Goal: Task Accomplishment & Management: Complete application form

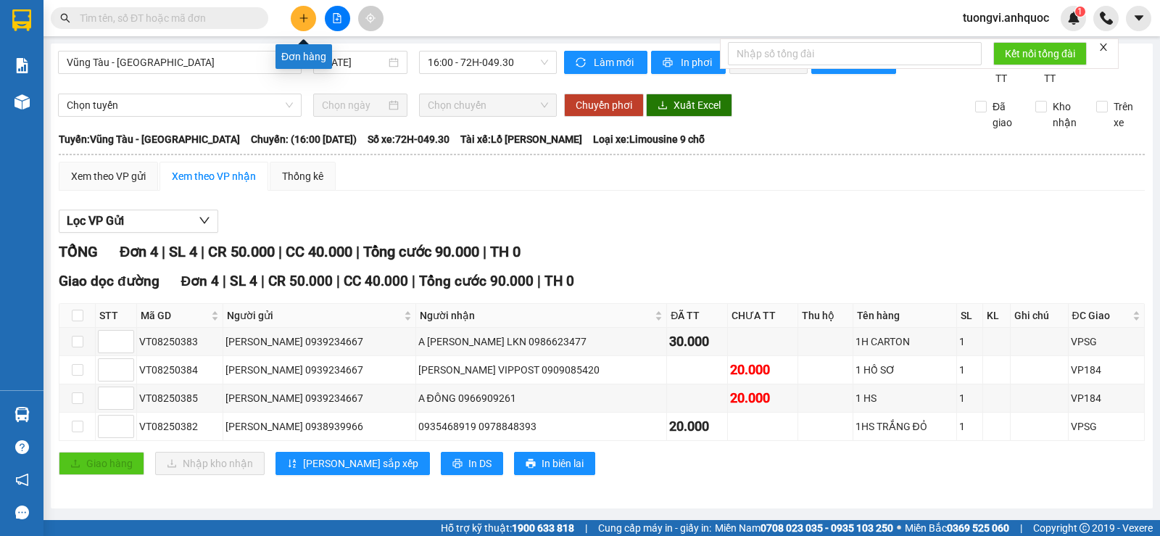
click at [300, 21] on icon "plus" at bounding box center [304, 18] width 10 height 10
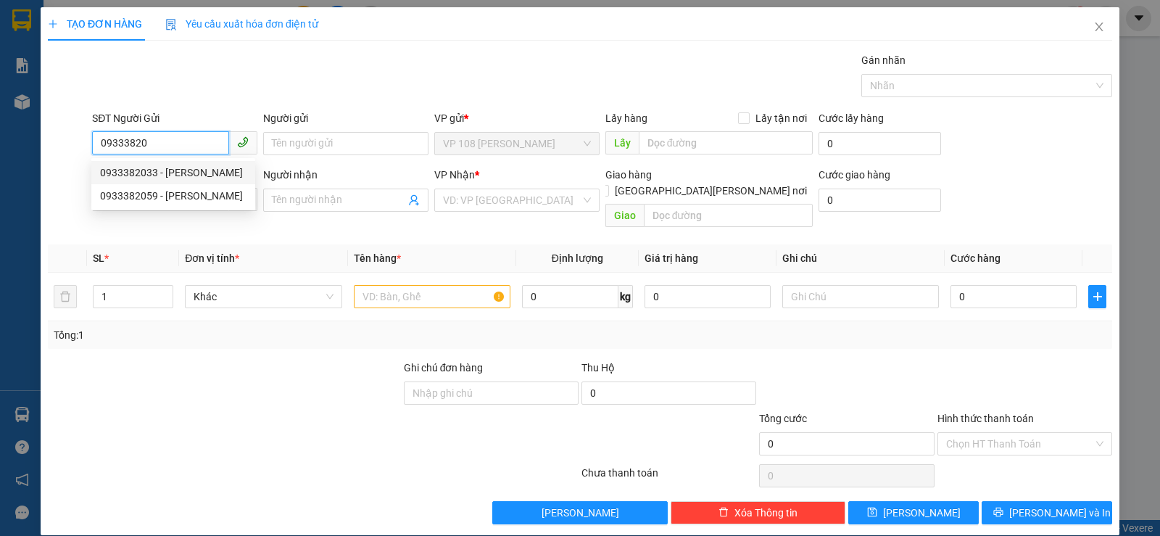
click at [198, 170] on div "0933382033 - [PERSON_NAME]" at bounding box center [173, 173] width 146 height 16
type input "0933382033"
type input "[PERSON_NAME]"
type input "0338450933"
type input "ANH PHI"
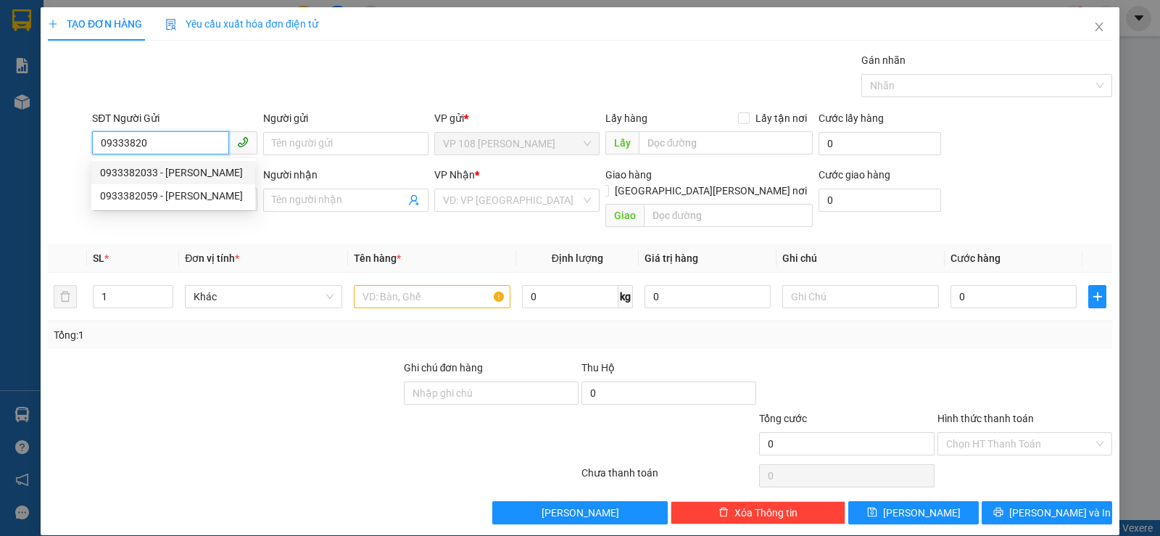
type input "VP NVT"
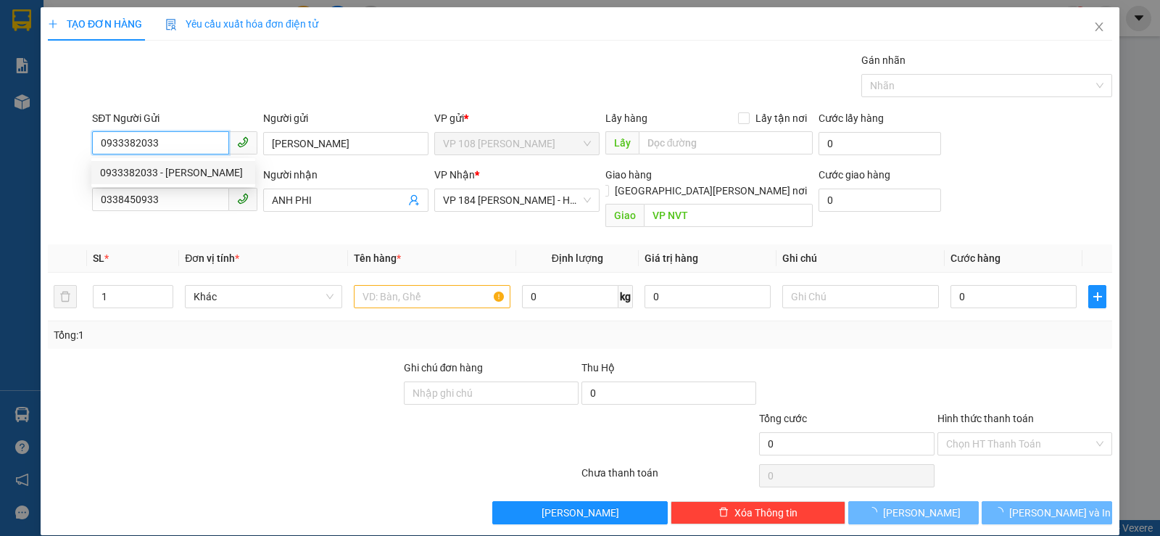
type input "40.000"
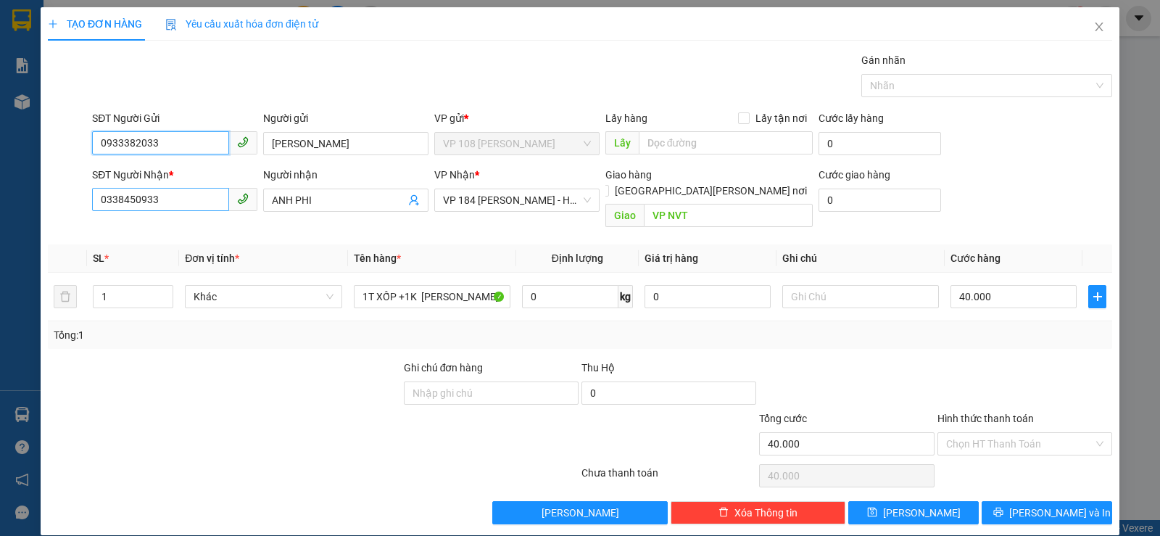
type input "0933382033"
click at [204, 195] on input "0338450933" at bounding box center [160, 199] width 137 height 23
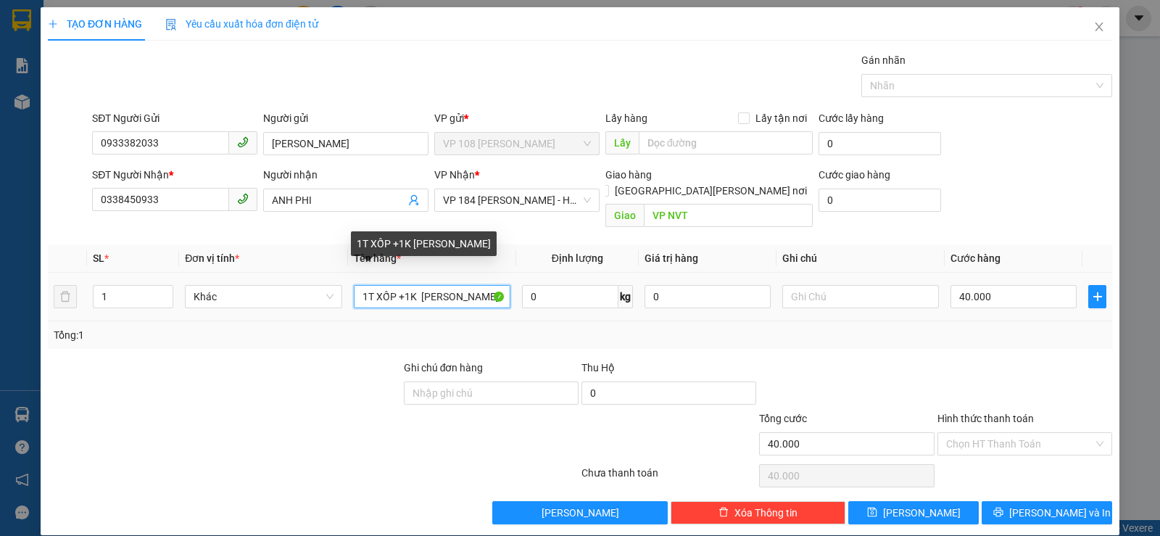
drag, startPoint x: 487, startPoint y: 281, endPoint x: 397, endPoint y: 273, distance: 91.0
click at [397, 285] on input "1T XỐP +1K [PERSON_NAME]" at bounding box center [432, 296] width 157 height 23
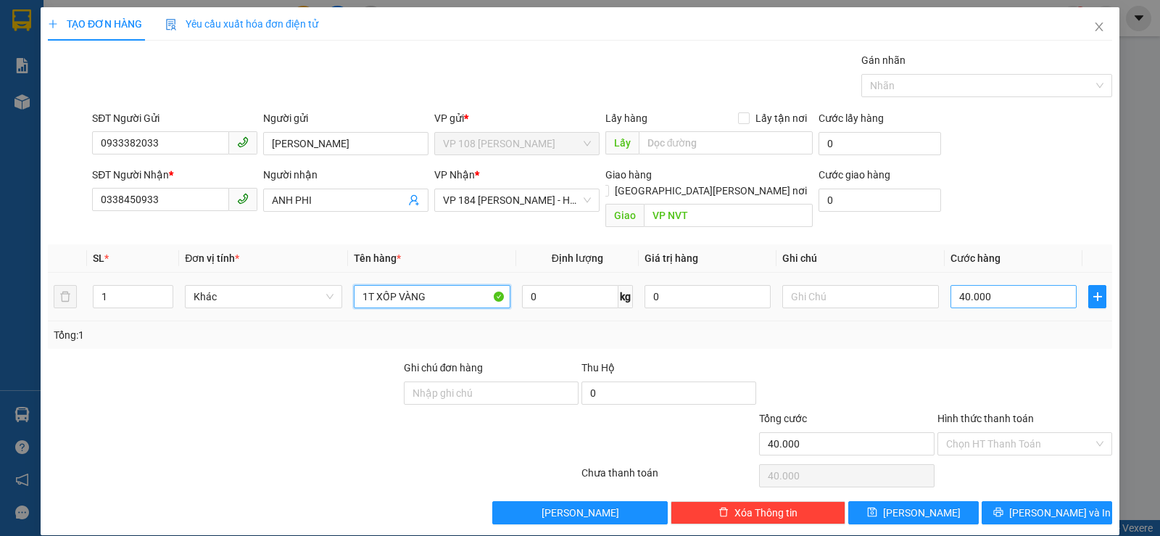
type input "1T XỐP VÀNG"
click at [984, 285] on input "40.000" at bounding box center [1013, 296] width 126 height 23
type input "5"
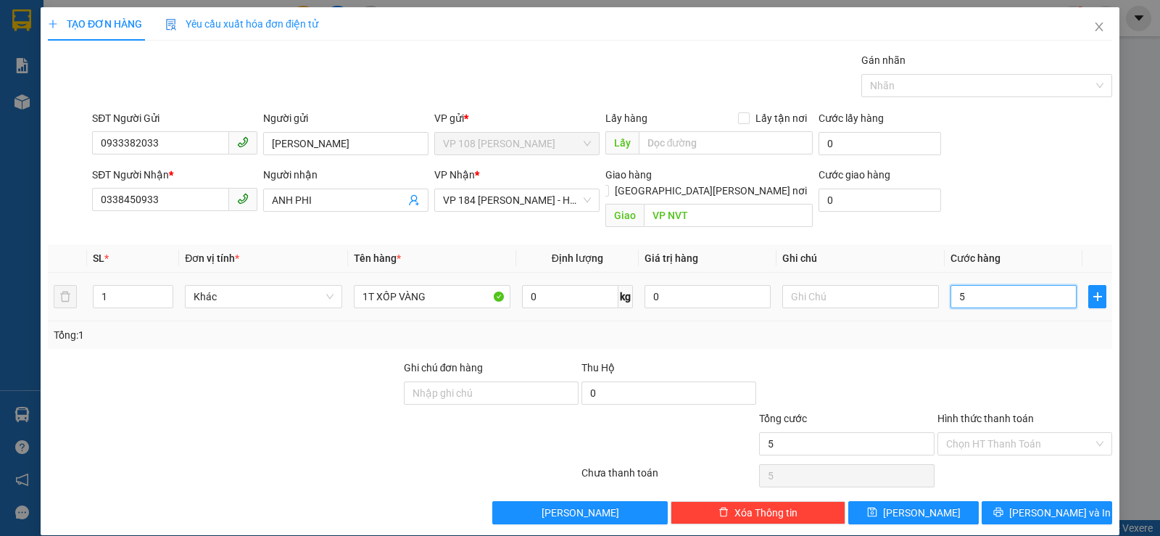
type input "50"
type input "500"
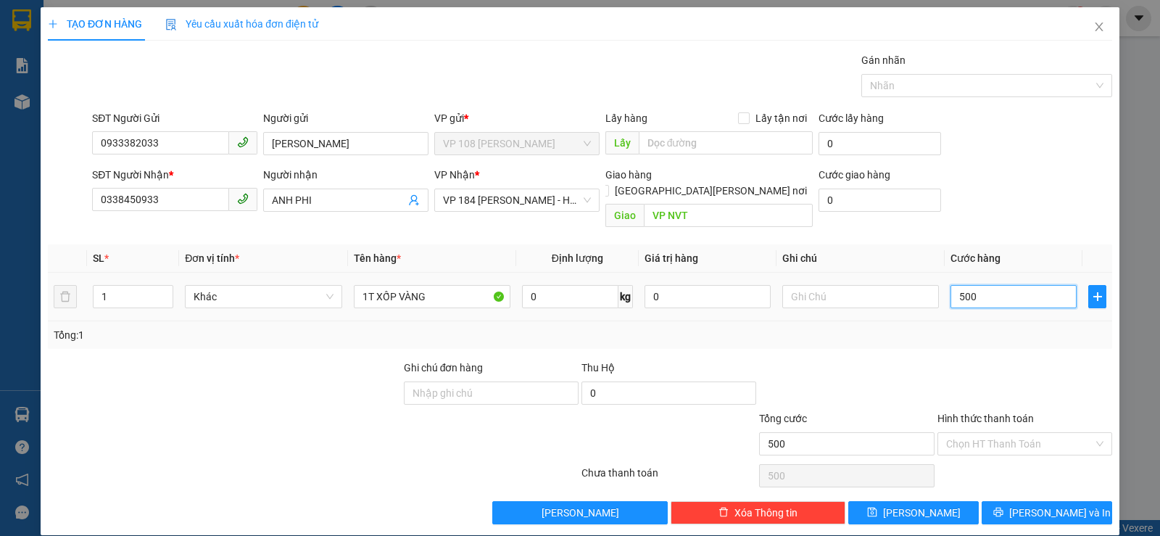
type input "5.000"
type input "50.000"
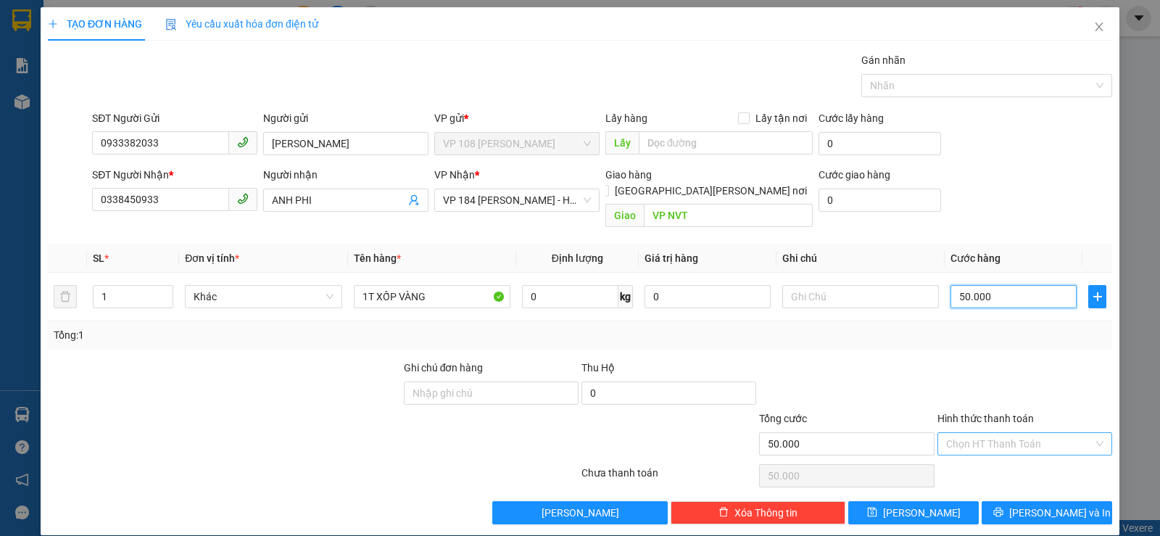
type input "50.000"
click at [1005, 433] on input "Hình thức thanh toán" at bounding box center [1019, 444] width 147 height 22
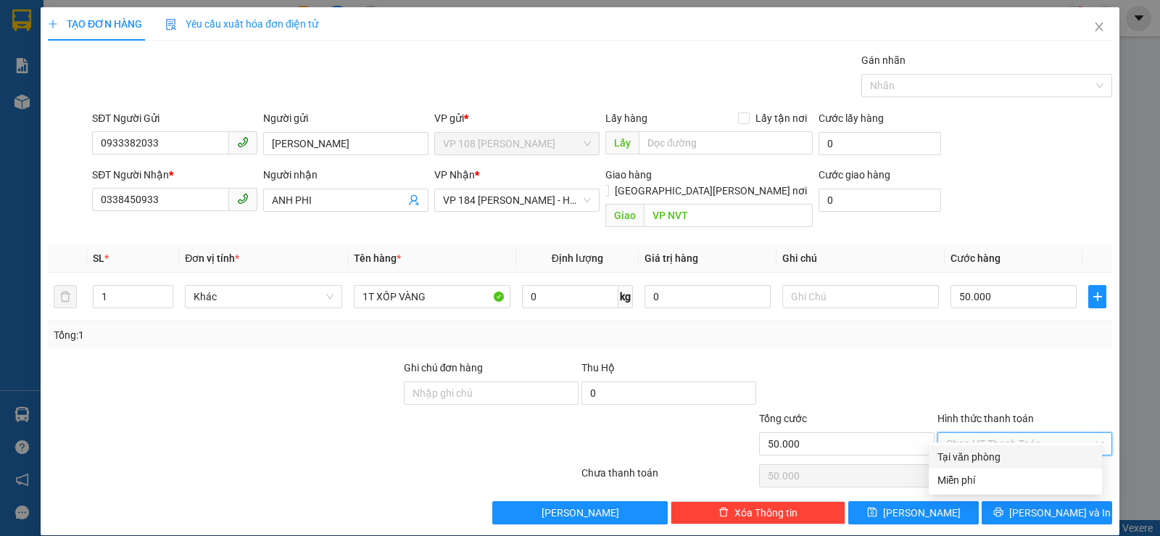
click at [984, 458] on div "Tại văn phòng" at bounding box center [1015, 457] width 156 height 16
type input "0"
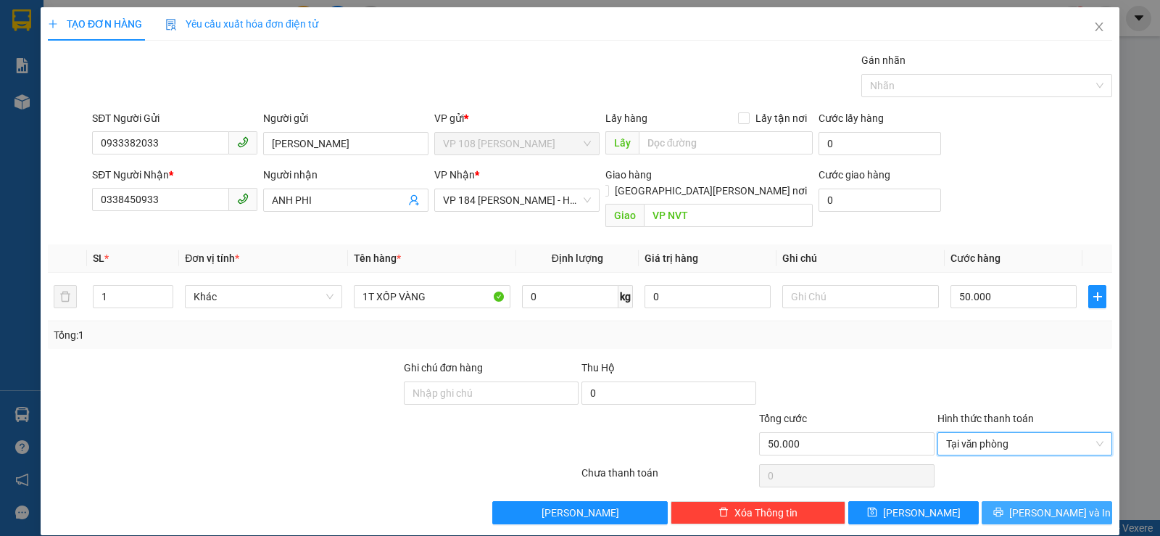
click at [1032, 505] on span "[PERSON_NAME] và In" at bounding box center [1059, 513] width 101 height 16
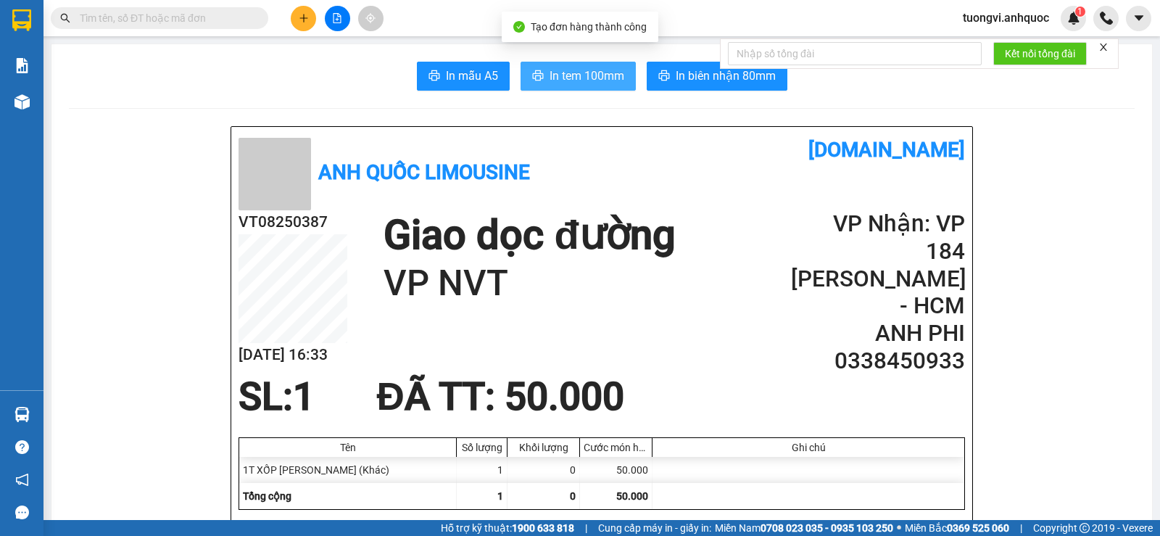
click at [590, 78] on span "In tem 100mm" at bounding box center [586, 76] width 75 height 18
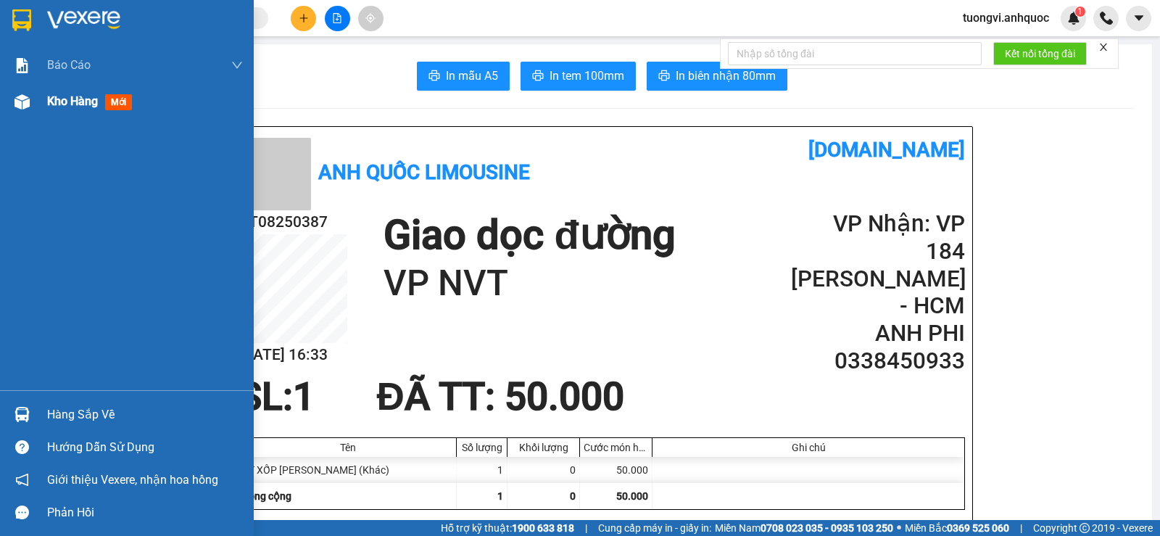
click at [72, 107] on span "Kho hàng" at bounding box center [72, 101] width 51 height 14
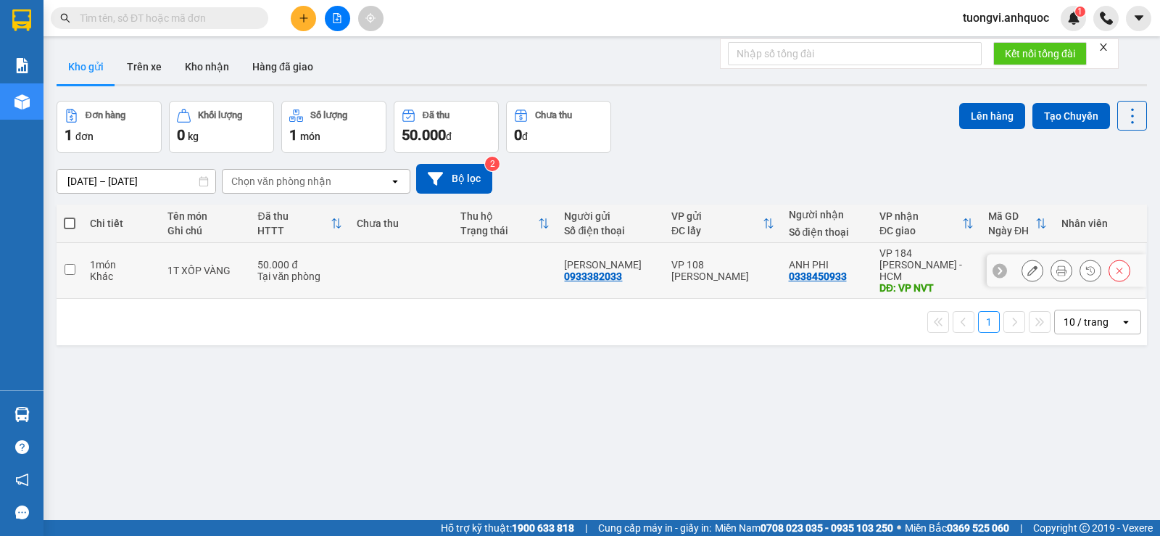
click at [175, 265] on div "1T XỐP VÀNG" at bounding box center [205, 271] width 76 height 12
checkbox input "true"
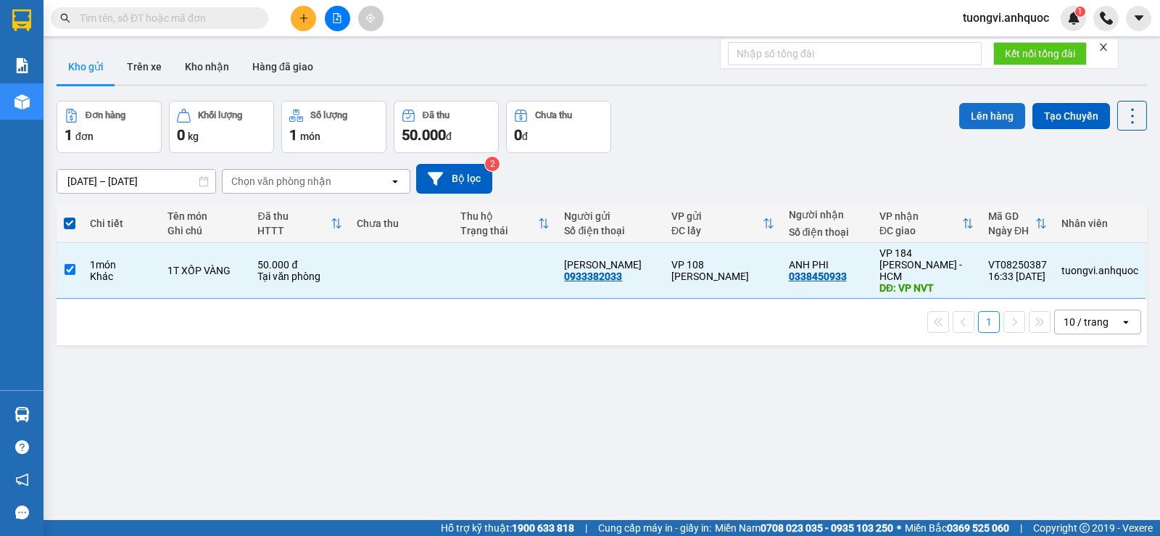
click at [990, 125] on button "Lên hàng" at bounding box center [992, 116] width 66 height 26
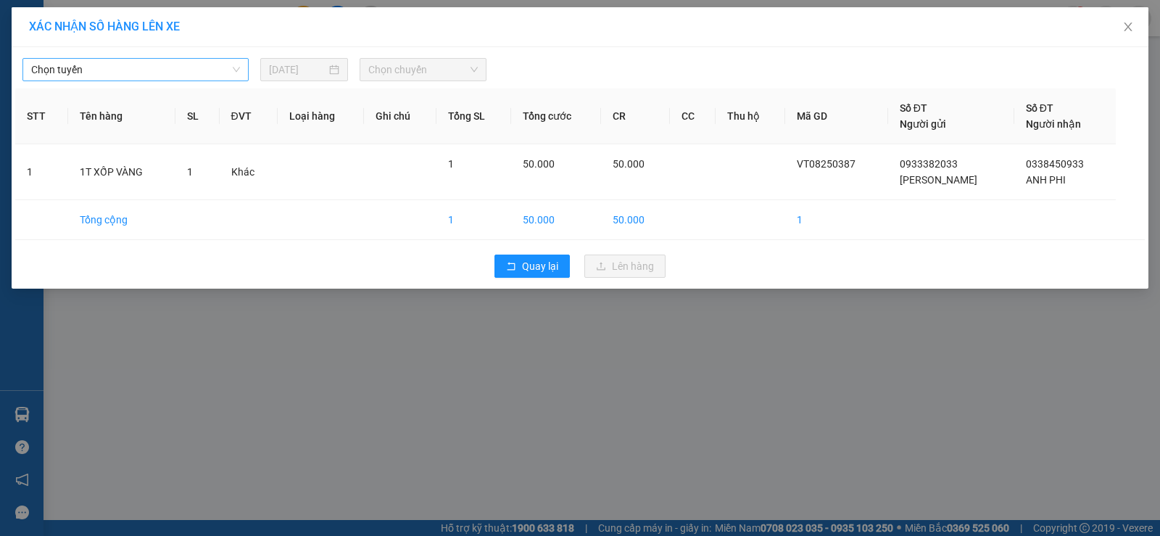
click at [106, 77] on span "Chọn tuyến" at bounding box center [135, 70] width 209 height 22
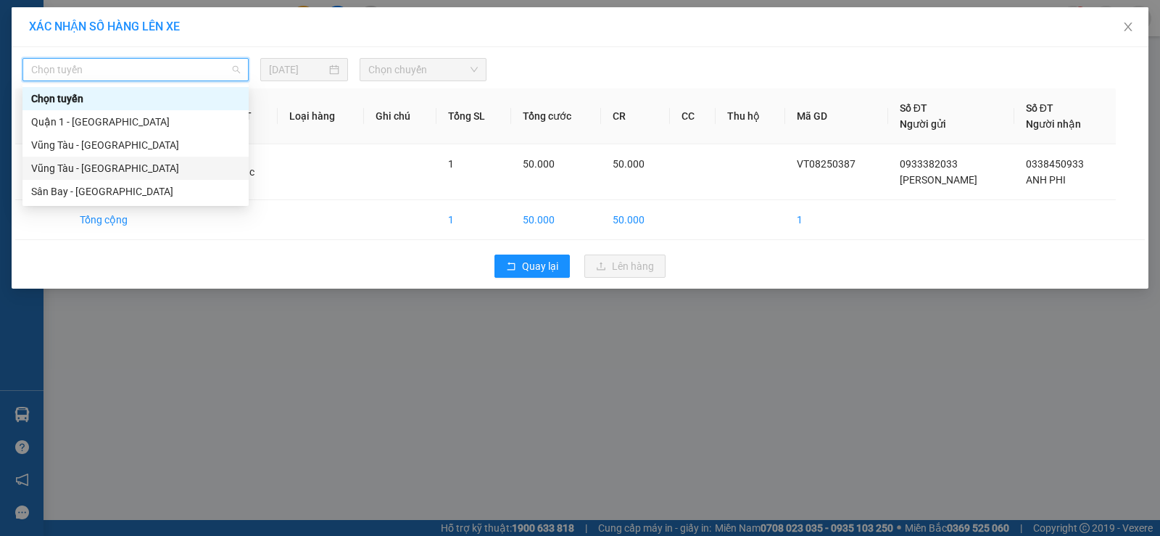
click at [103, 165] on div "Vũng Tàu - [GEOGRAPHIC_DATA]" at bounding box center [135, 168] width 209 height 16
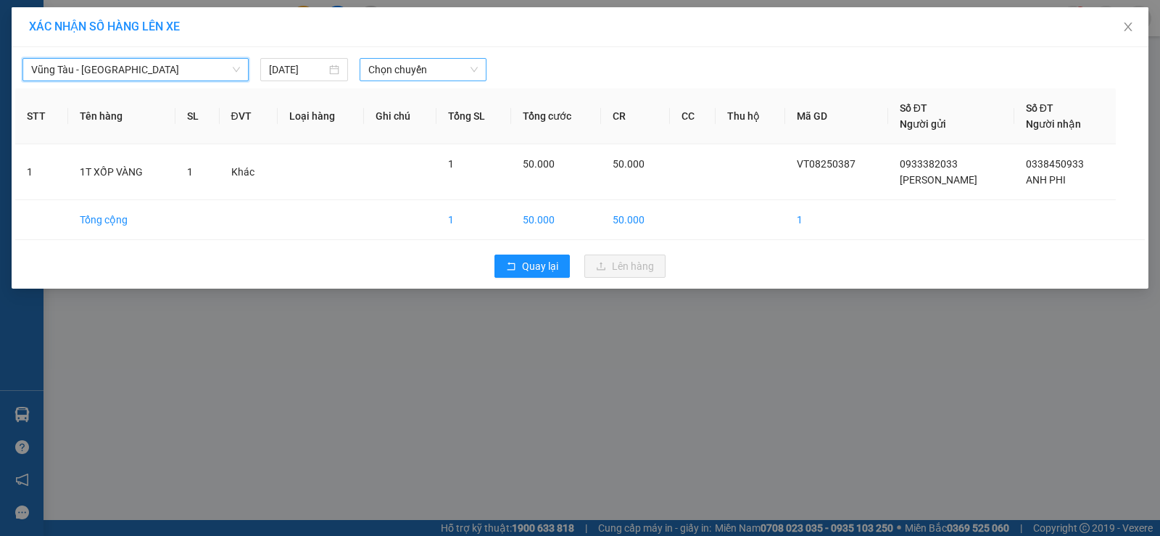
click at [404, 71] on span "Chọn chuyến" at bounding box center [422, 70] width 109 height 22
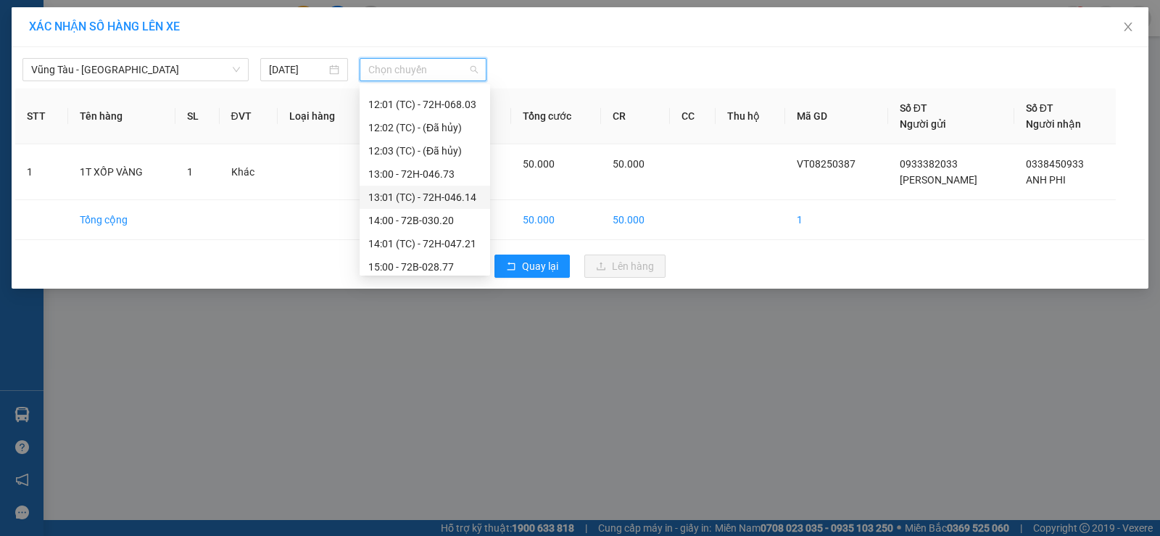
scroll to position [534, 0]
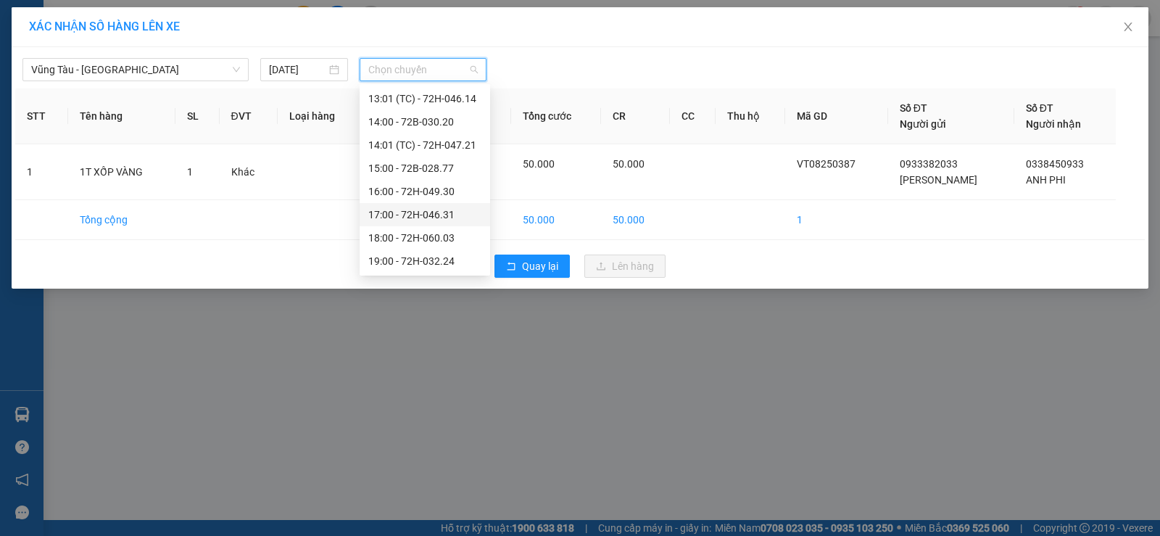
click at [428, 220] on div "17:00 - 72H-046.31" at bounding box center [424, 215] width 113 height 16
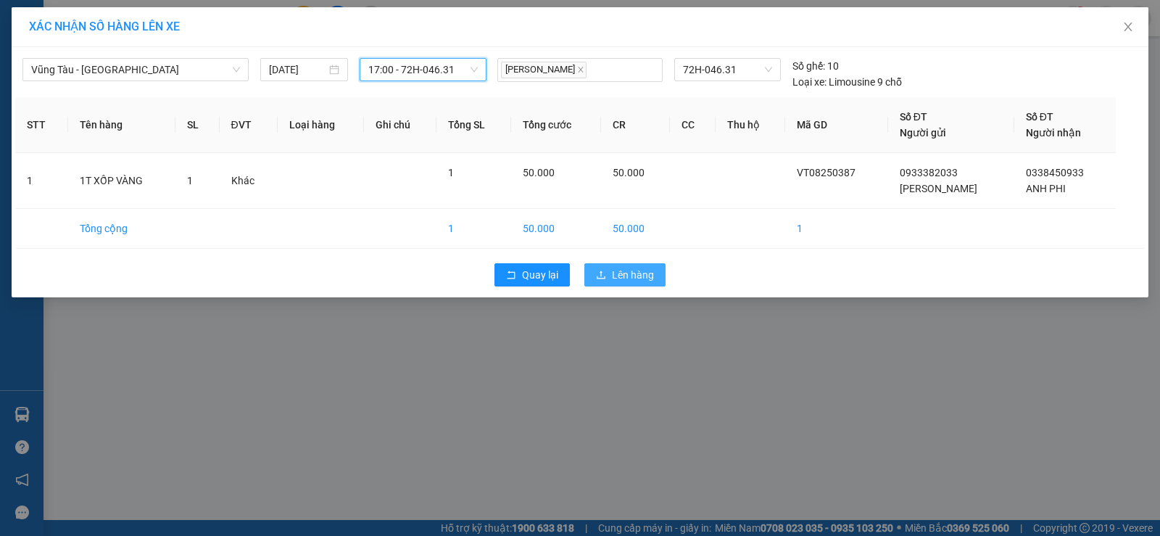
click at [611, 276] on button "Lên hàng" at bounding box center [624, 274] width 81 height 23
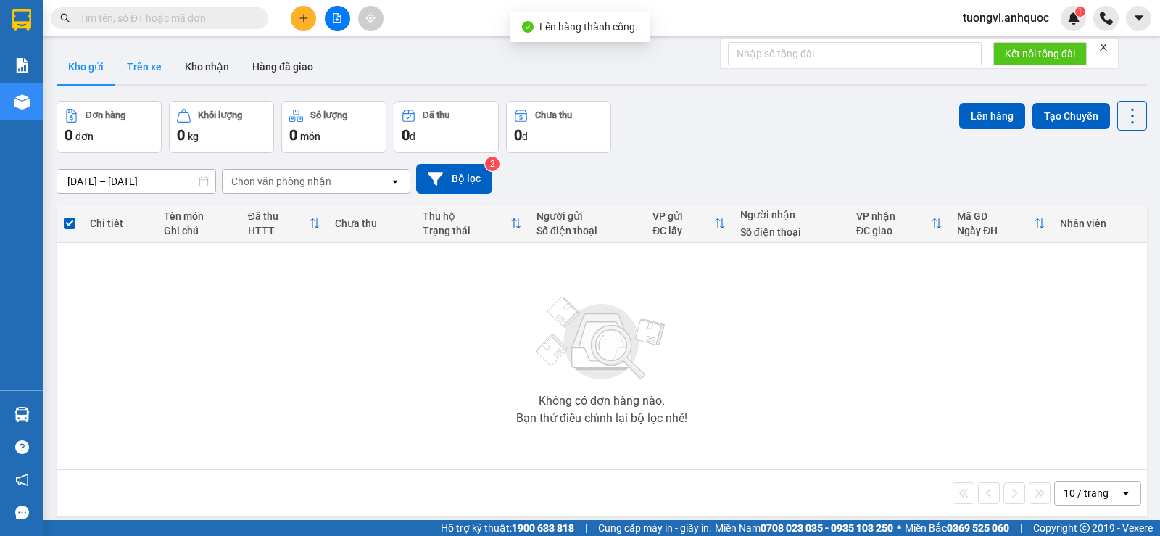
click at [128, 68] on button "Trên xe" at bounding box center [144, 66] width 58 height 35
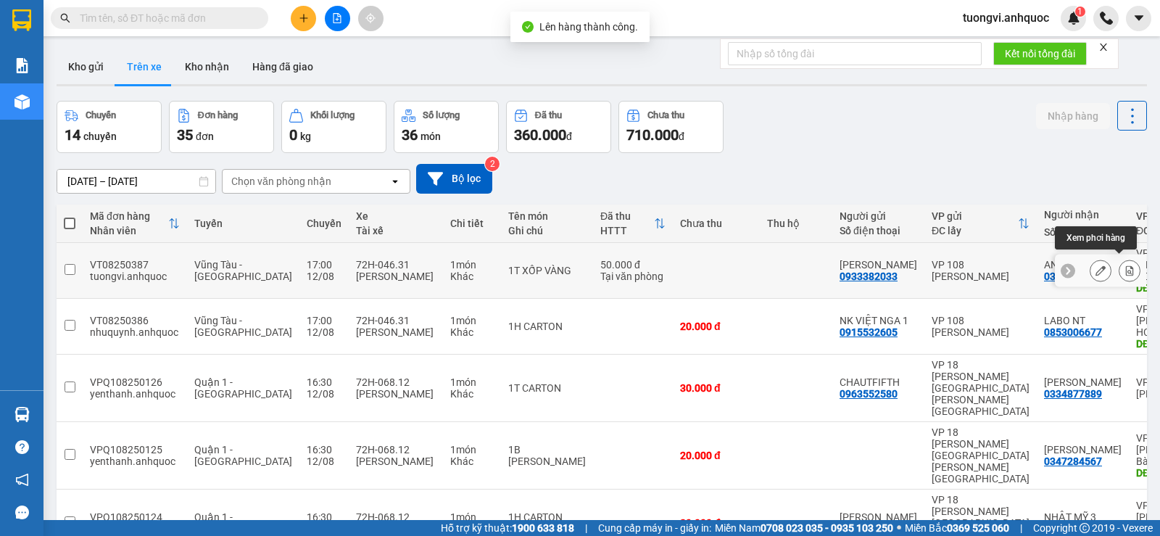
click at [1119, 258] on button at bounding box center [1129, 270] width 20 height 25
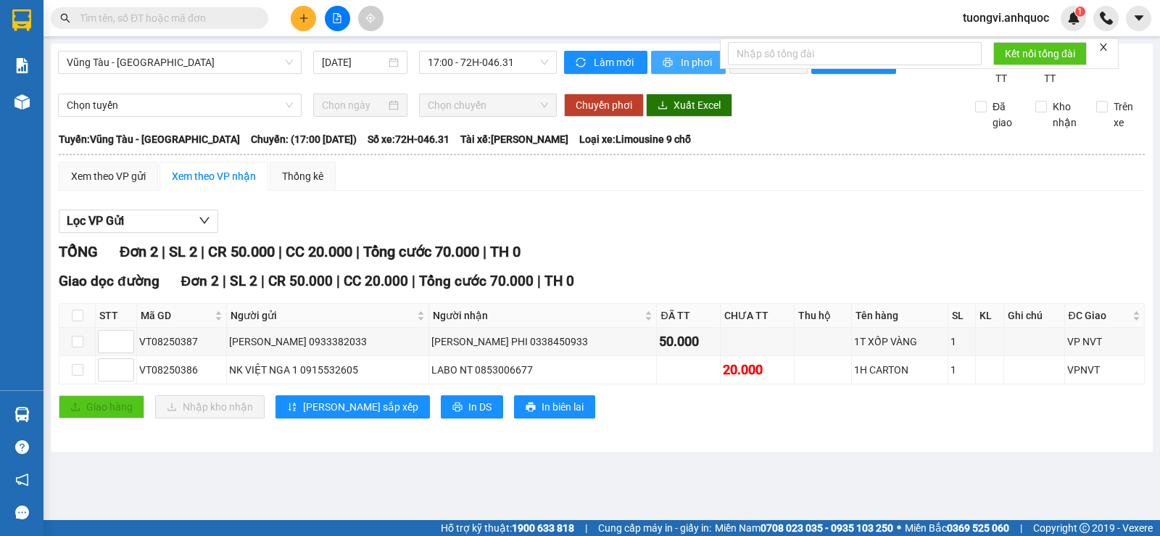
click at [697, 60] on span "In phơi" at bounding box center [697, 62] width 33 height 16
click at [698, 59] on span "In phơi" at bounding box center [697, 62] width 33 height 16
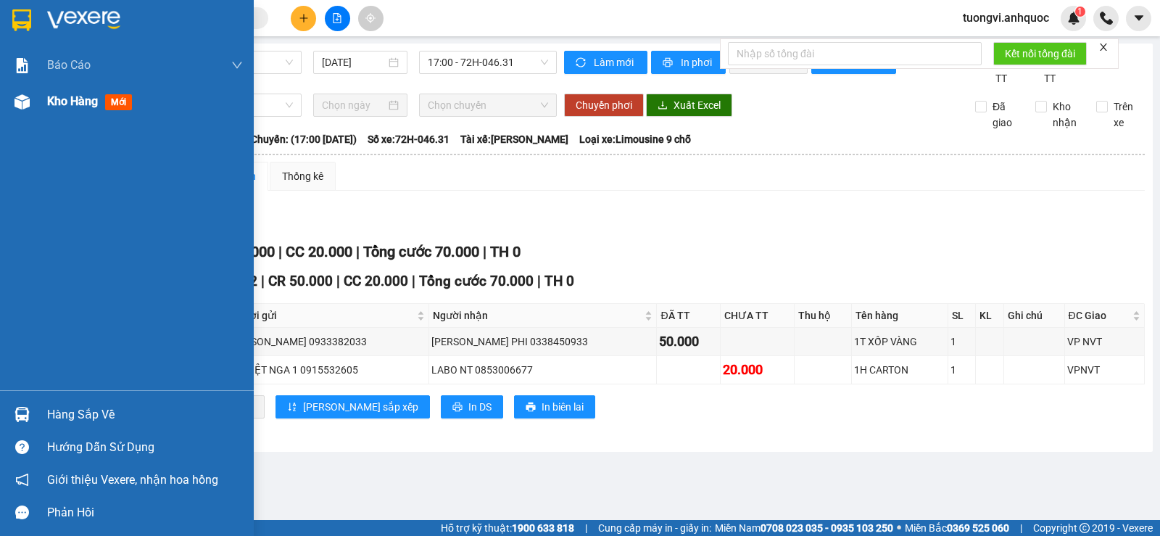
click at [54, 106] on span "Kho hàng" at bounding box center [72, 101] width 51 height 14
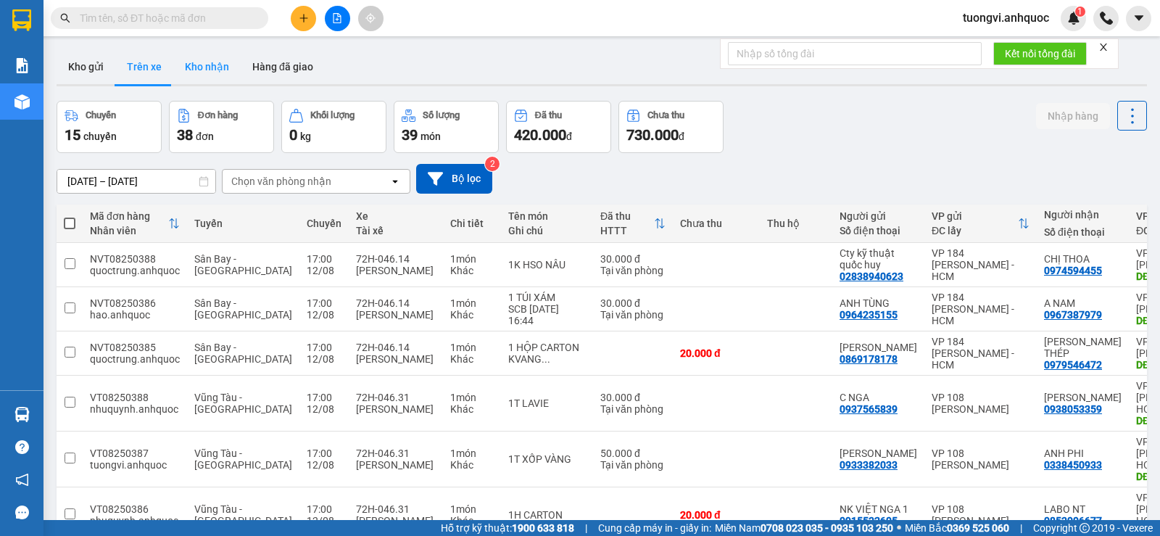
click at [194, 66] on button "Kho nhận" at bounding box center [206, 66] width 67 height 35
type input "[DATE] – [DATE]"
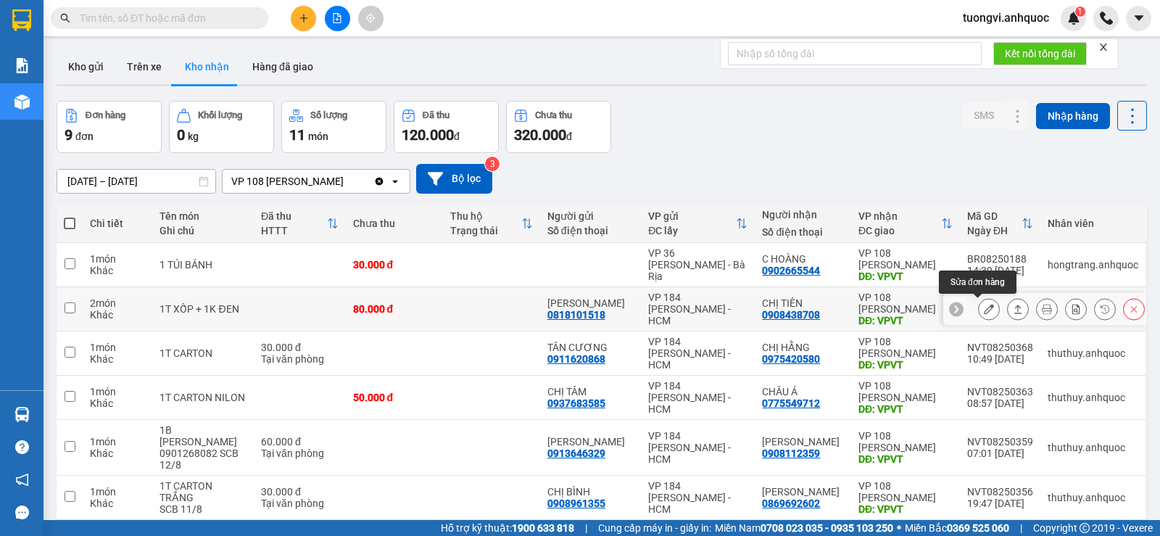
click at [984, 304] on icon at bounding box center [989, 309] width 10 height 10
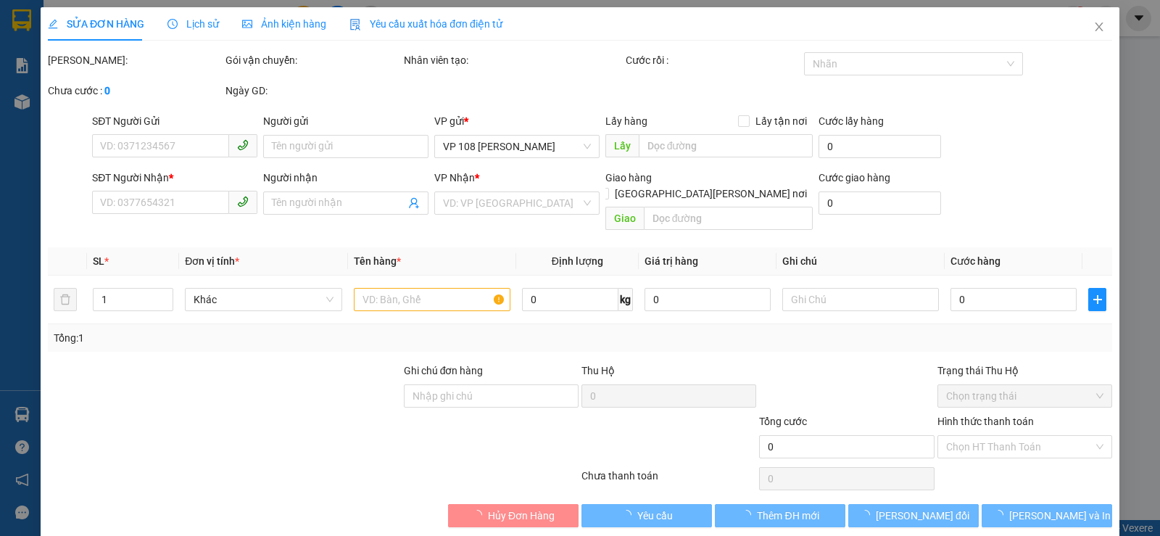
type input "0818101518"
type input "[PERSON_NAME]"
type input "0908438708"
type input "CHỊ TIÊN"
type input "VPVT"
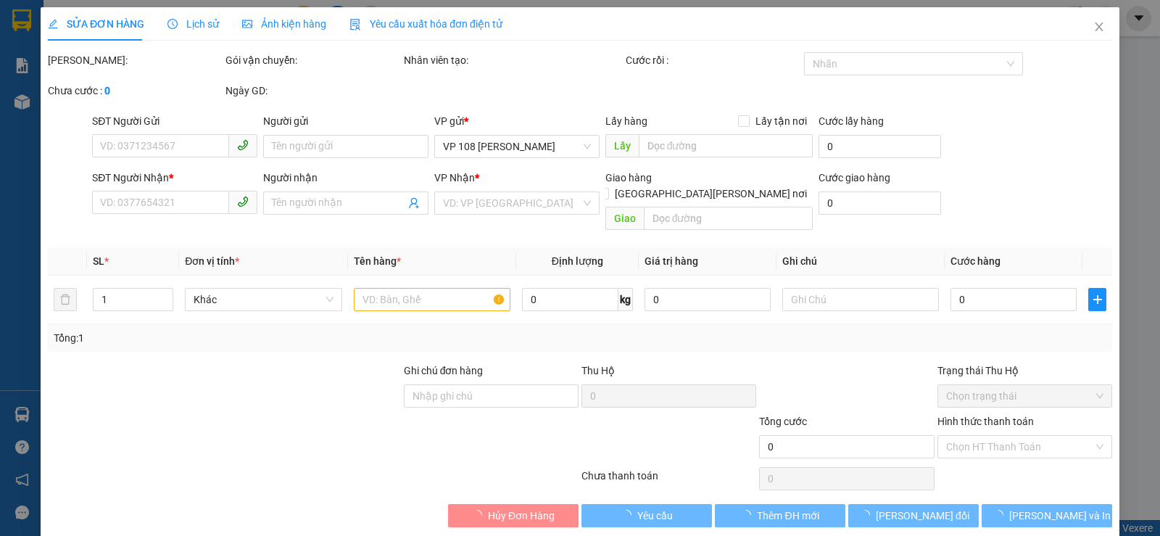
type input "80.000"
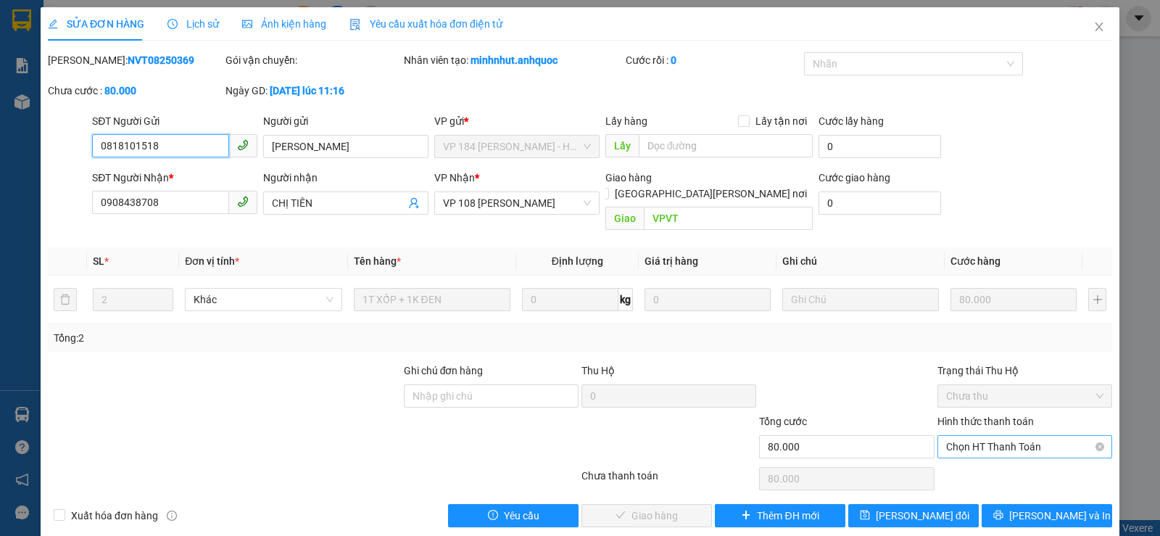
click at [1014, 436] on span "Chọn HT Thanh Toán" at bounding box center [1024, 447] width 157 height 22
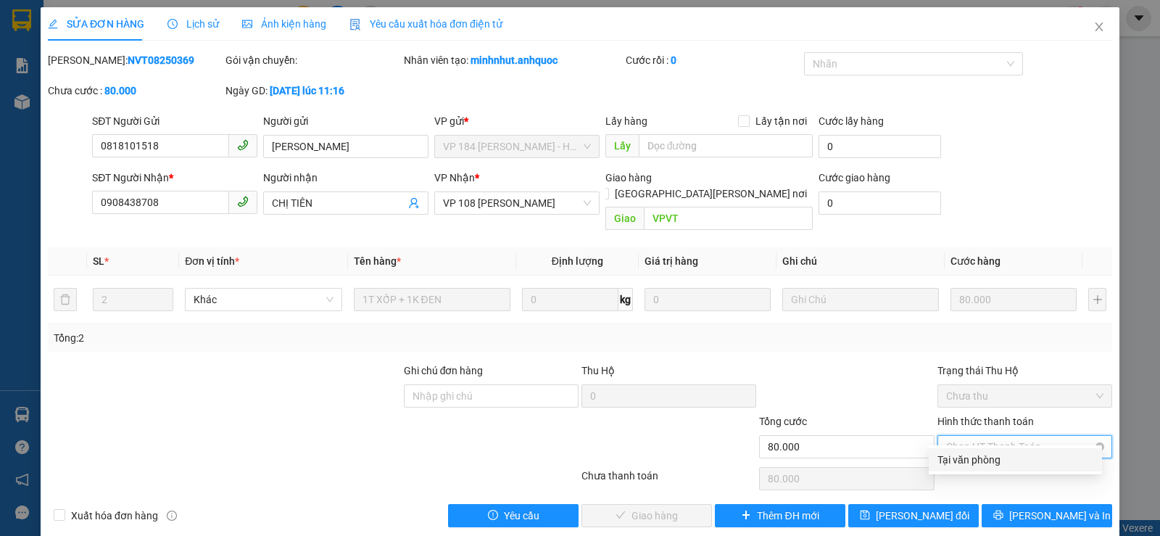
click at [1000, 462] on div "Tại văn phòng" at bounding box center [1015, 460] width 156 height 16
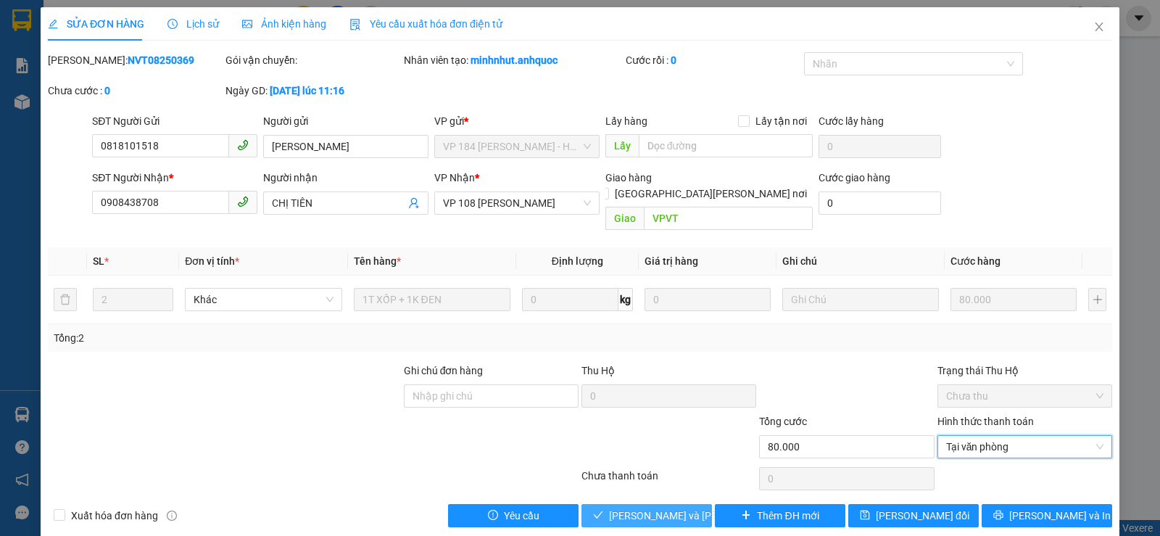
click at [681, 507] on span "[PERSON_NAME] và [PERSON_NAME] hàng" at bounding box center [707, 515] width 196 height 16
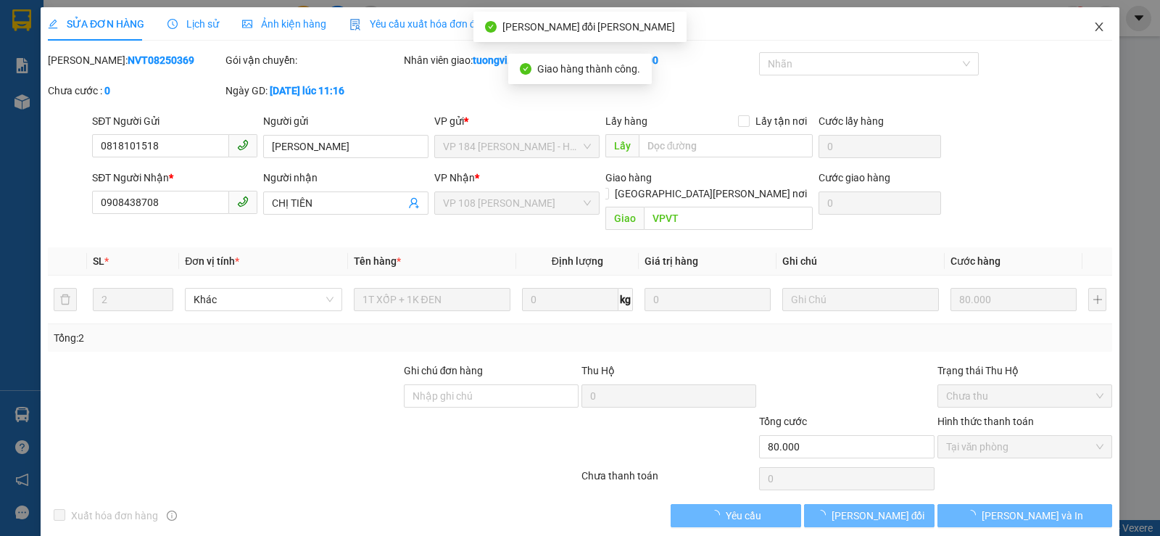
click at [1093, 24] on icon "close" at bounding box center [1099, 27] width 12 height 12
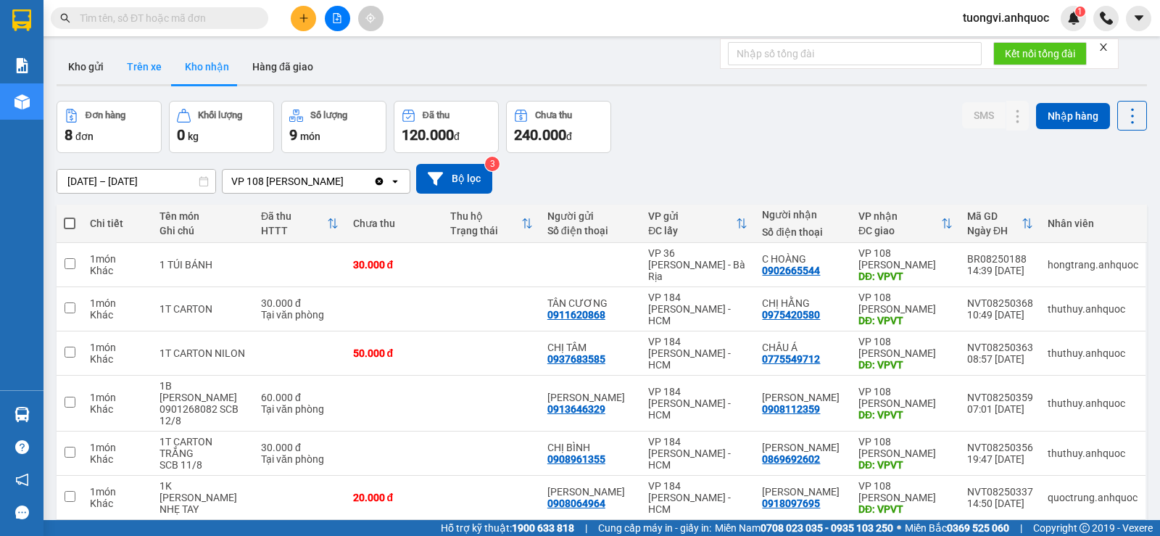
click at [158, 80] on button "Trên xe" at bounding box center [144, 66] width 58 height 35
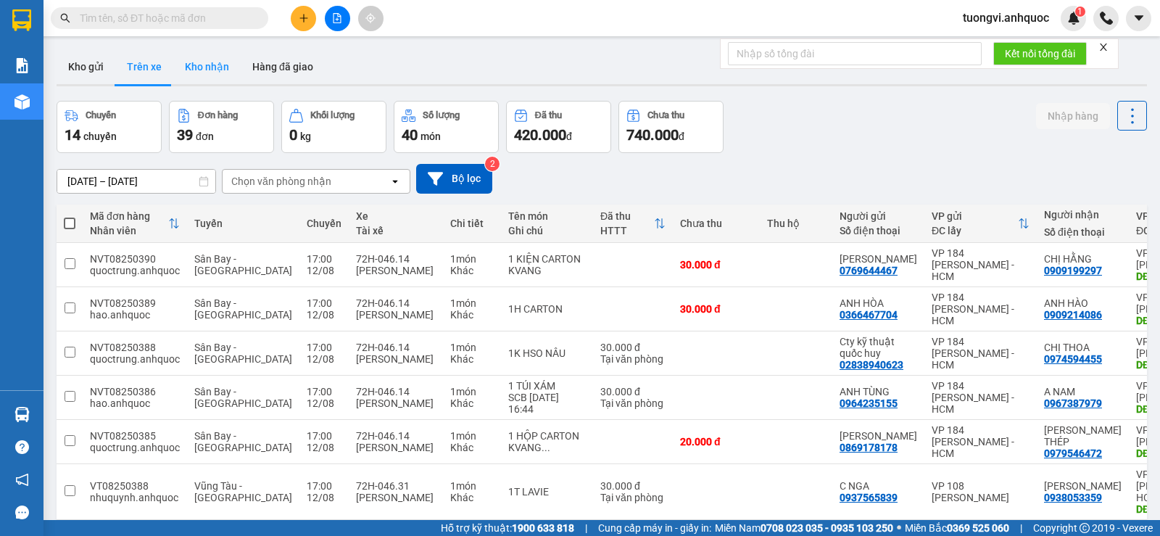
click at [210, 60] on button "Kho nhận" at bounding box center [206, 66] width 67 height 35
type input "[DATE] – [DATE]"
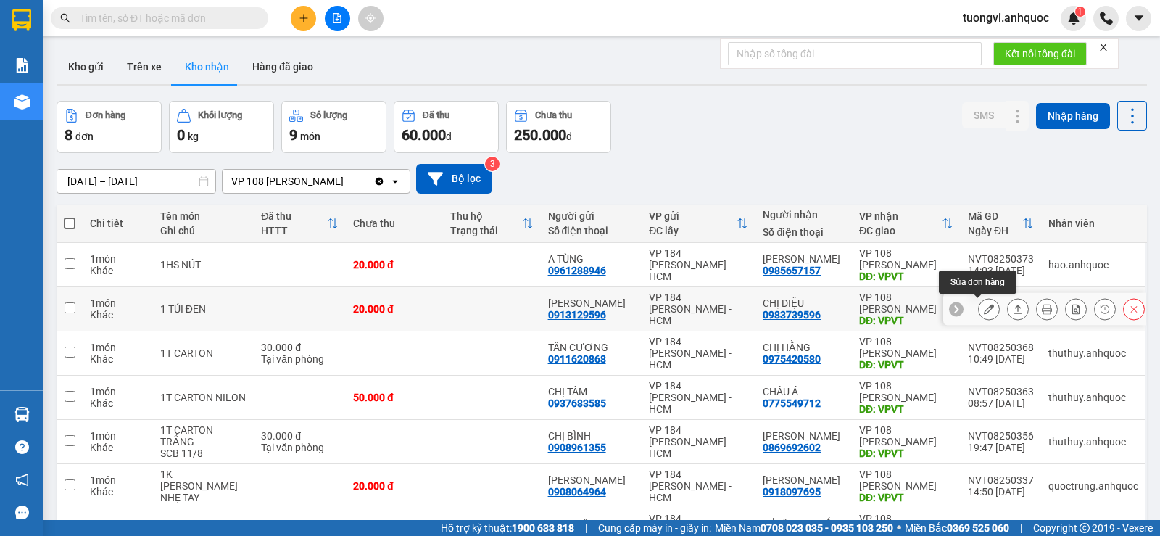
click at [984, 306] on icon at bounding box center [989, 309] width 10 height 10
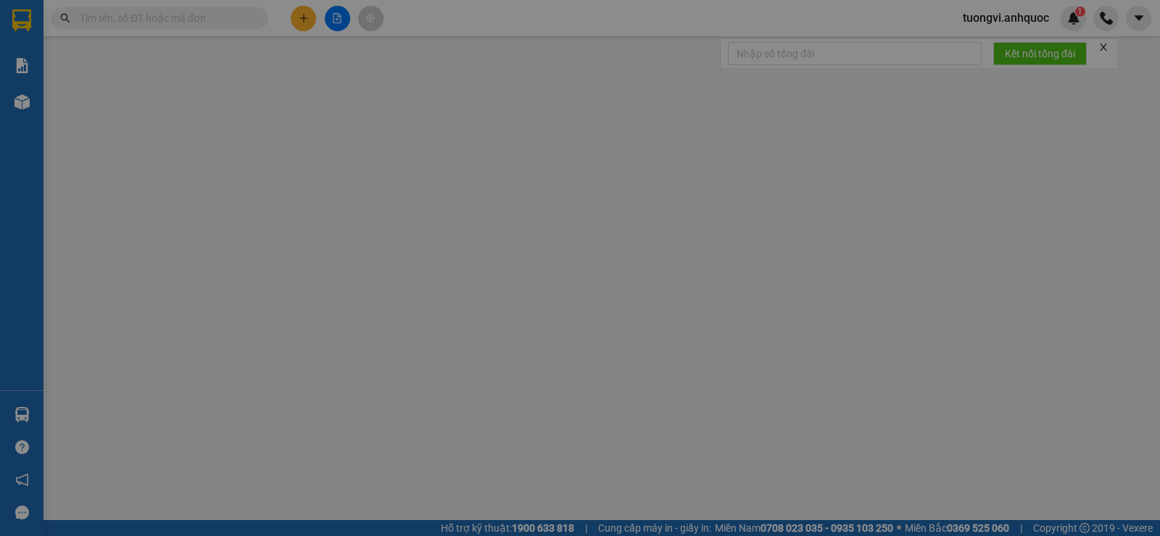
type input "0913129596"
type input "[PERSON_NAME]"
type input "0983739596"
type input "CHỊ DIỆU"
type input "VPVT"
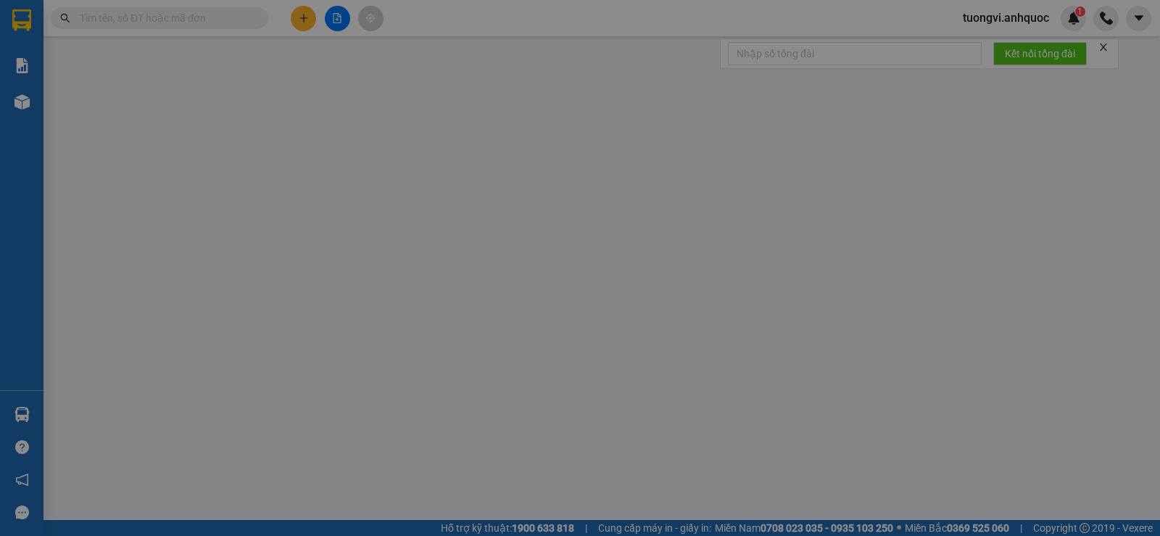
type input "20.000"
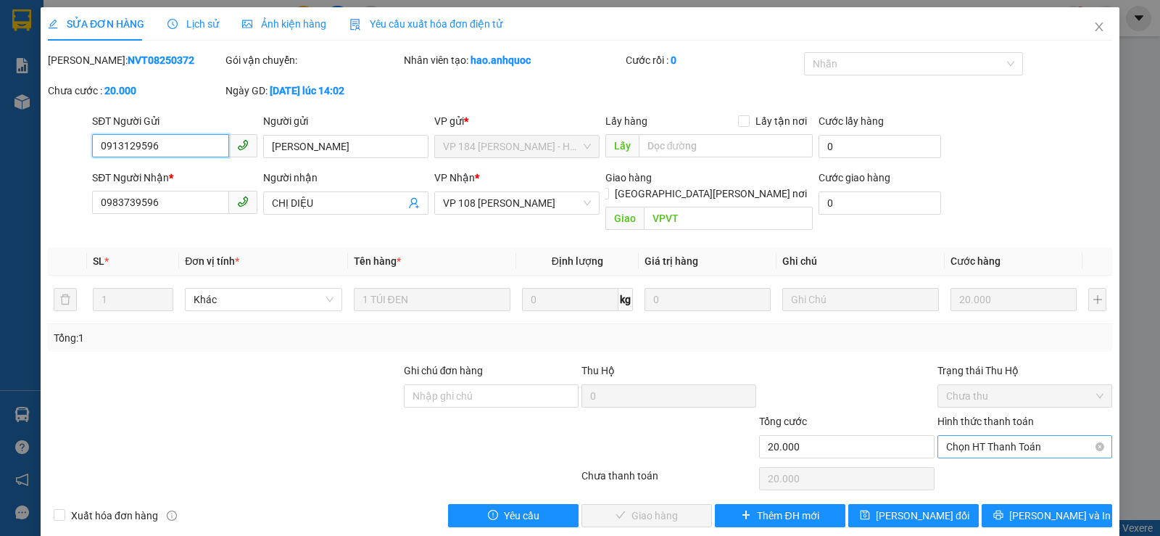
click at [984, 436] on span "Chọn HT Thanh Toán" at bounding box center [1024, 447] width 157 height 22
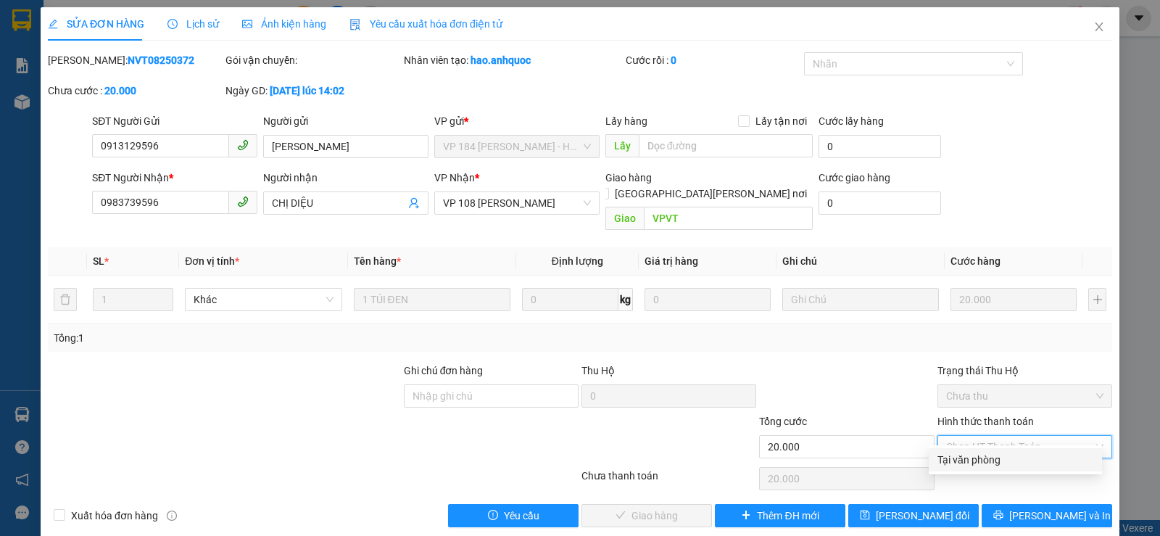
click at [979, 455] on div "Tại văn phòng" at bounding box center [1015, 460] width 156 height 16
type input "0"
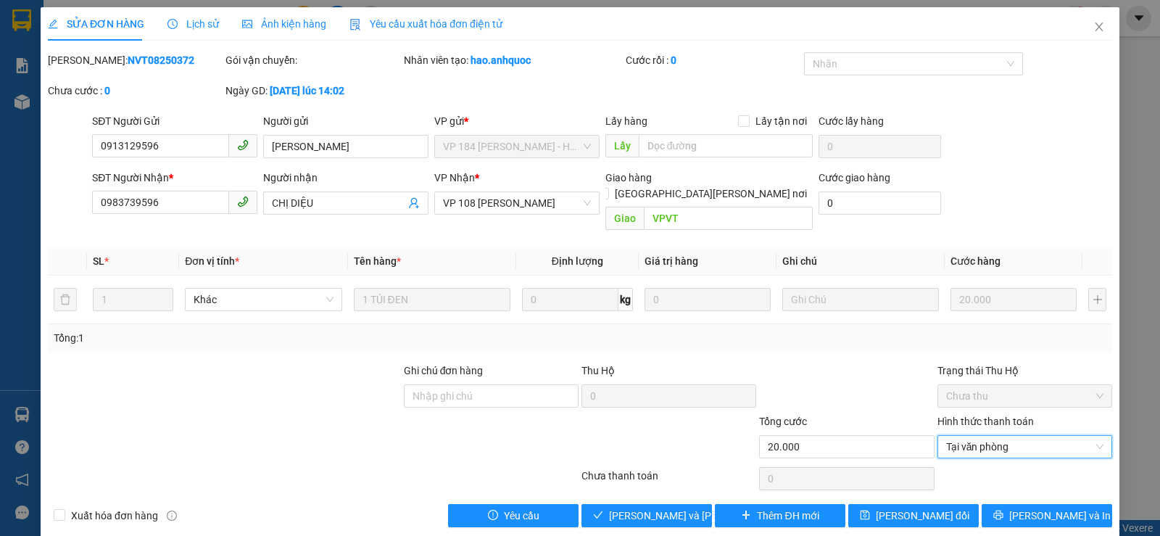
click at [125, 504] on div "Xuất hóa đơn hàng" at bounding box center [179, 515] width 267 height 23
click at [125, 507] on span "Xuất hóa đơn hàng" at bounding box center [114, 515] width 99 height 16
click at [64, 509] on input "Xuất hóa đơn hàng" at bounding box center [59, 514] width 10 height 10
checkbox input "true"
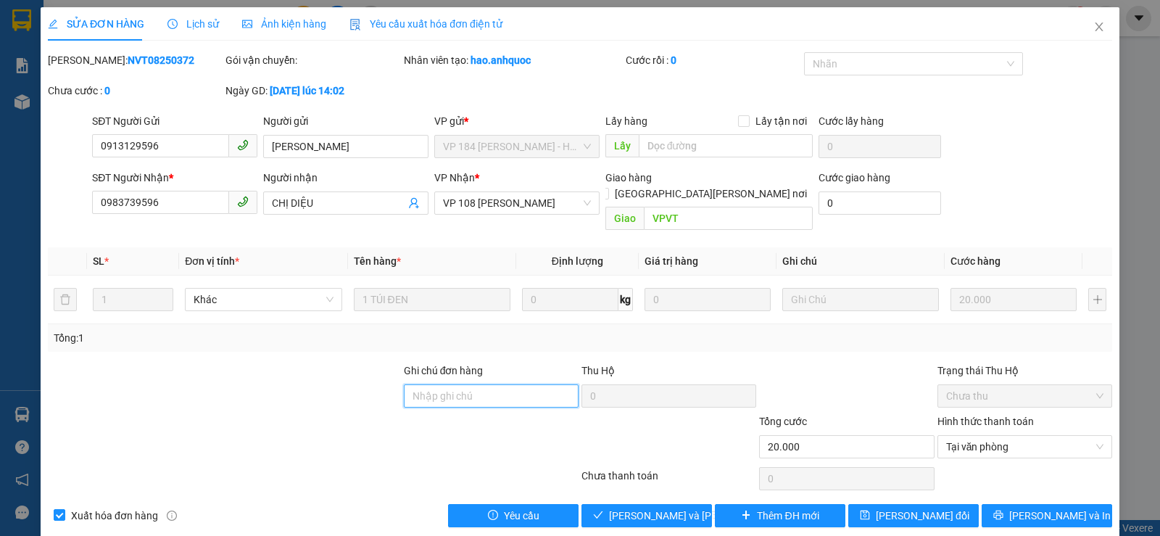
click at [497, 384] on input "Ghi chú đơn hàng" at bounding box center [491, 395] width 175 height 23
type input "CK SAC 12/8"
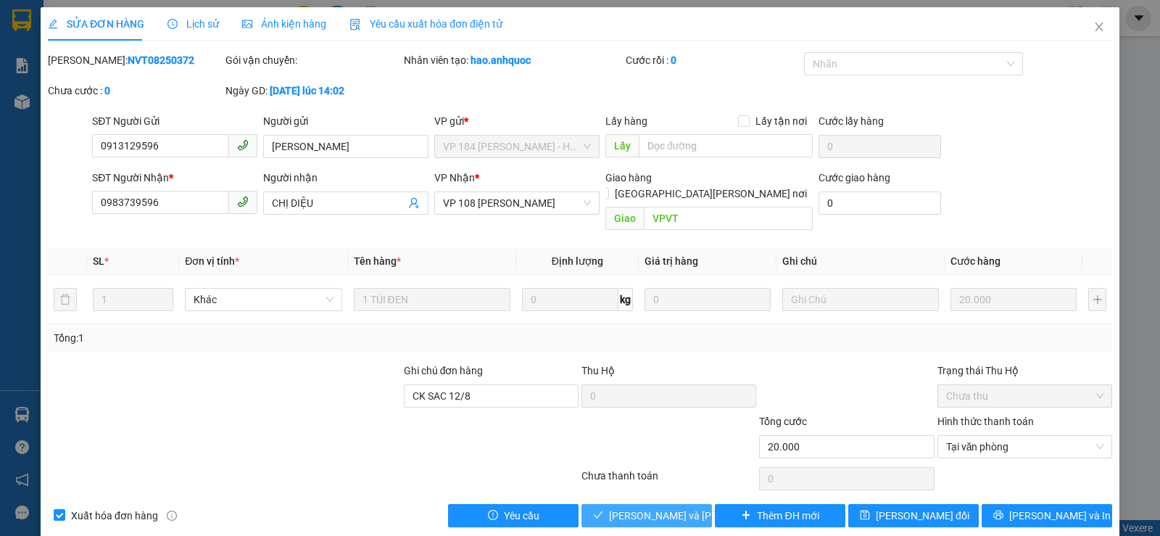
click at [626, 504] on button "[PERSON_NAME] và [PERSON_NAME] hàng" at bounding box center [646, 515] width 130 height 23
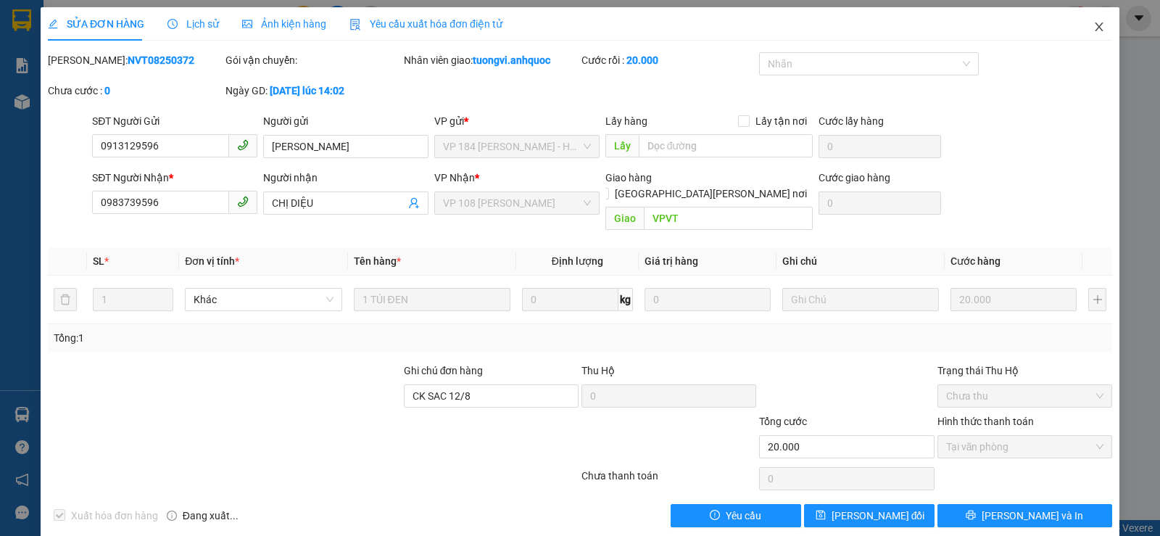
drag, startPoint x: 1077, startPoint y: 28, endPoint x: 1093, endPoint y: 28, distance: 16.7
click at [1079, 28] on span "Close" at bounding box center [1099, 27] width 41 height 41
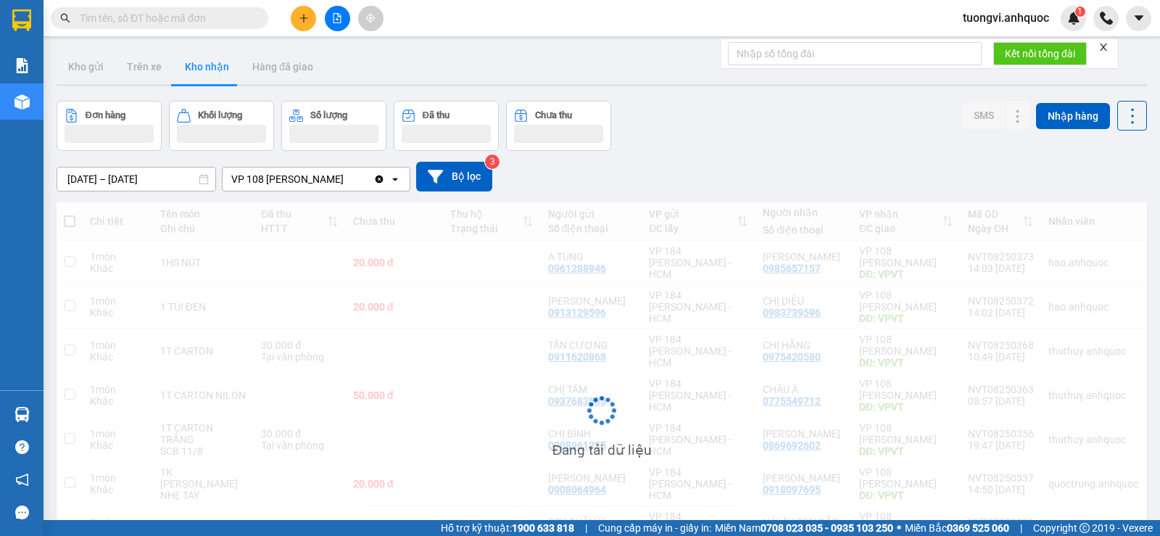
click at [1094, 28] on div at bounding box center [1105, 18] width 25 height 25
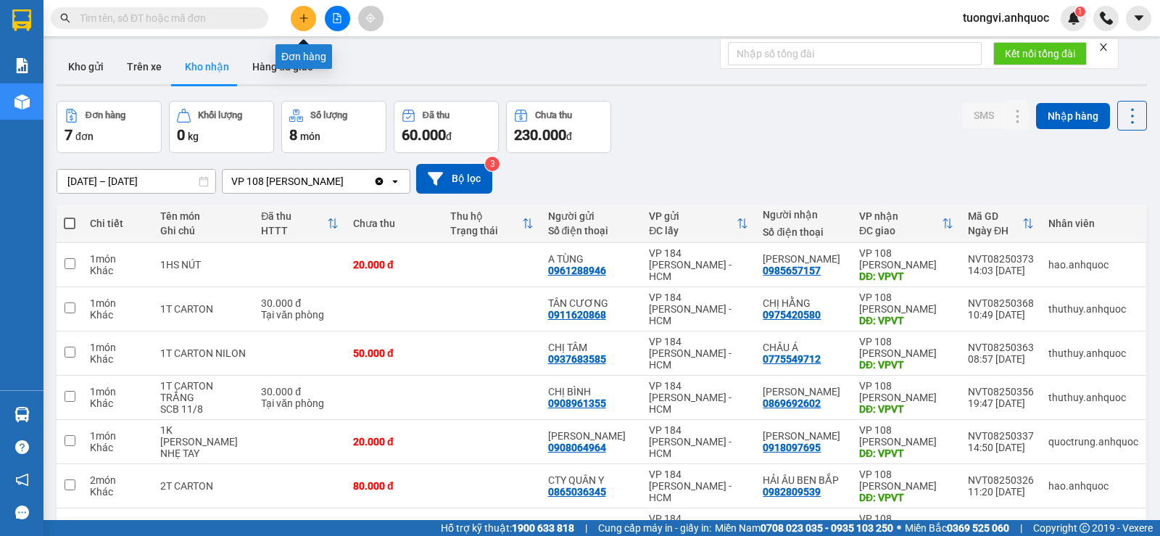
click at [301, 19] on icon "plus" at bounding box center [304, 18] width 10 height 10
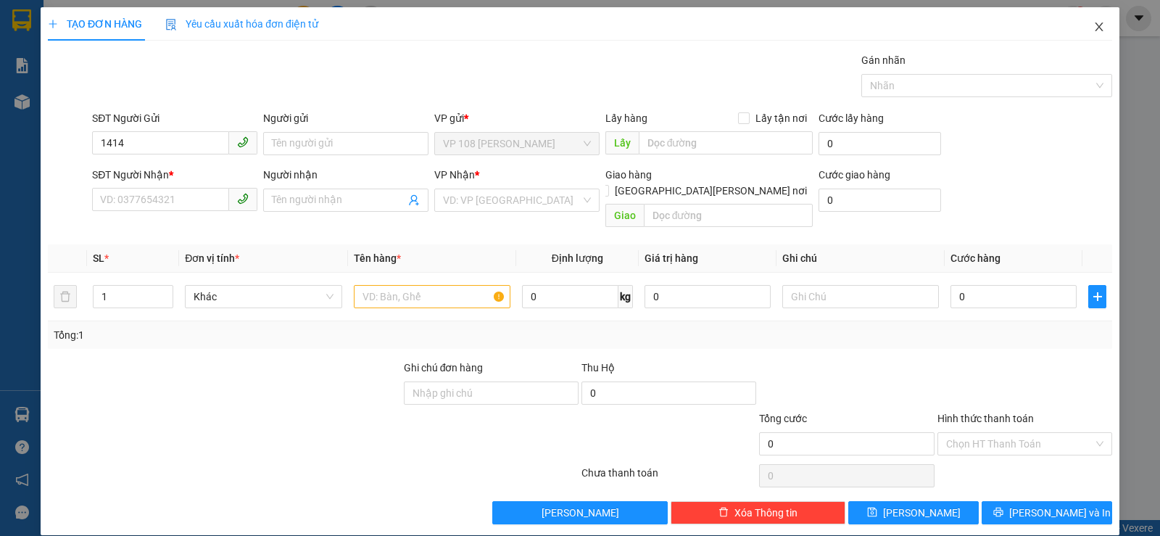
click at [1093, 28] on icon "close" at bounding box center [1099, 27] width 12 height 12
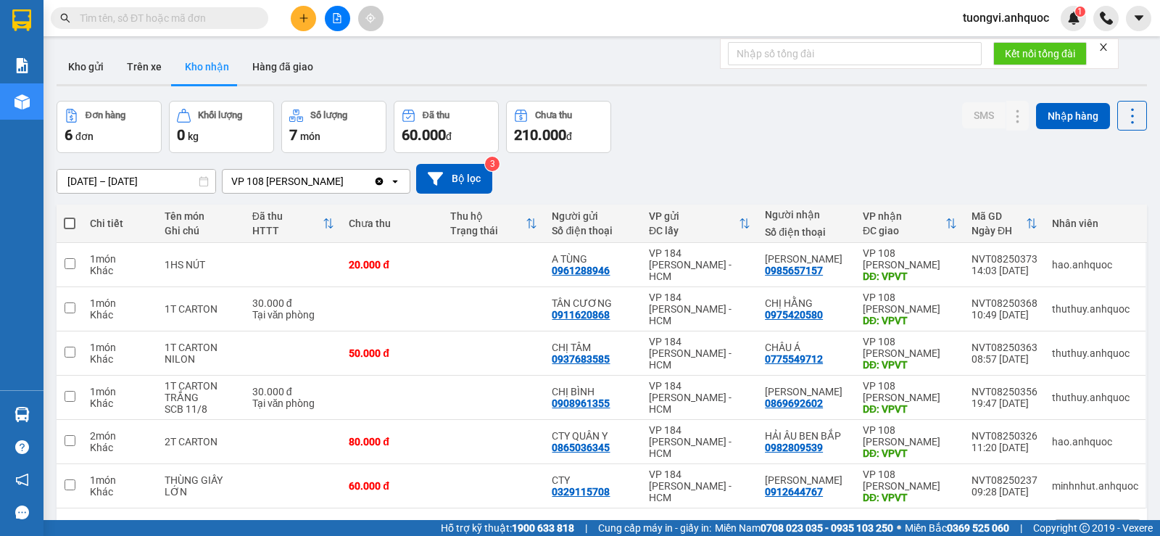
click at [226, 20] on input "text" at bounding box center [165, 18] width 171 height 16
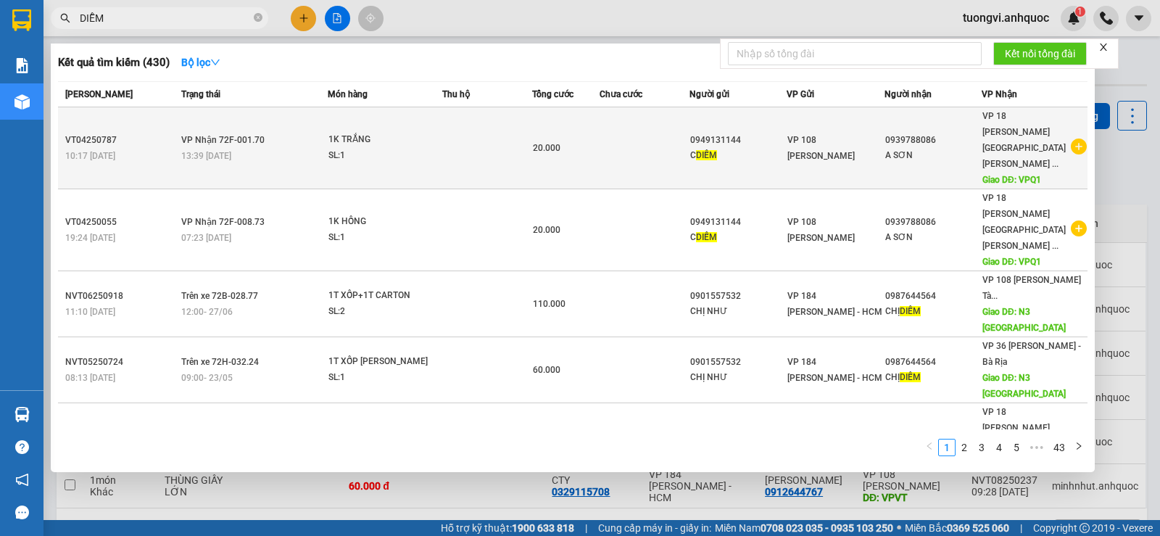
type input "DIỄM"
click at [476, 115] on td at bounding box center [487, 148] width 90 height 82
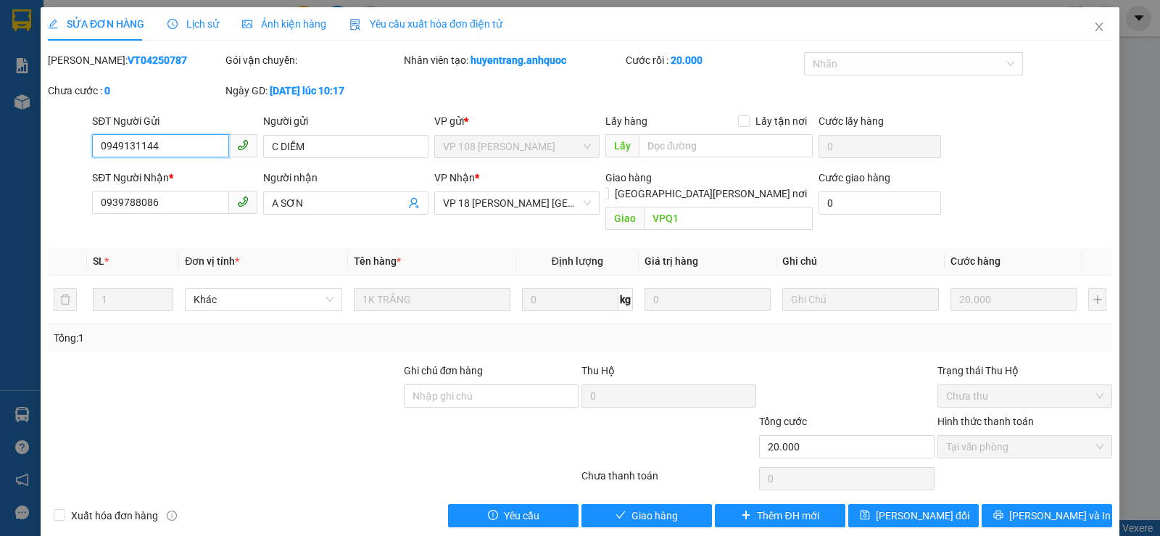
click at [189, 146] on input "0949131144" at bounding box center [160, 145] width 137 height 23
click at [1093, 25] on icon "close" at bounding box center [1099, 27] width 12 height 12
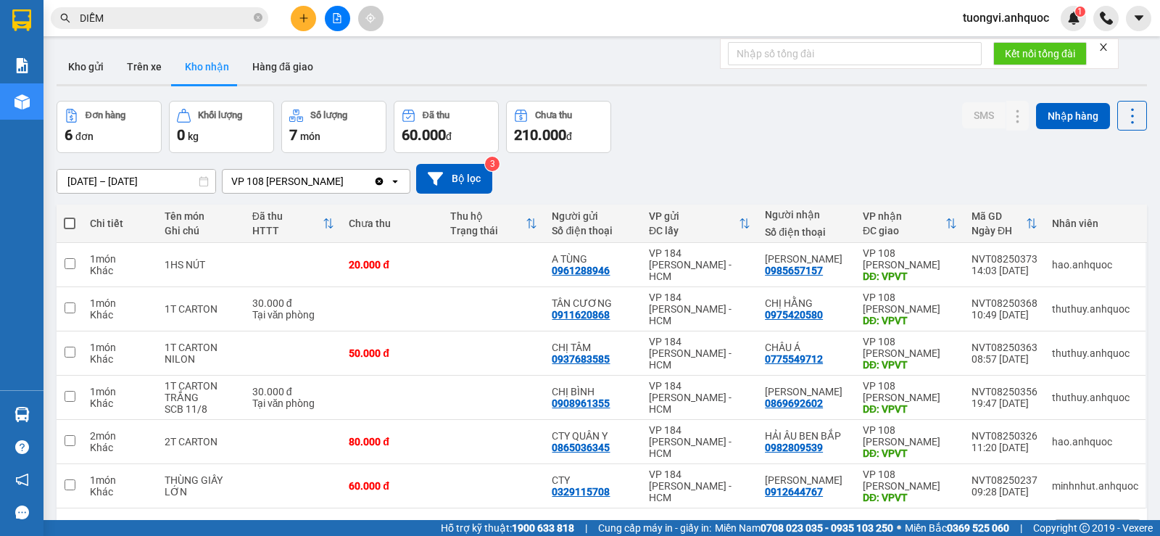
click at [304, 20] on icon "plus" at bounding box center [303, 18] width 1 height 8
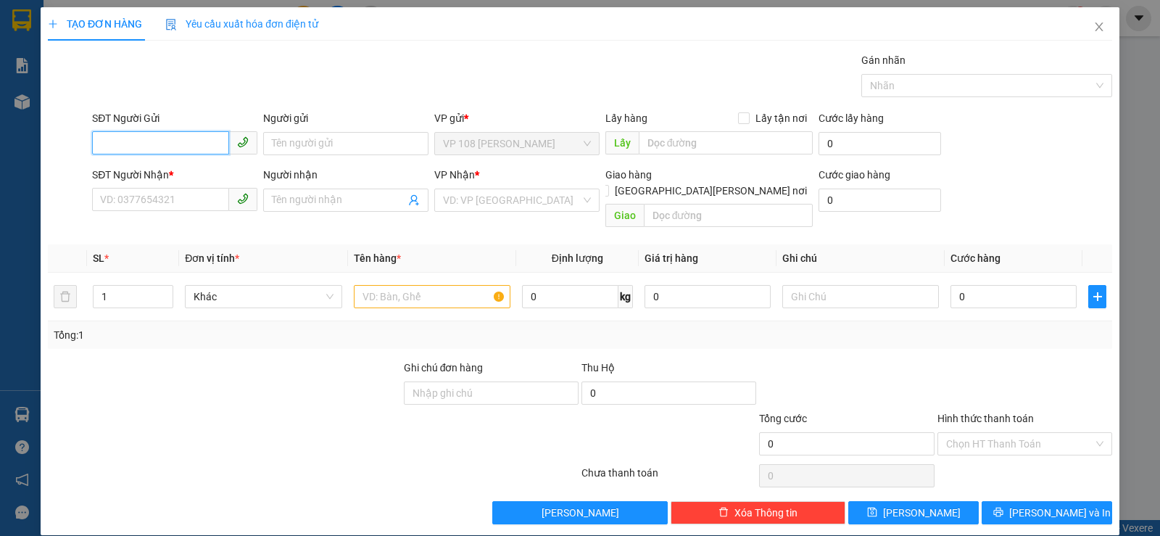
paste input "0949131144"
type input "0949131144"
click at [184, 146] on input "0949131144" at bounding box center [160, 142] width 137 height 23
click at [186, 170] on div "0949131144 - C DIỄM" at bounding box center [173, 173] width 146 height 16
type input "C DIỄM"
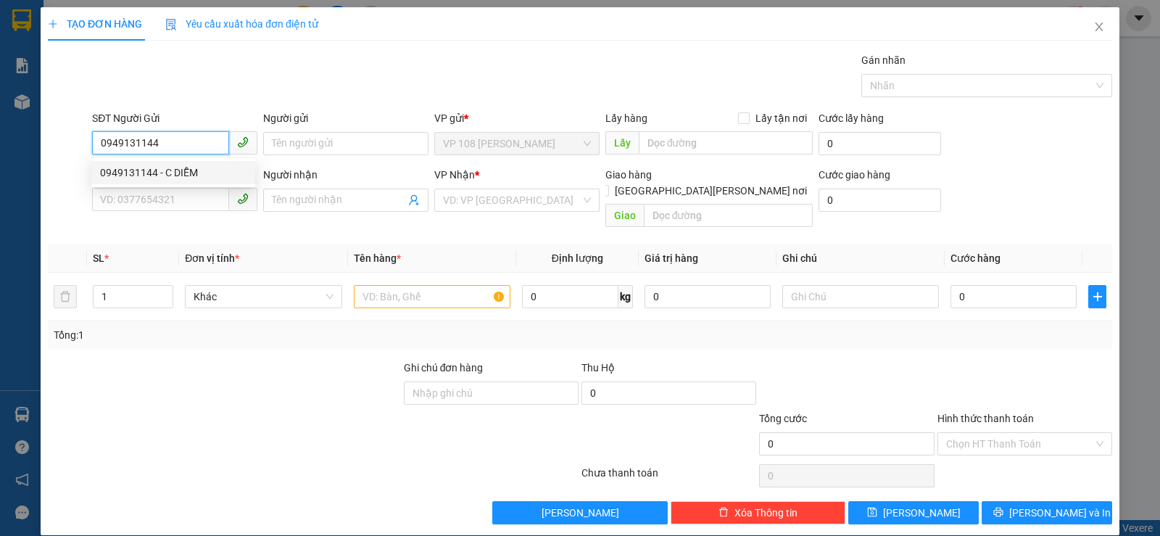
type input "0939788086"
type input "A SƠN"
type input "VPQ1"
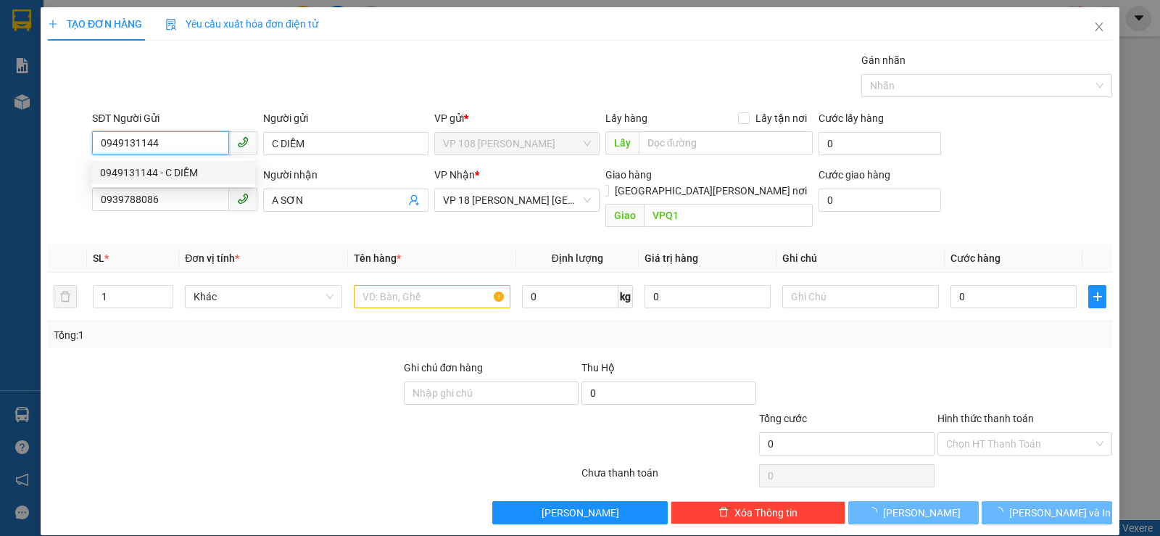
type input "20.000"
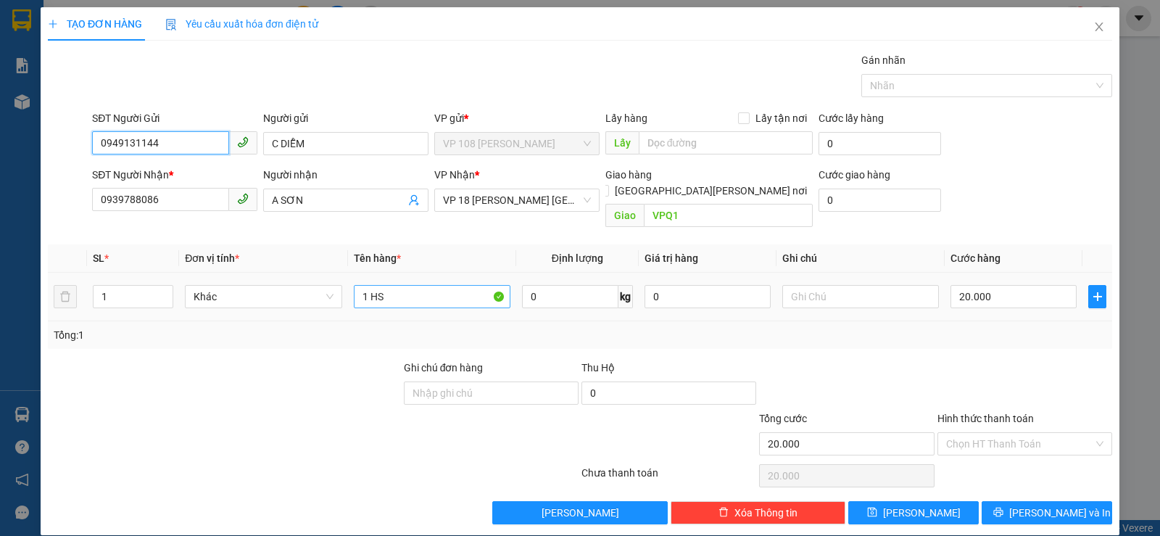
type input "0949131144"
click at [387, 285] on input "1 HS" at bounding box center [432, 296] width 157 height 23
type input "1K NILONG XANH"
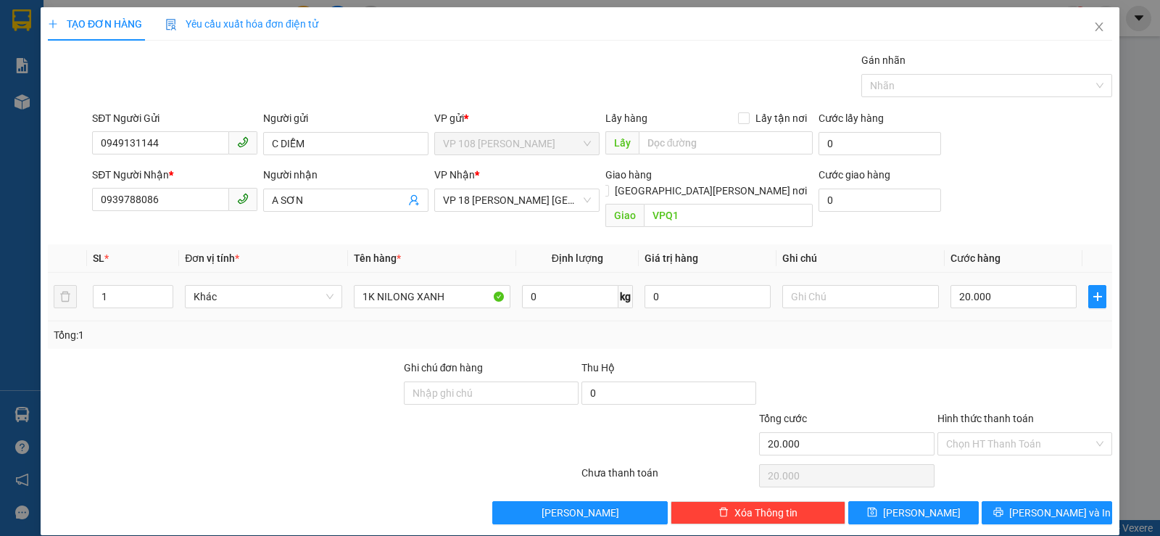
click at [993, 282] on div "20.000" at bounding box center [1013, 296] width 126 height 29
click at [997, 285] on input "20.000" at bounding box center [1013, 296] width 126 height 23
type input "3"
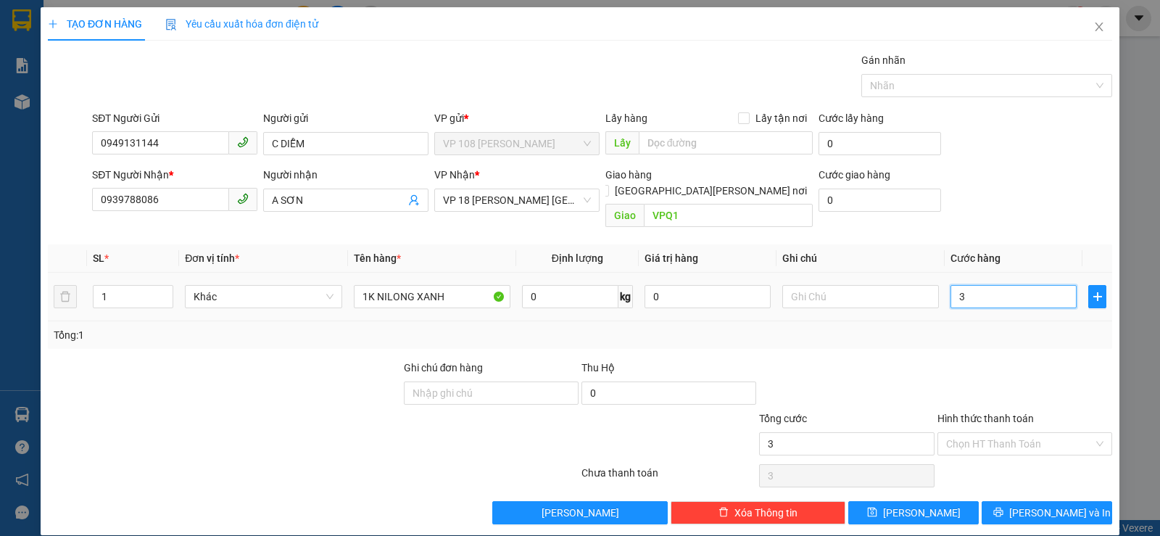
type input "30"
type input "300"
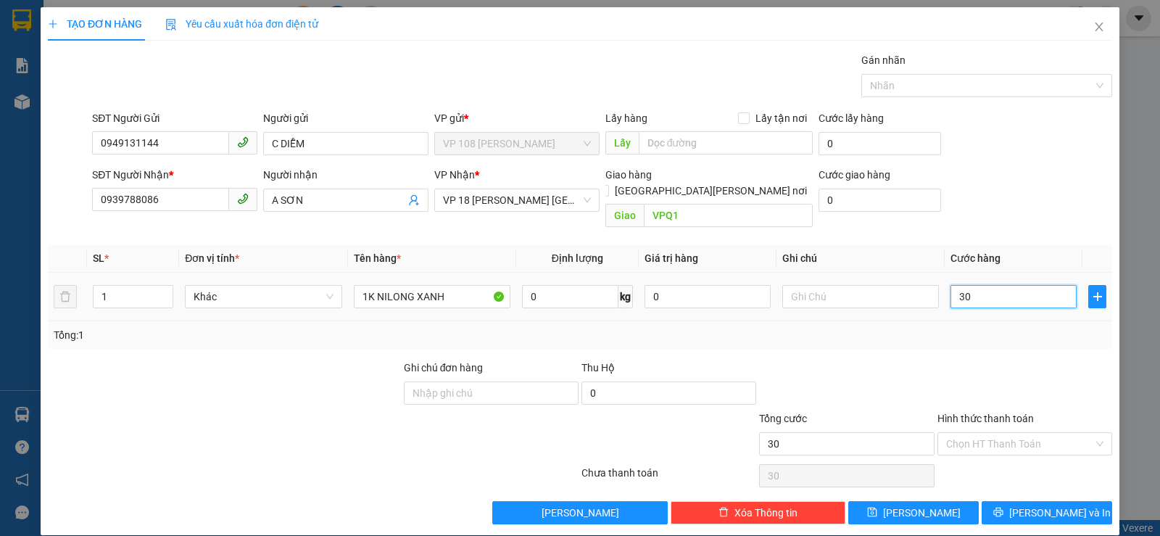
type input "300"
type input "3.000"
type input "30.000"
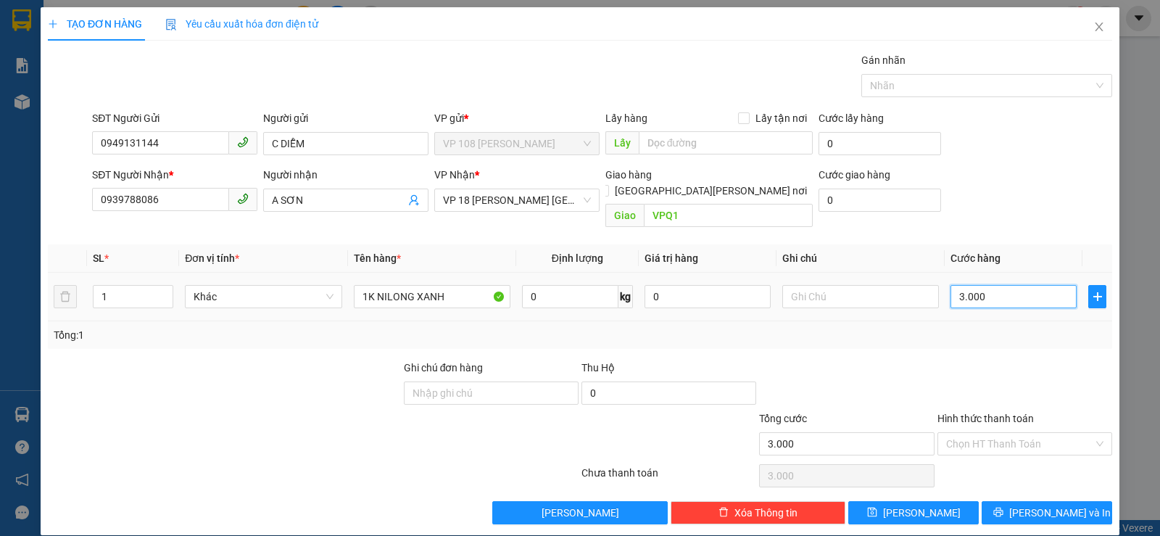
type input "30.000"
click at [845, 285] on input "text" at bounding box center [860, 296] width 157 height 23
type input "CK SAC"
click at [1024, 433] on input "Hình thức thanh toán" at bounding box center [1019, 444] width 147 height 22
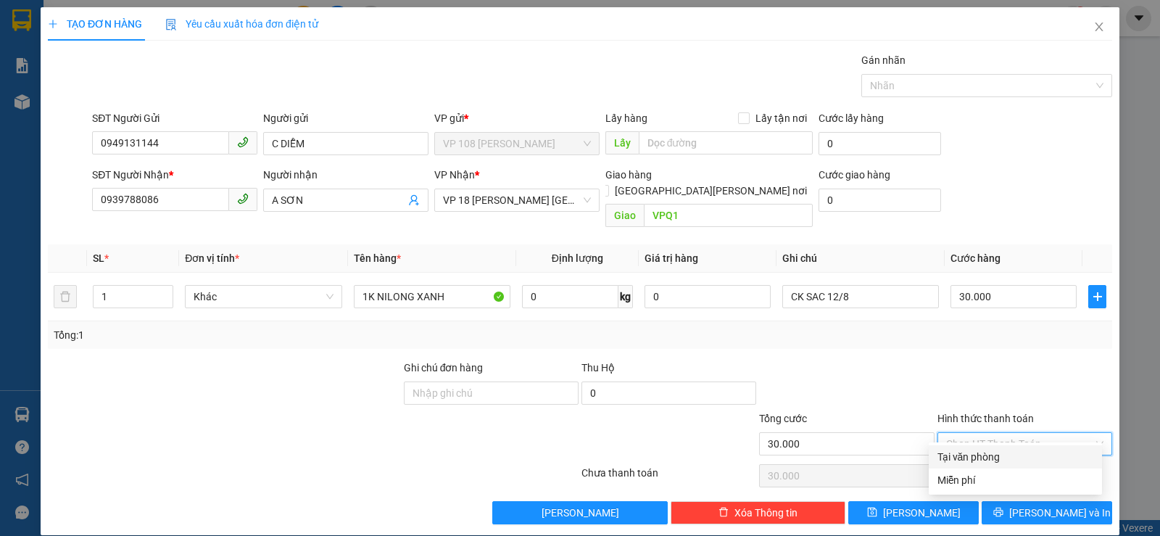
click at [1008, 449] on div "Tại văn phòng" at bounding box center [1015, 457] width 156 height 16
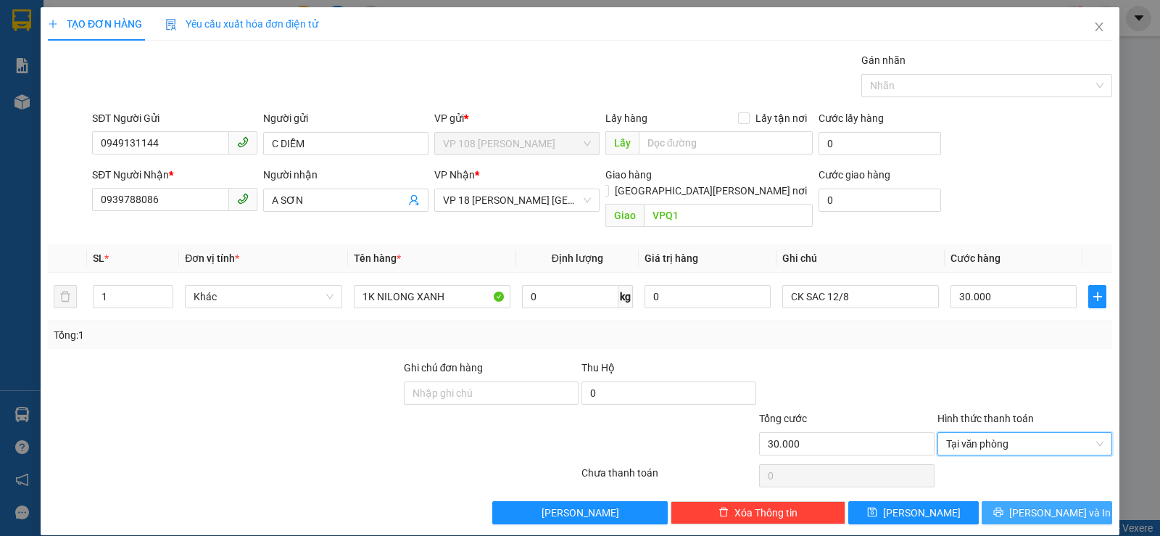
click at [1022, 501] on button "[PERSON_NAME] và In" at bounding box center [1047, 512] width 130 height 23
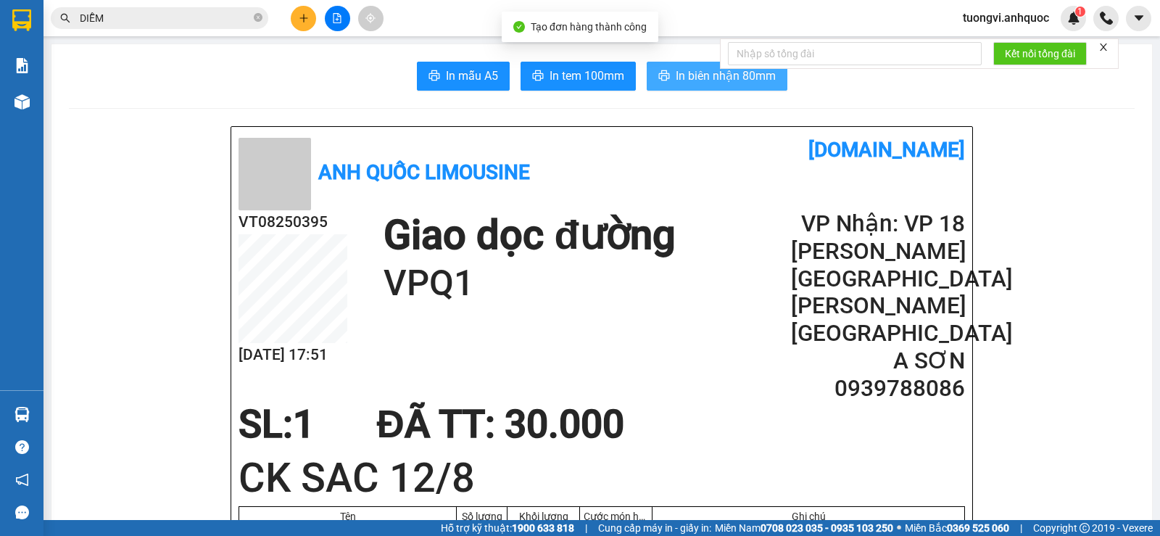
click at [707, 75] on span "In biên nhận 80mm" at bounding box center [726, 76] width 100 height 18
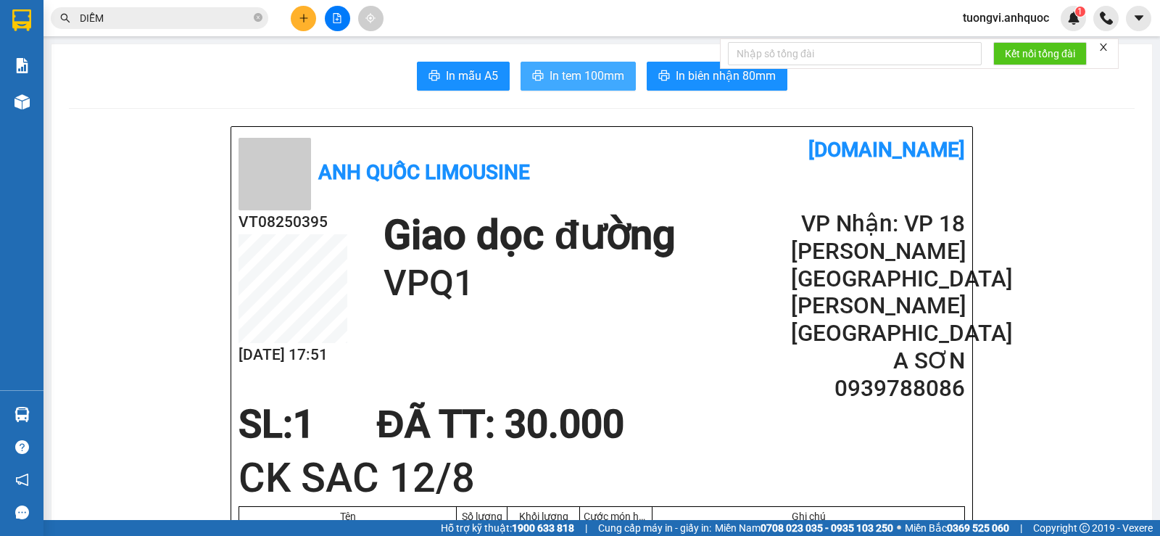
click at [571, 85] on span "In tem 100mm" at bounding box center [586, 76] width 75 height 18
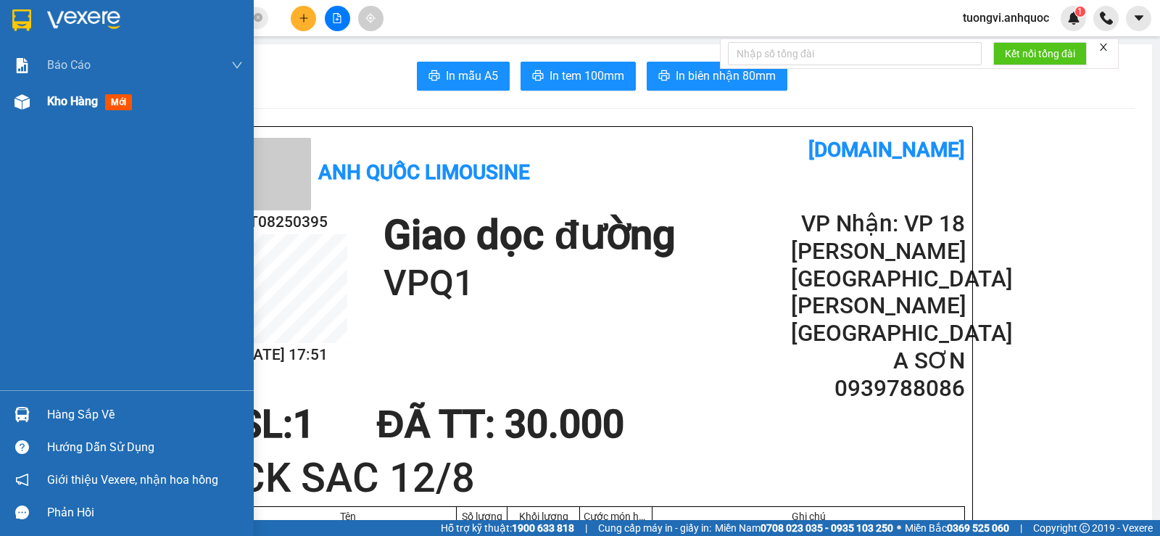
click at [53, 103] on span "Kho hàng" at bounding box center [72, 101] width 51 height 14
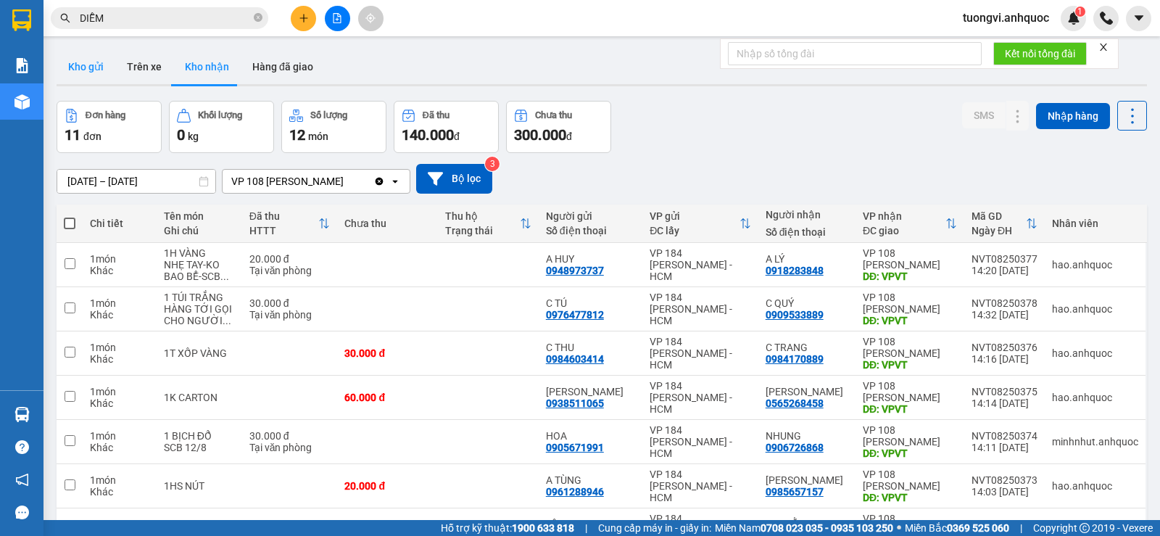
click at [96, 61] on button "Kho gửi" at bounding box center [86, 66] width 59 height 35
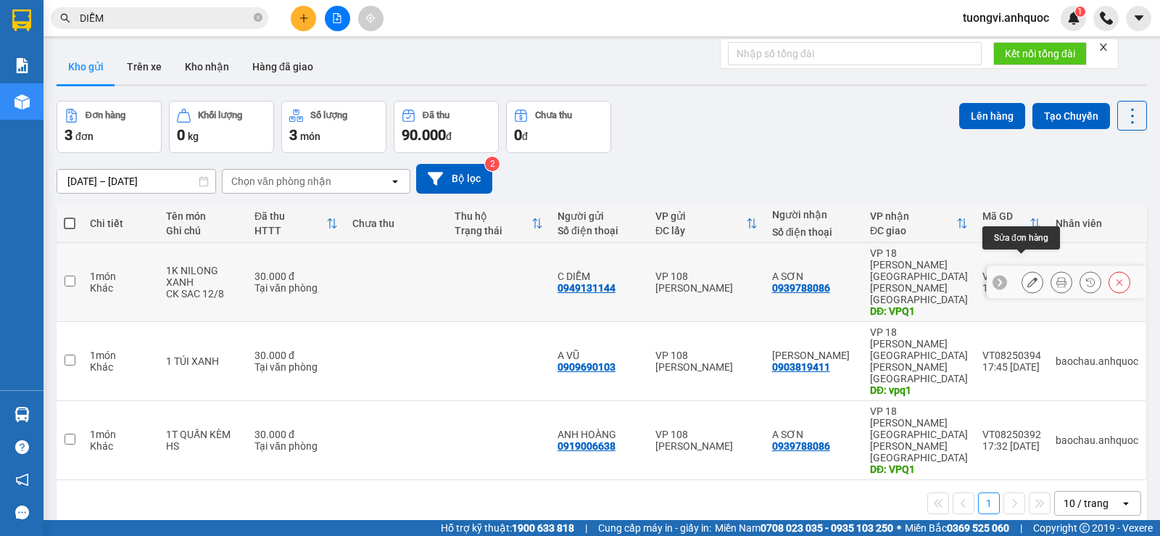
click at [1026, 270] on button at bounding box center [1032, 282] width 20 height 25
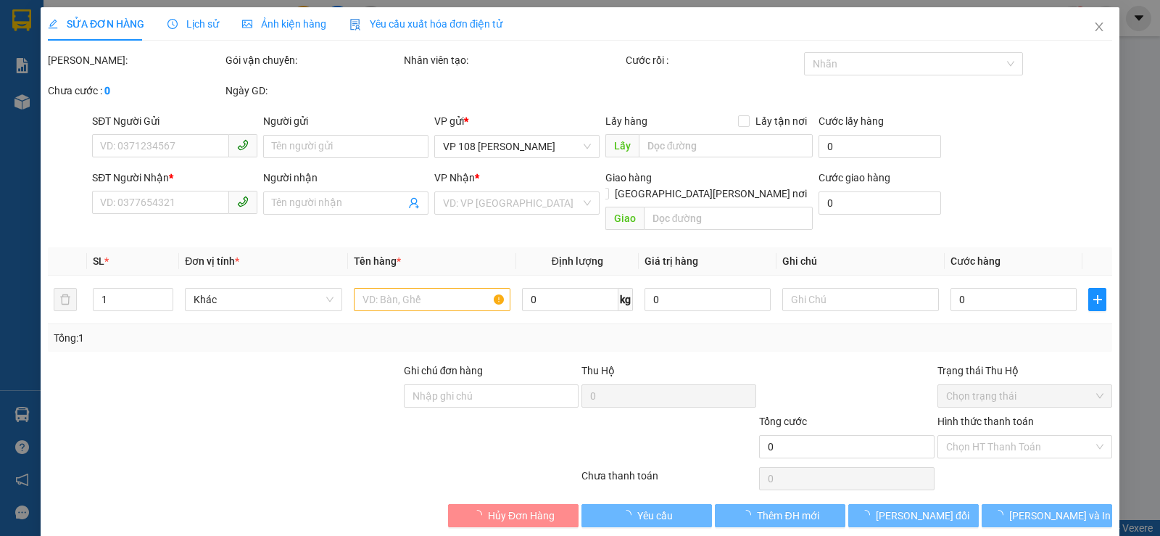
type input "0949131144"
type input "C DIỄM"
type input "0939788086"
type input "A SƠN"
type input "VPQ1"
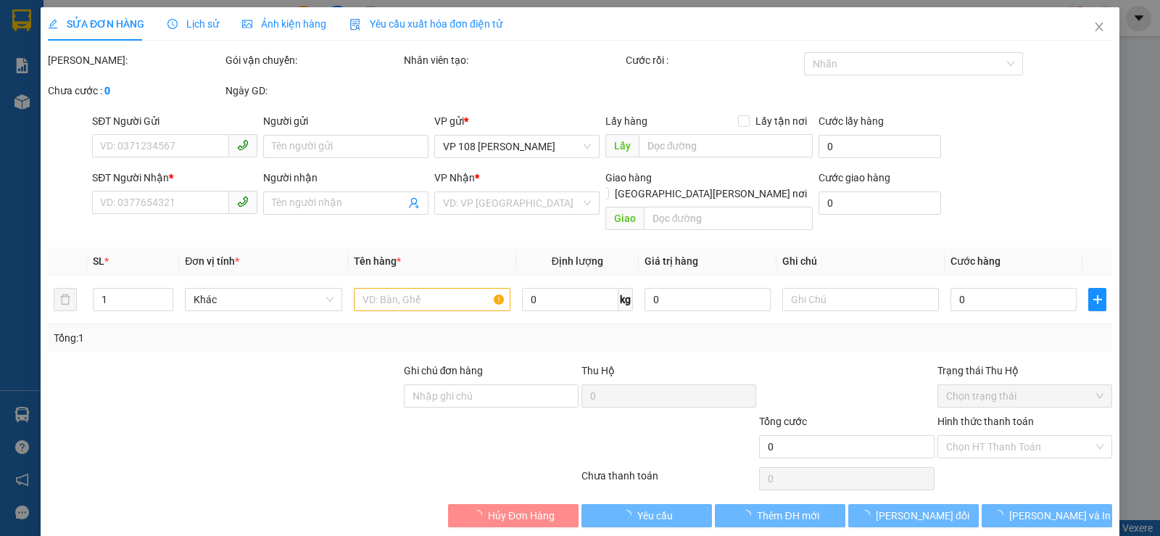
type input "30.000"
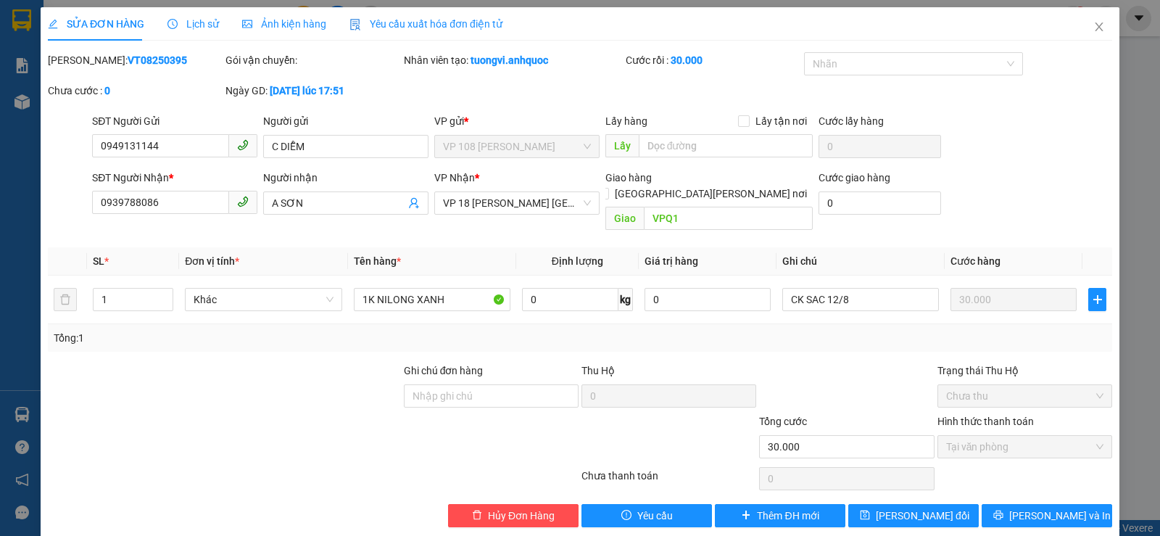
drag, startPoint x: 146, startPoint y: 62, endPoint x: 98, endPoint y: 62, distance: 47.8
click at [98, 62] on div "Mã ĐH: VT08250395" at bounding box center [135, 60] width 175 height 16
click at [181, 210] on input "0939788086" at bounding box center [160, 202] width 137 height 23
click at [1082, 33] on span "Close" at bounding box center [1099, 27] width 41 height 41
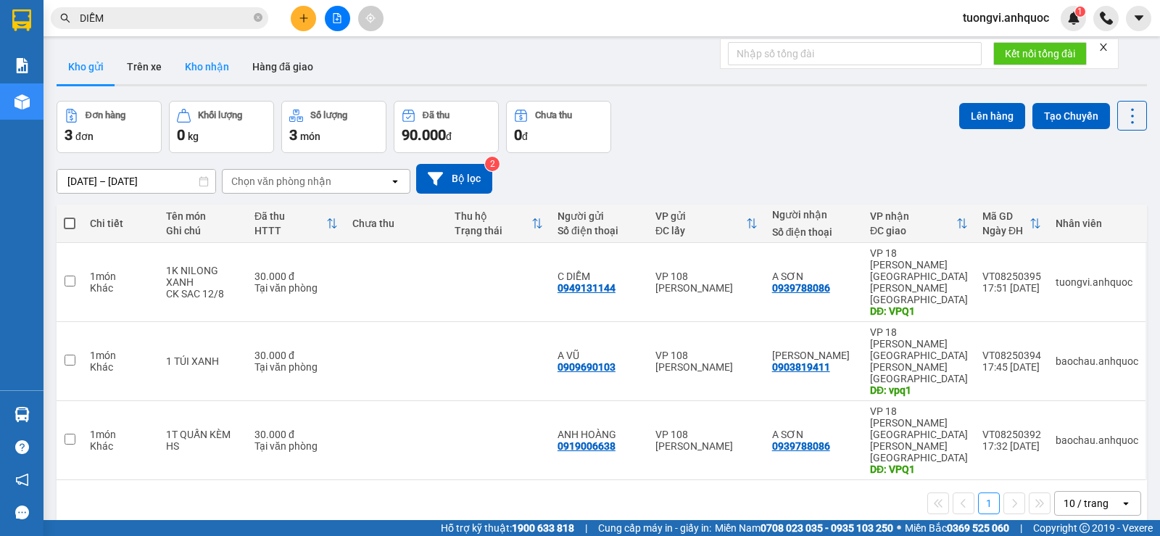
click at [202, 62] on button "Kho nhận" at bounding box center [206, 66] width 67 height 35
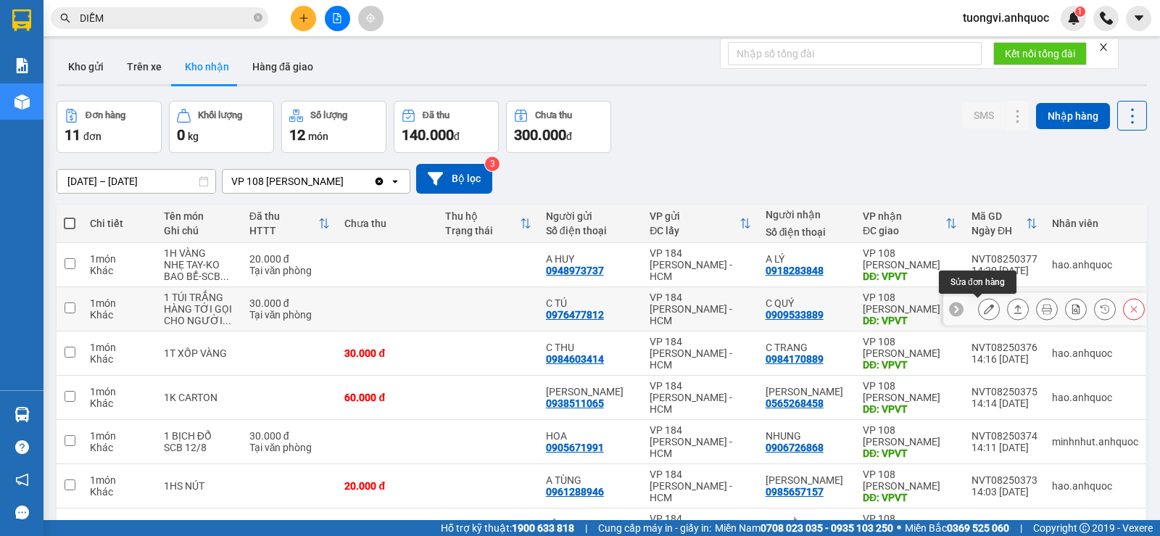
click at [979, 296] on button at bounding box center [989, 308] width 20 height 25
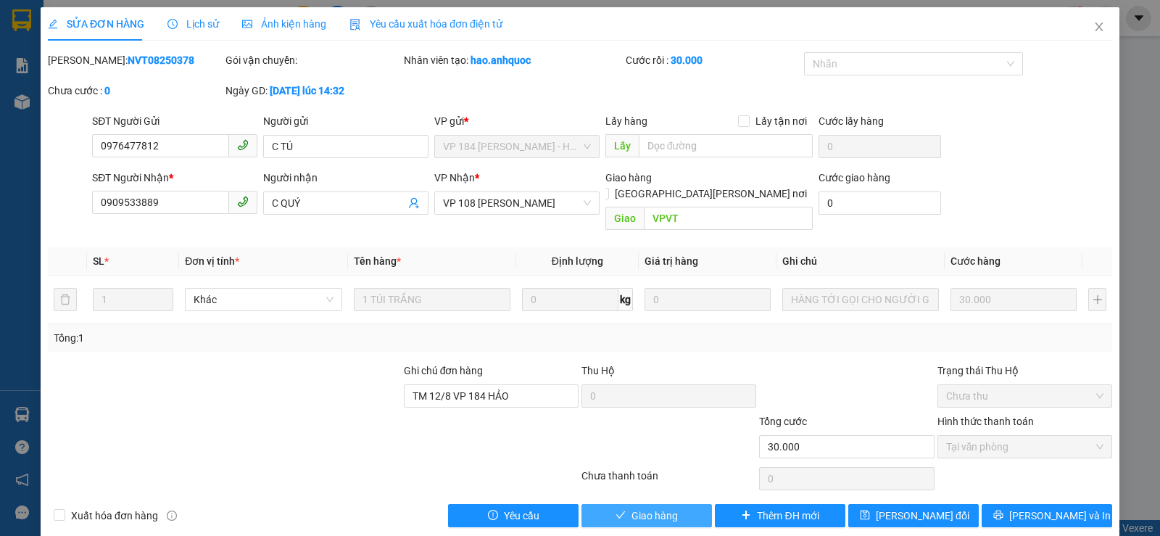
click at [651, 507] on span "Giao hàng" at bounding box center [654, 515] width 46 height 16
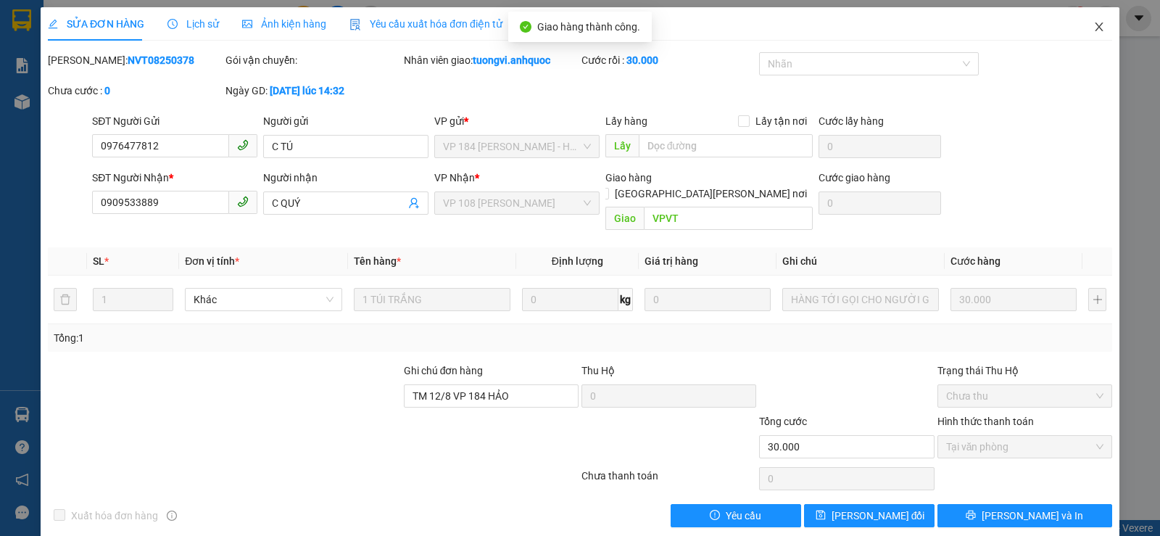
click at [1090, 15] on span "Close" at bounding box center [1099, 27] width 41 height 41
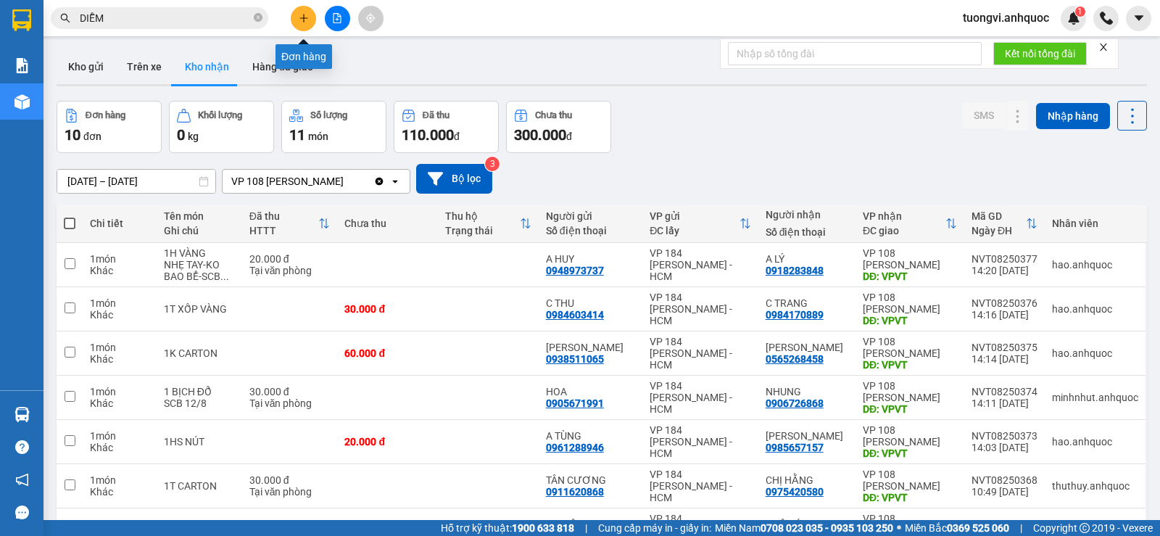
click at [301, 28] on button at bounding box center [303, 18] width 25 height 25
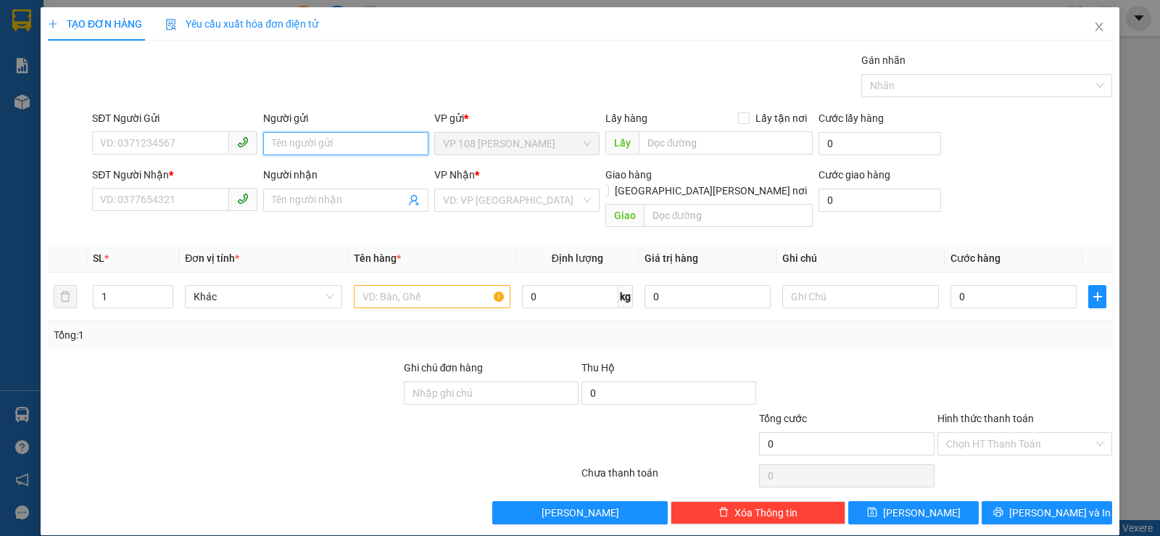
click at [291, 141] on input "Người gửi" at bounding box center [345, 143] width 165 height 23
type input "QUỐC SỬ"
click at [331, 167] on div "[PERSON_NAME] - 0833798784" at bounding box center [343, 173] width 146 height 16
type input "0833798784"
type input "QUỐC SỬ"
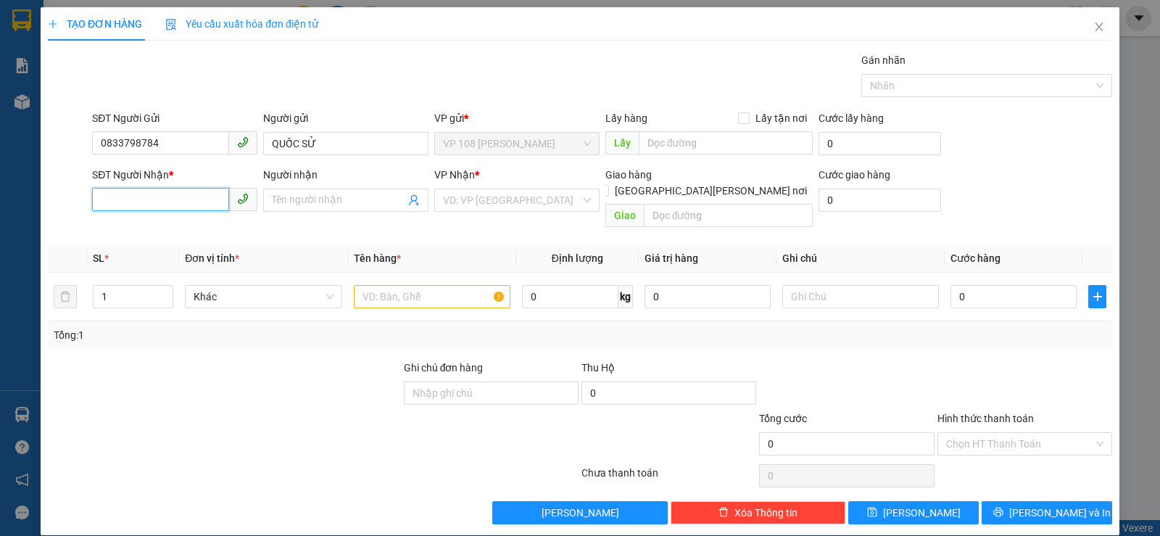
click at [212, 207] on input "SĐT Người Nhận *" at bounding box center [160, 199] width 137 height 23
click at [293, 194] on input "Người nhận" at bounding box center [338, 200] width 133 height 16
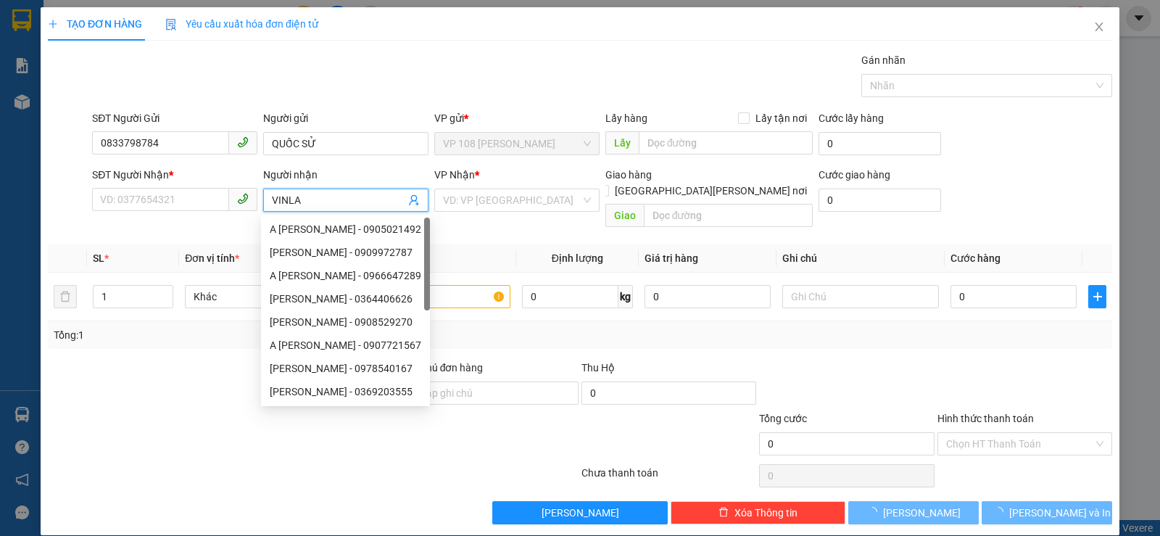
type input "VINLAB"
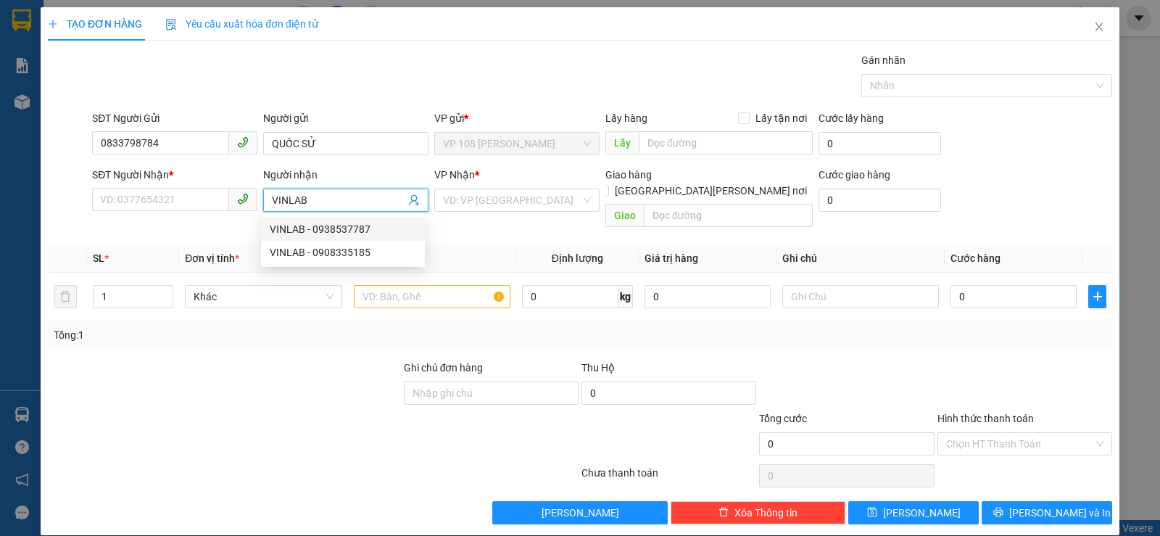
drag, startPoint x: 320, startPoint y: 231, endPoint x: 484, endPoint y: 228, distance: 163.9
click at [320, 231] on div "VINLAB - 0938537787" at bounding box center [343, 229] width 146 height 16
type input "0938537787"
type input "VINLAB"
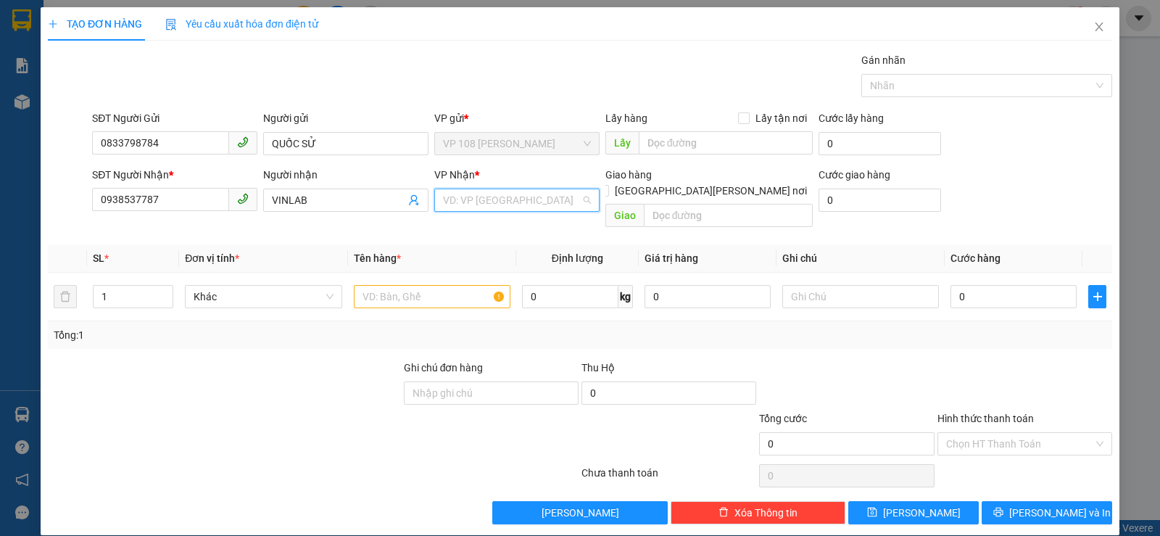
click at [520, 210] on input "search" at bounding box center [512, 200] width 138 height 22
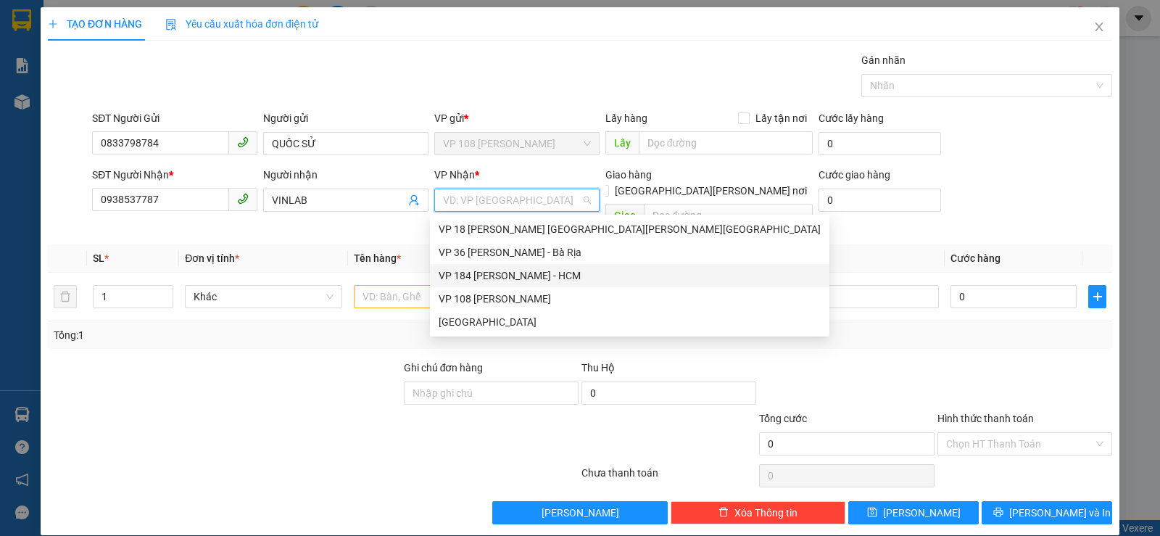
click at [520, 275] on div "VP 184 [PERSON_NAME] - HCM" at bounding box center [630, 275] width 382 height 16
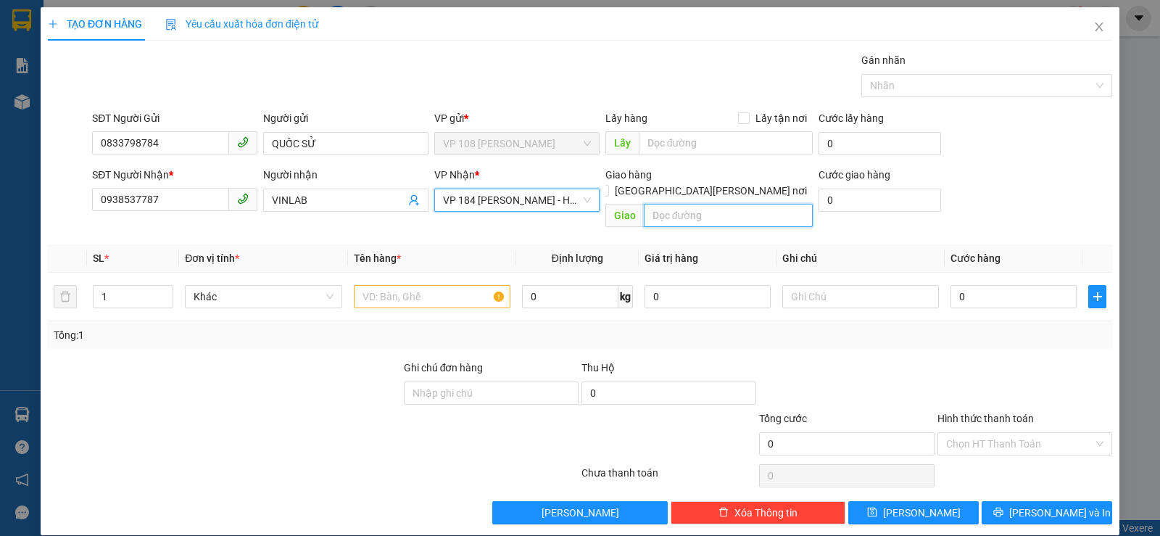
click at [678, 204] on input "text" at bounding box center [729, 215] width 170 height 23
type input "C"
type input "VPNVT"
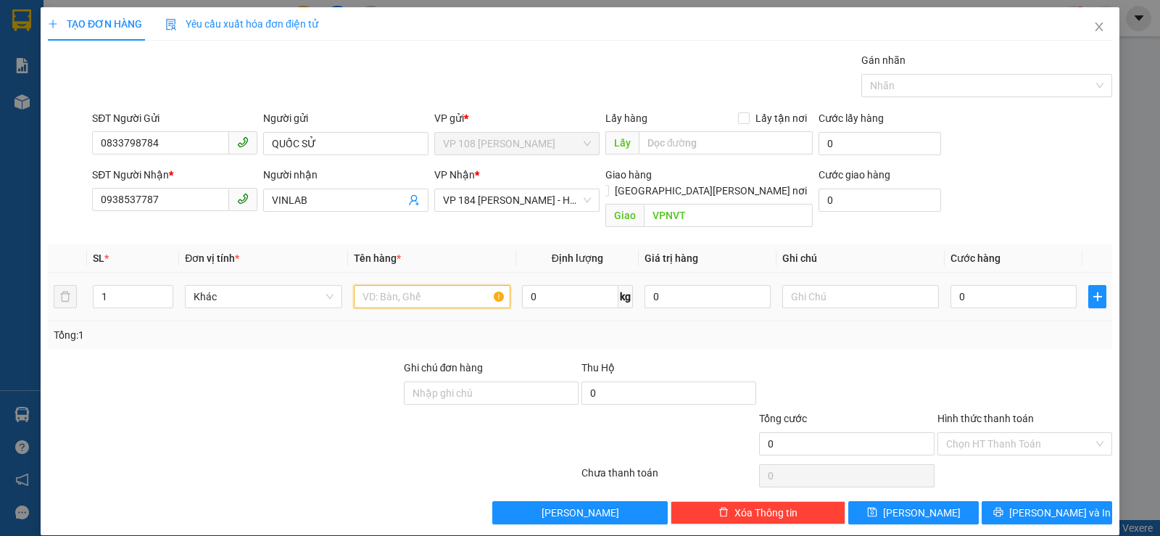
click at [455, 288] on input "text" at bounding box center [432, 296] width 157 height 23
type input "1B [PERSON_NAME]"
click at [1002, 285] on input "0" at bounding box center [1013, 296] width 126 height 23
type input "2"
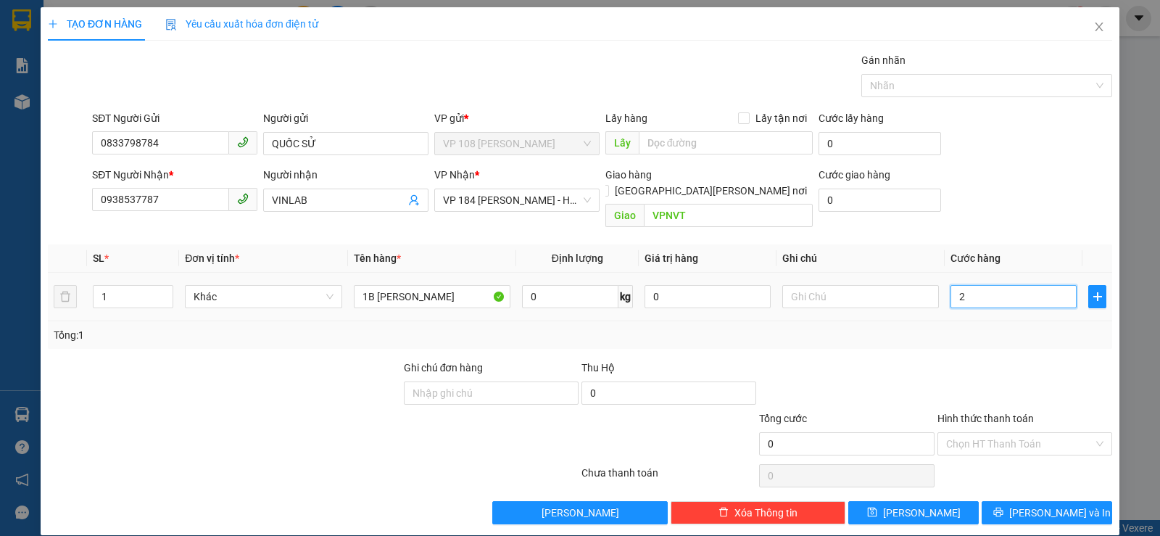
type input "2"
type input "20"
type input "200"
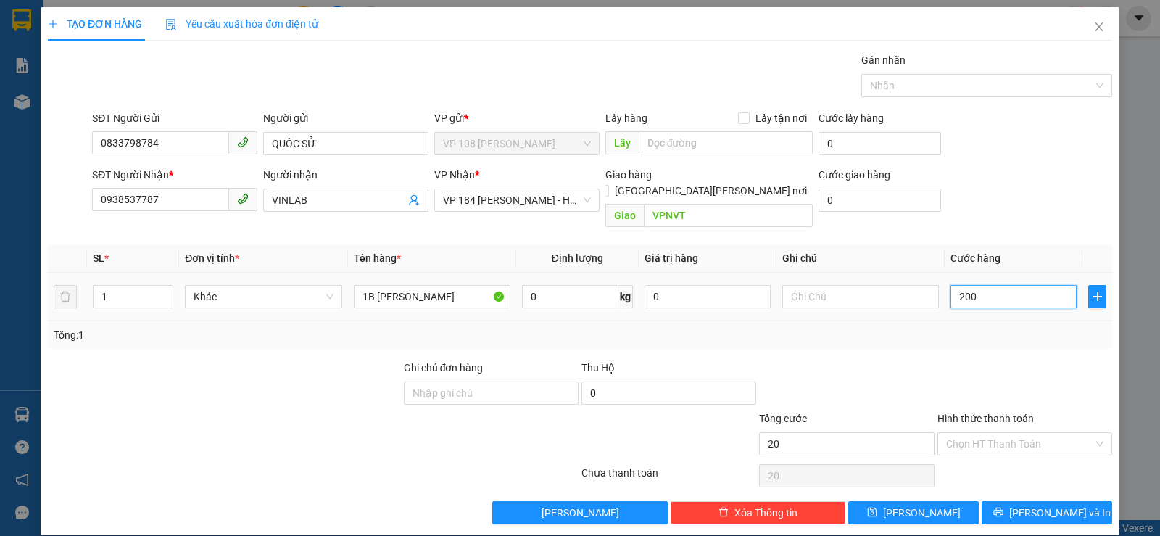
type input "200"
type input "2.000"
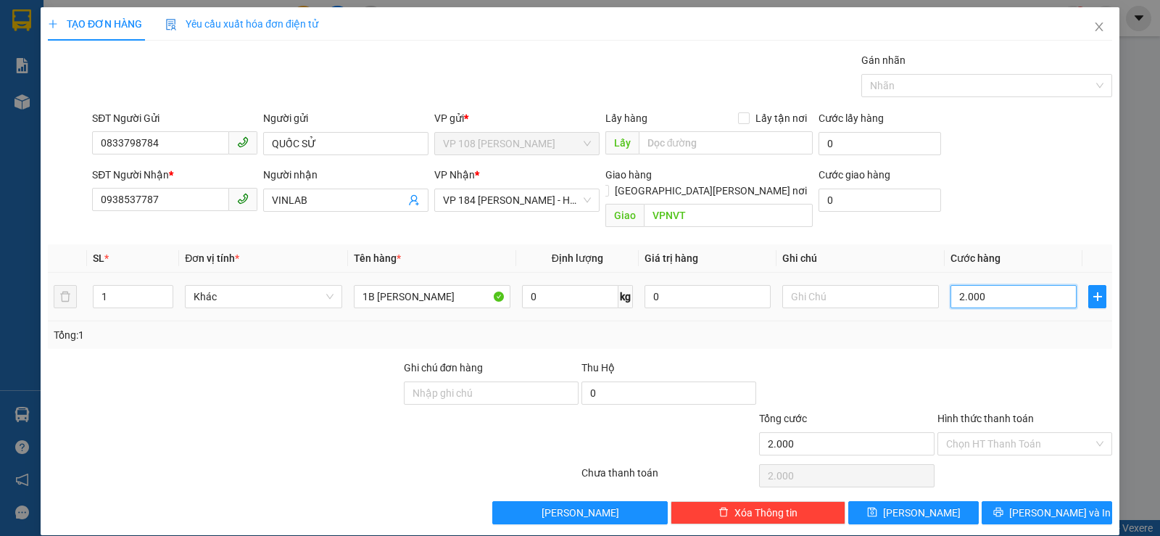
type input "20.000"
click at [1029, 507] on button "[PERSON_NAME] và In" at bounding box center [1047, 512] width 130 height 23
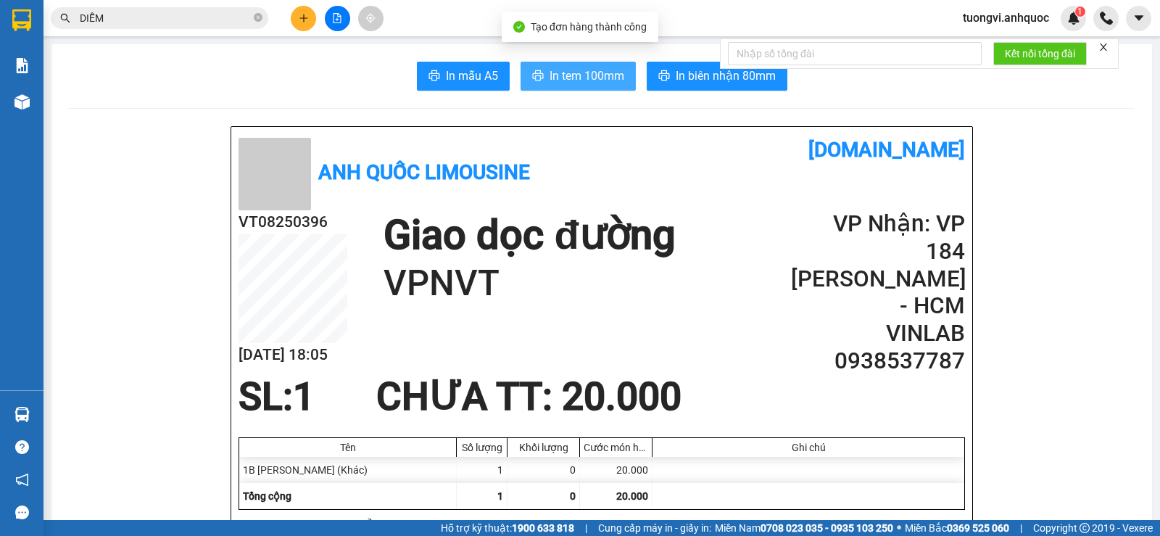
click at [580, 66] on button "In tem 100mm" at bounding box center [577, 76] width 115 height 29
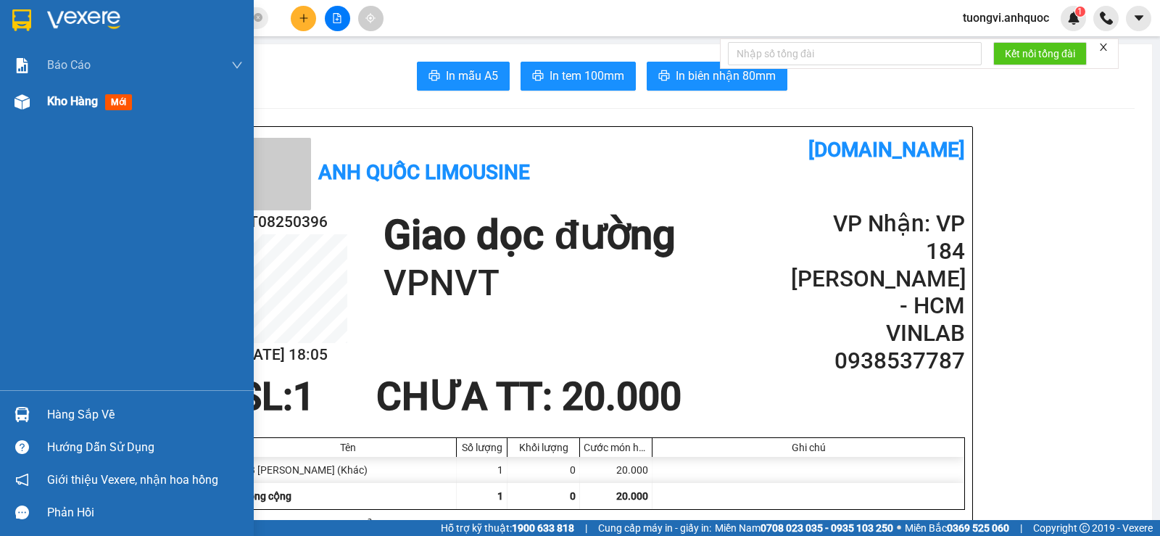
click at [46, 104] on div "Kho hàng mới" at bounding box center [127, 101] width 254 height 36
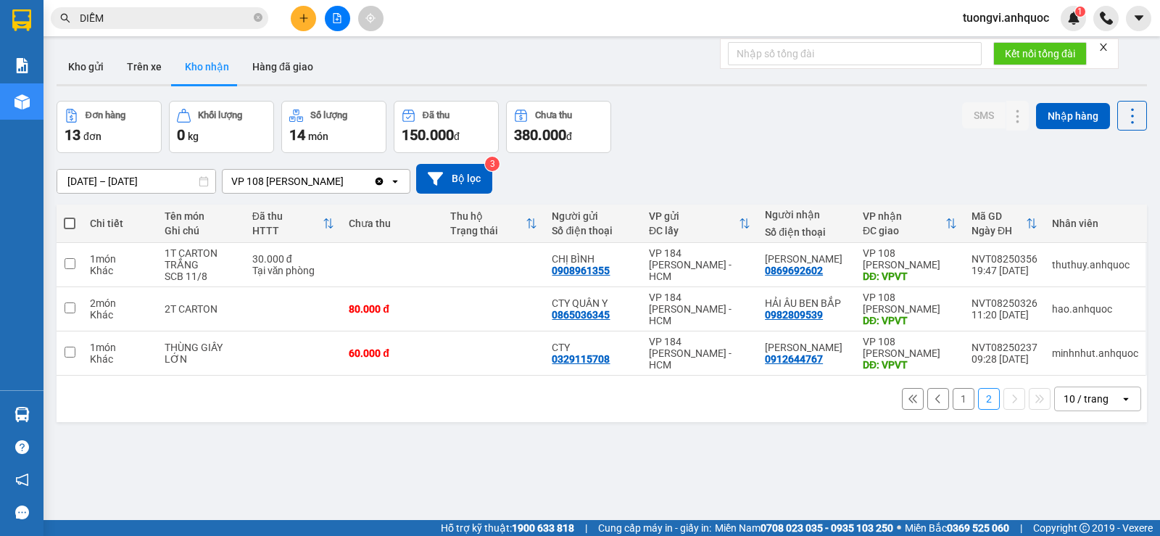
click at [953, 388] on button "1" at bounding box center [964, 399] width 22 height 22
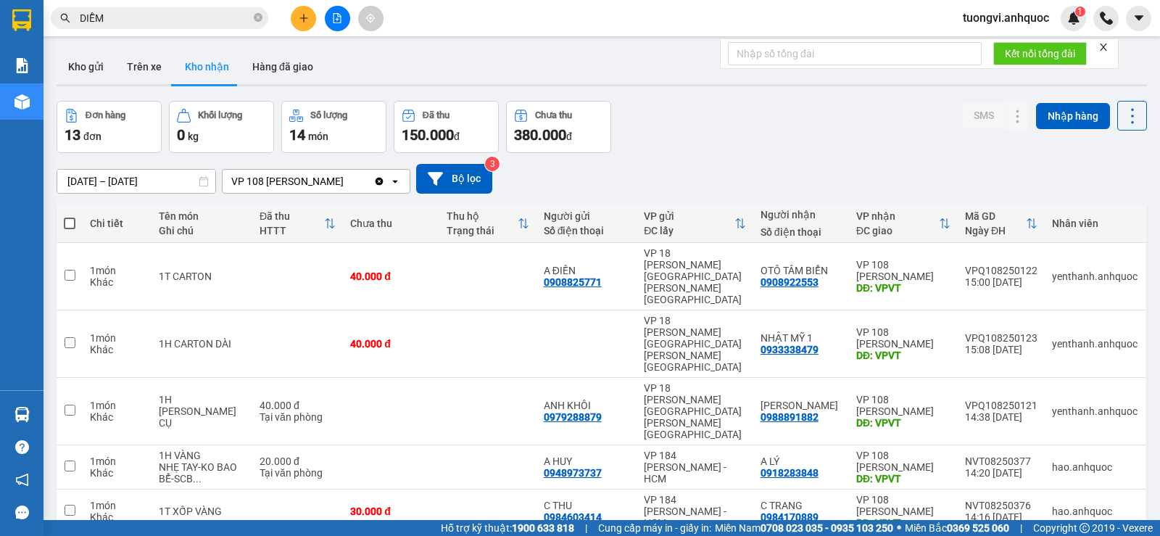
click at [0, 0] on div "Đang tải dữ liệu" at bounding box center [0, 0] width 0 height 0
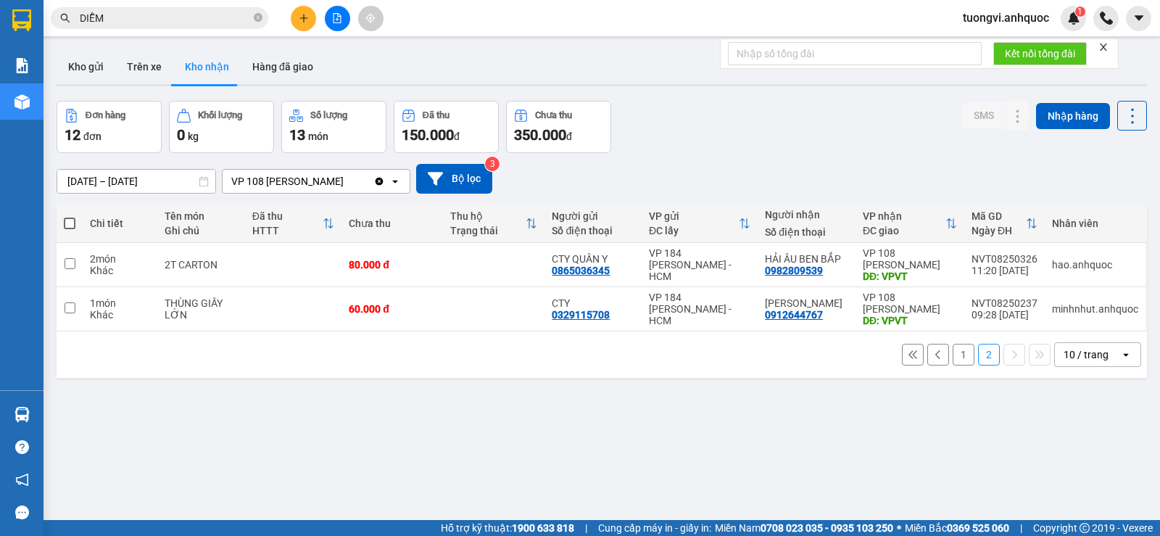
click at [954, 344] on button "1" at bounding box center [964, 355] width 22 height 22
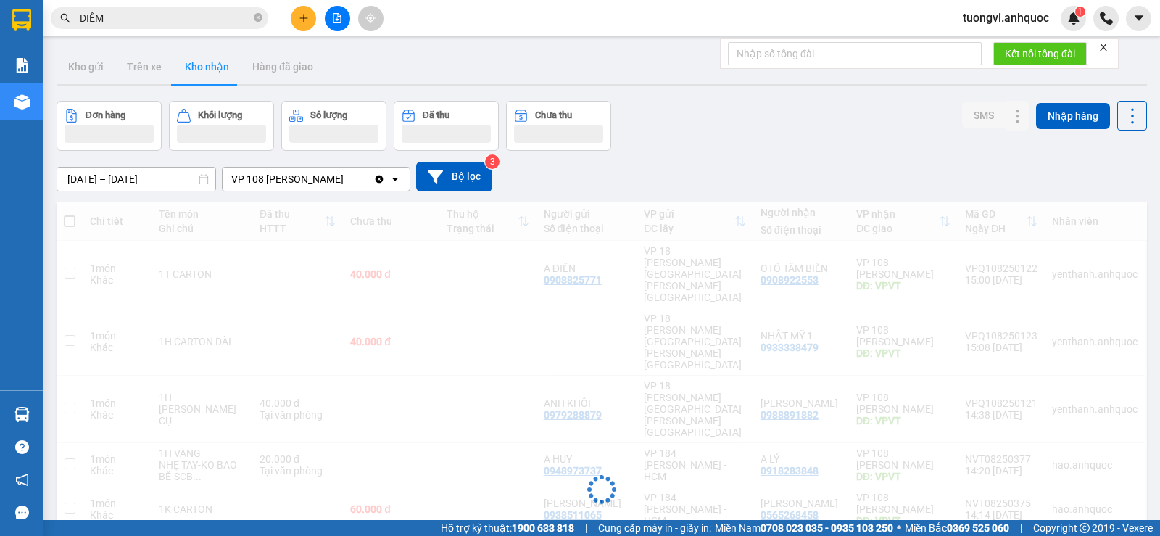
click at [165, 17] on input "DIỄM" at bounding box center [165, 18] width 171 height 16
click at [154, 17] on input "DIỄM" at bounding box center [165, 18] width 171 height 16
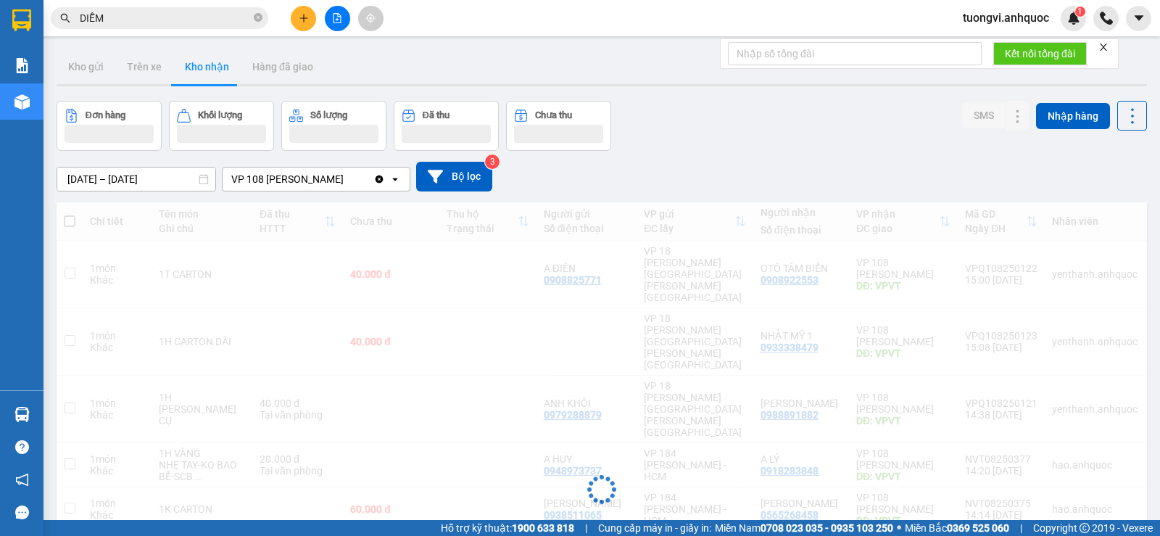
click at [117, 23] on input "DIỄM" at bounding box center [165, 18] width 171 height 16
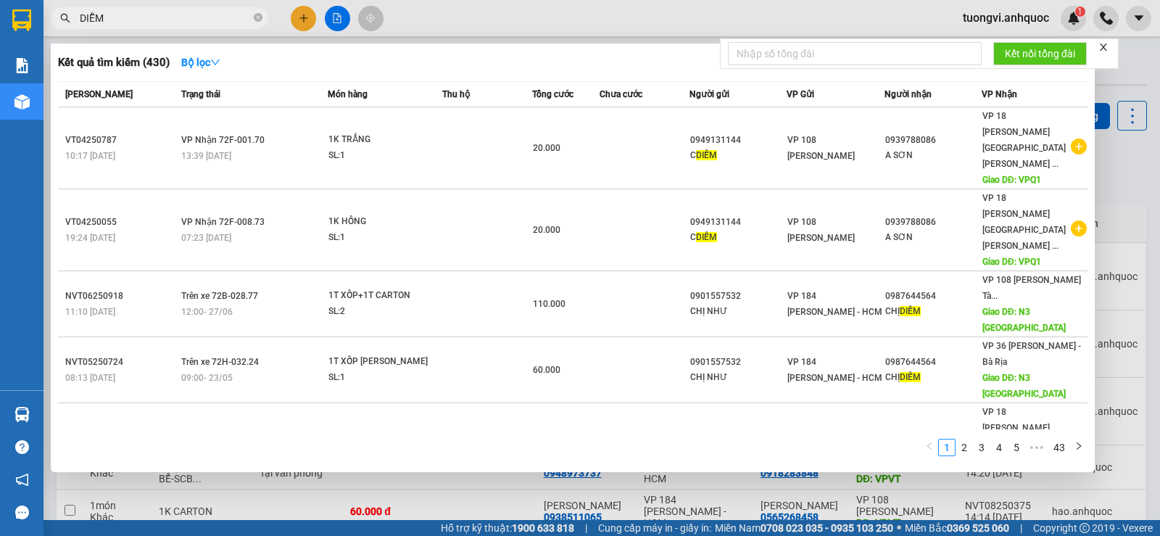
click at [482, 513] on div at bounding box center [580, 268] width 1160 height 536
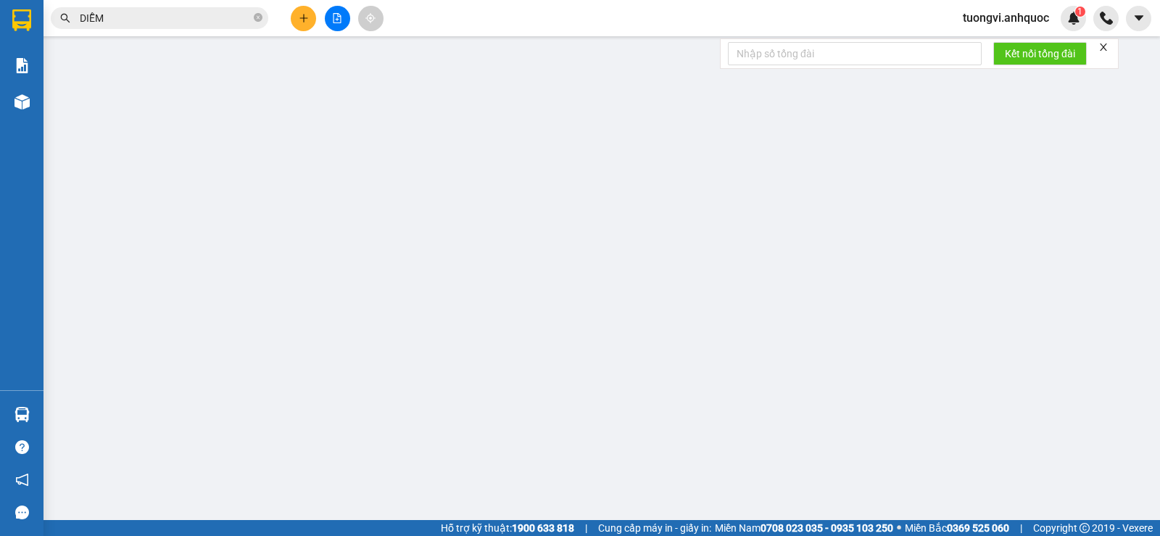
type input "0937683585"
type input "CHỊ TÂM"
type input "0775549712"
type input "CHÂU Á"
type input "VPVT"
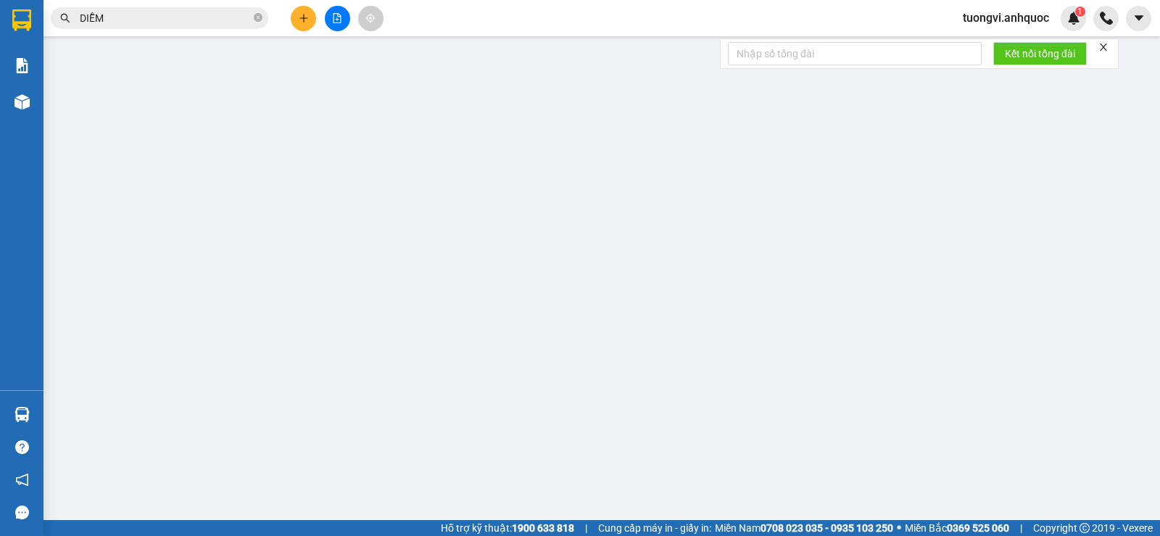
type input "50.000"
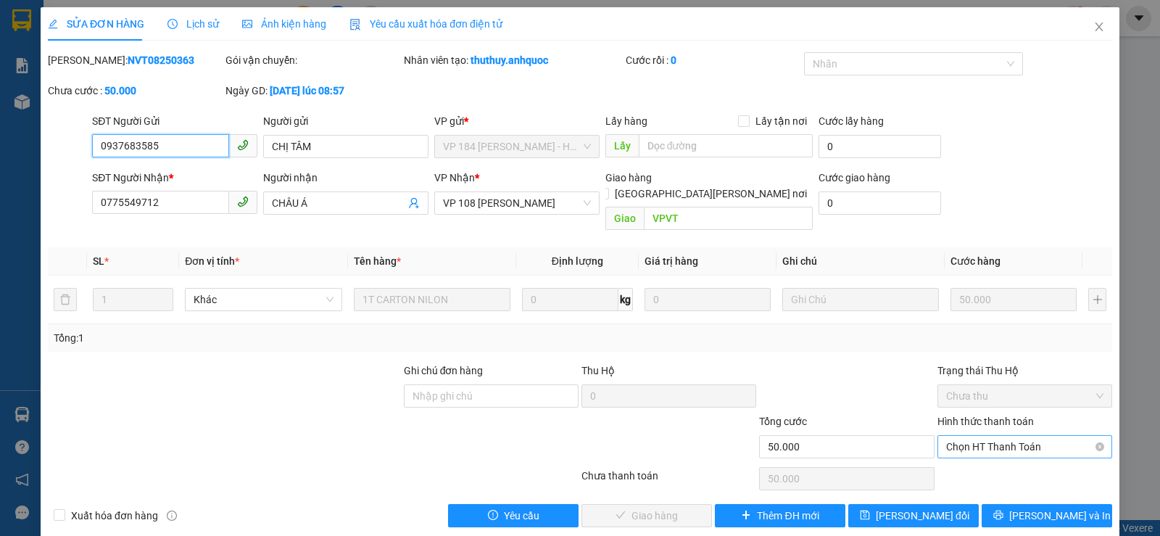
click at [985, 436] on span "Chọn HT Thanh Toán" at bounding box center [1024, 447] width 157 height 22
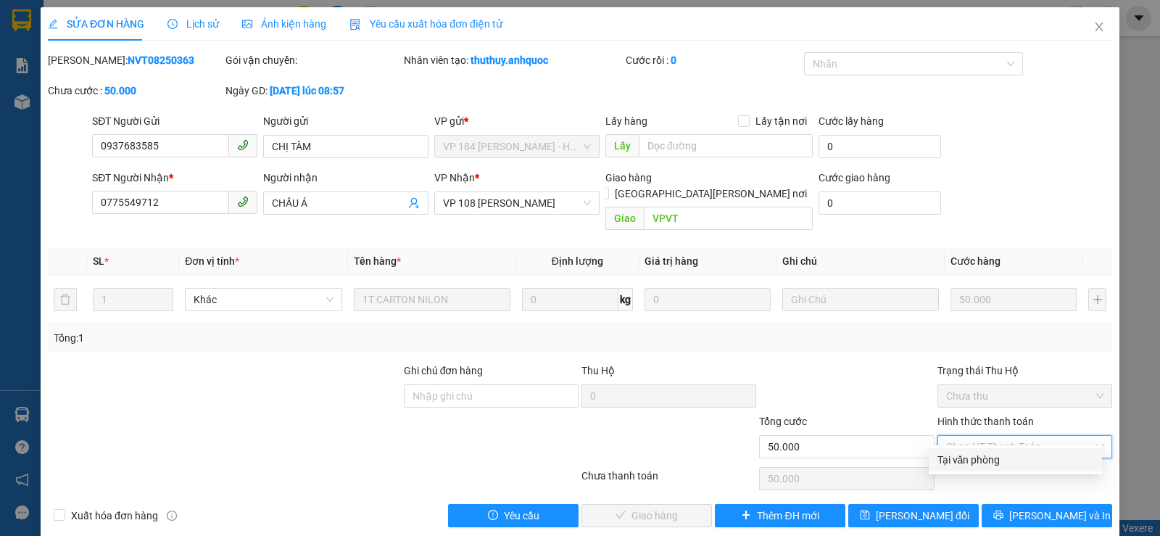
click at [989, 452] on div "Tại văn phòng" at bounding box center [1015, 460] width 156 height 16
type input "0"
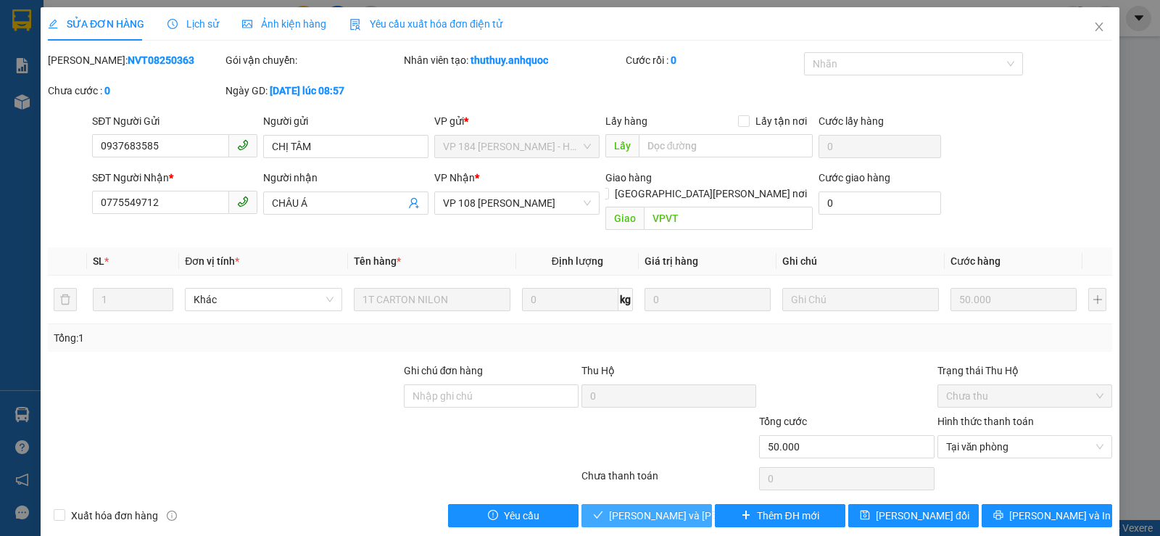
click at [660, 507] on span "[PERSON_NAME] và [PERSON_NAME] hàng" at bounding box center [707, 515] width 196 height 16
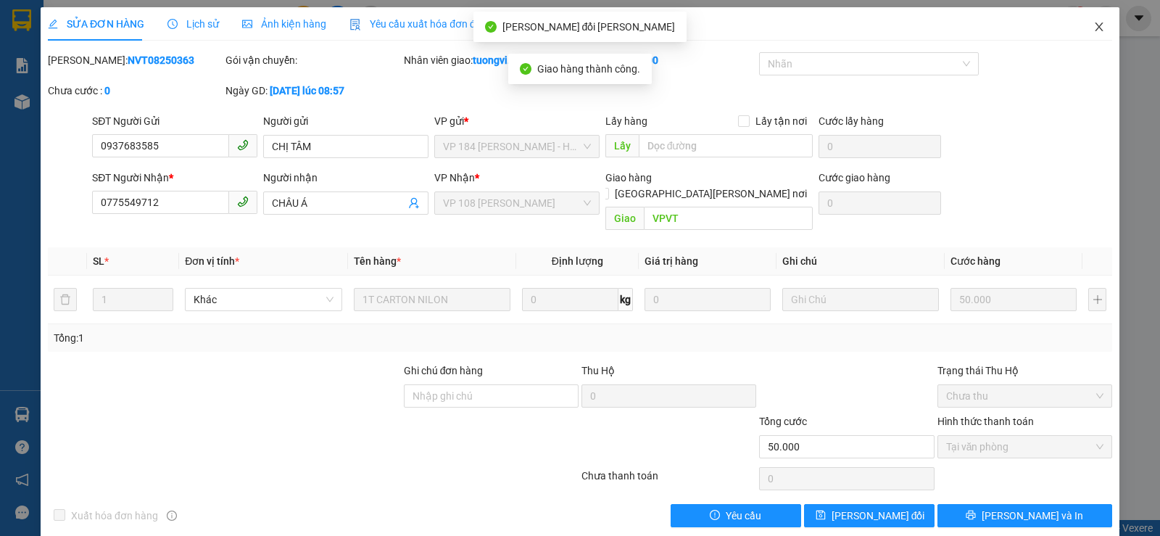
click at [1093, 22] on icon "close" at bounding box center [1099, 27] width 12 height 12
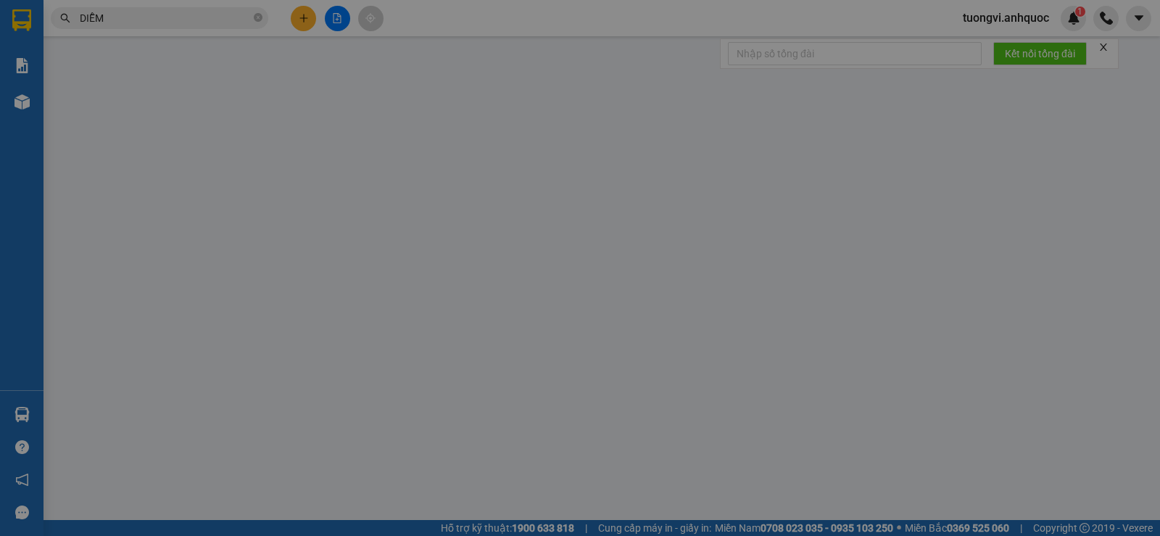
type input "0905671991"
type input "HOA"
type input "0906726868"
type input "NHUNG"
type input "VPVT"
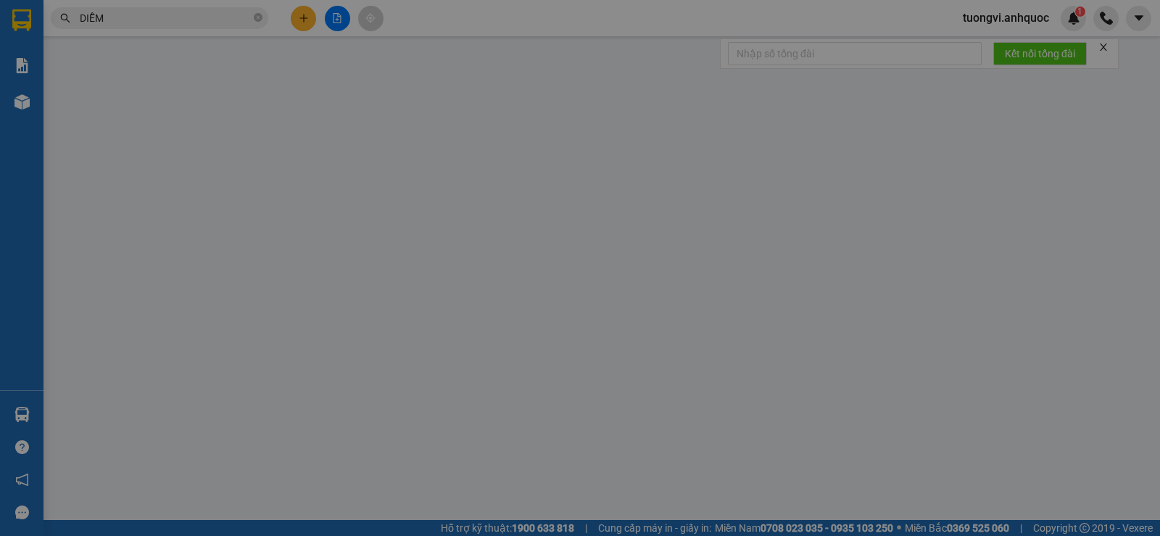
type input "30.000"
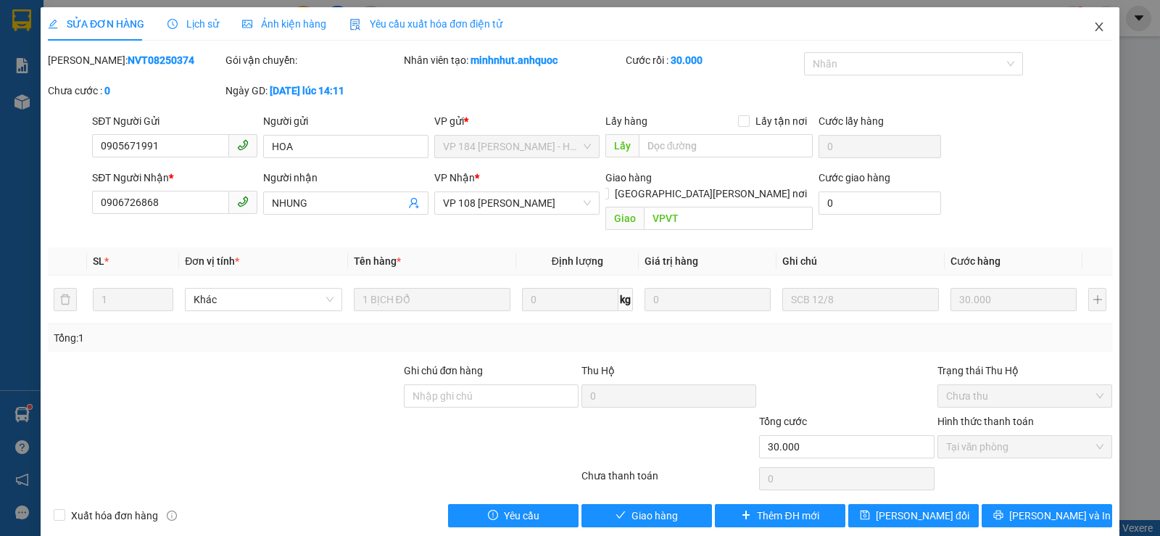
click at [1093, 23] on icon "close" at bounding box center [1099, 27] width 12 height 12
click at [1090, 24] on div "tuongvi.anhquoc 1" at bounding box center [1055, 18] width 209 height 25
click at [1084, 30] on div "tuongvi.anhquoc 1" at bounding box center [1018, 18] width 135 height 25
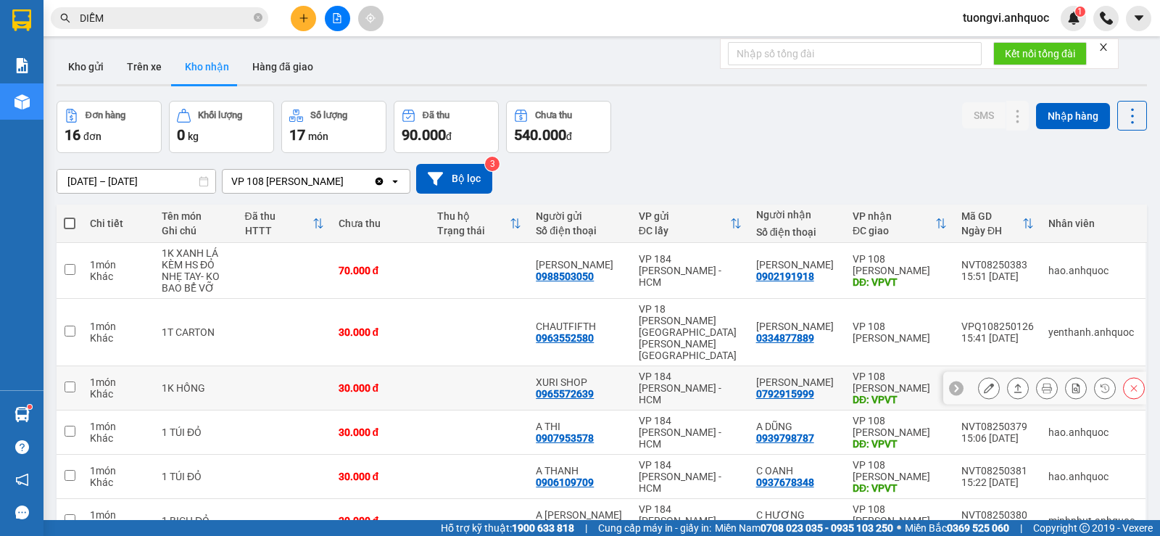
click at [984, 383] on icon at bounding box center [989, 388] width 10 height 10
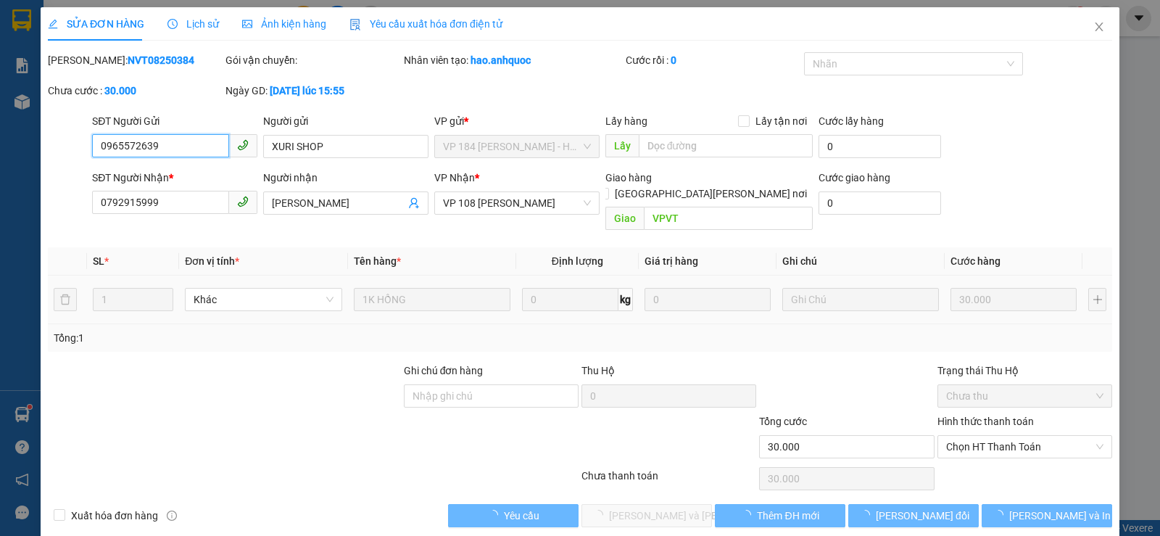
type input "0965572639"
type input "XURI SHOP"
type input "0792915999"
type input "[PERSON_NAME]"
type input "VPVT"
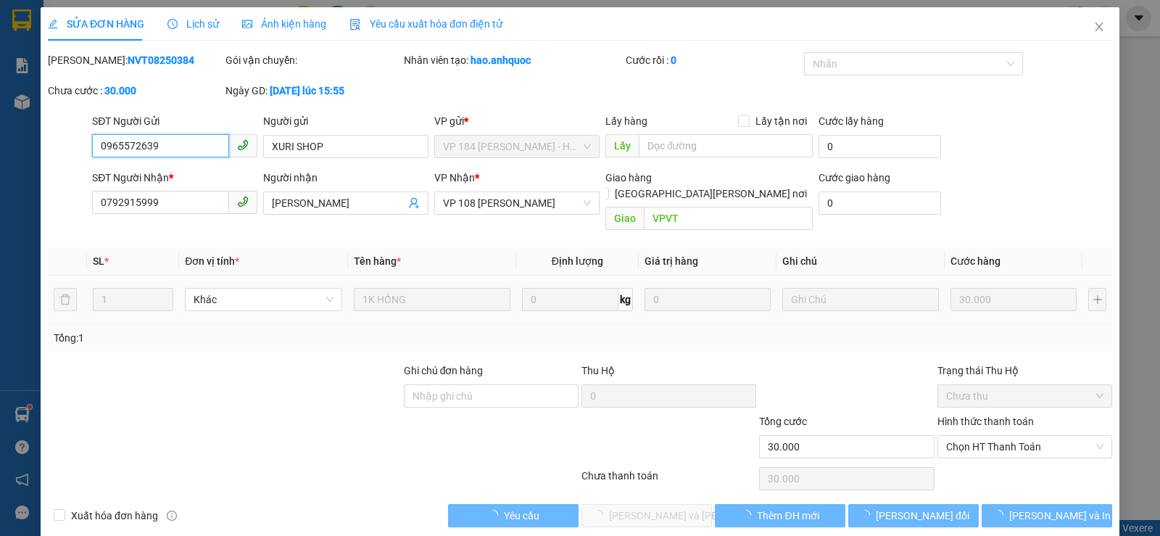
type input "30.000"
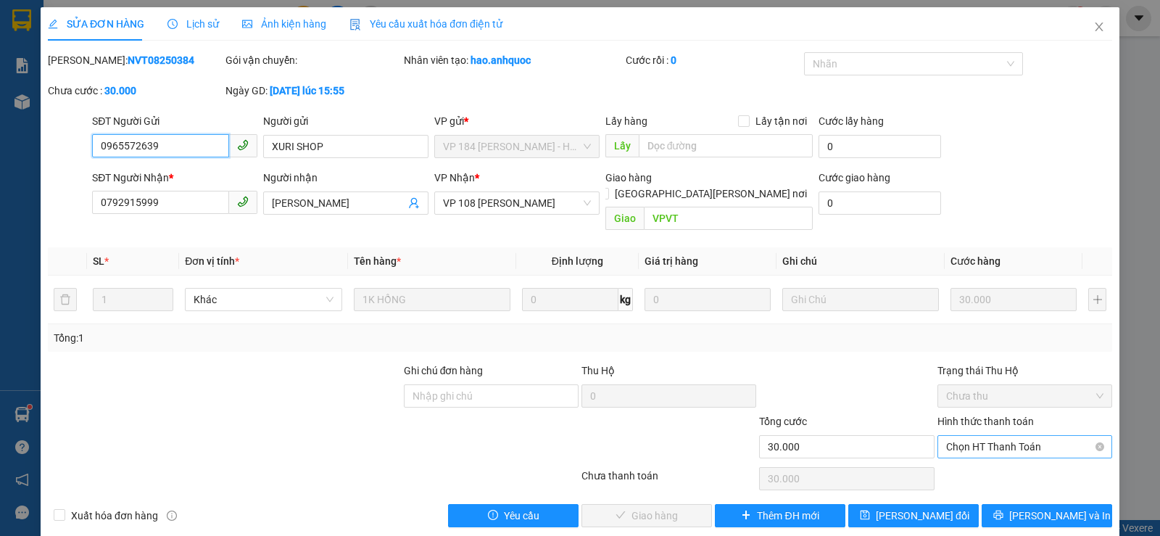
click at [963, 436] on span "Chọn HT Thanh Toán" at bounding box center [1024, 447] width 157 height 22
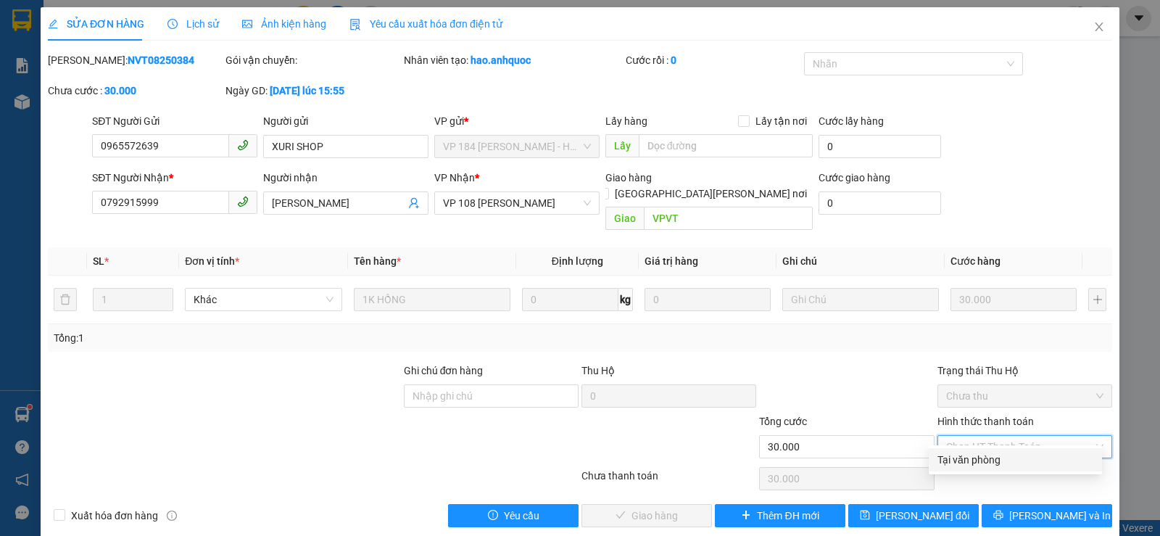
click at [964, 460] on div "Tại văn phòng" at bounding box center [1015, 460] width 156 height 16
type input "0"
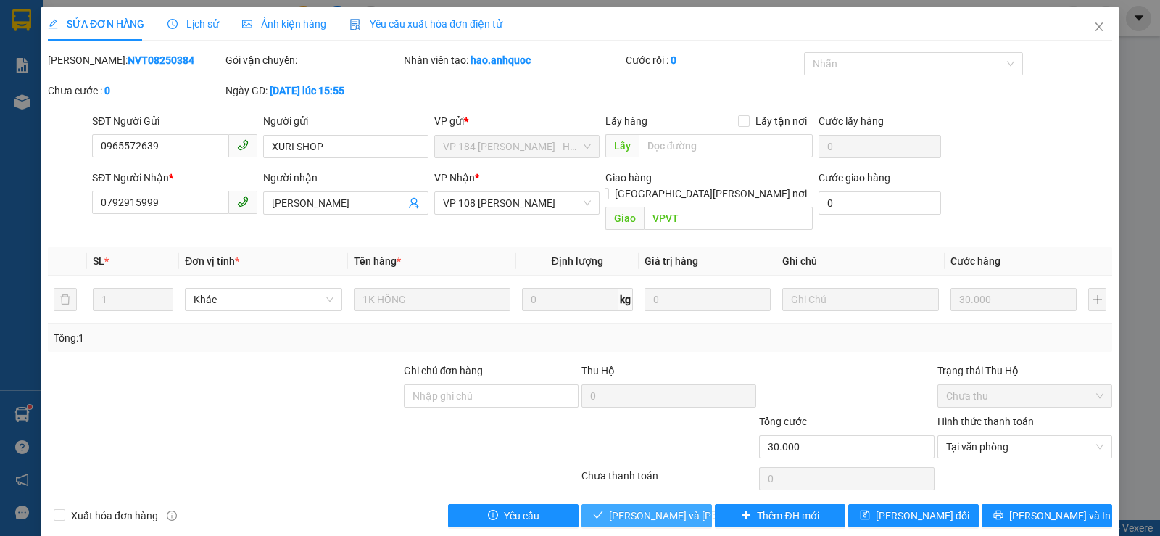
click at [644, 507] on button "[PERSON_NAME] và [PERSON_NAME] hàng" at bounding box center [646, 515] width 130 height 23
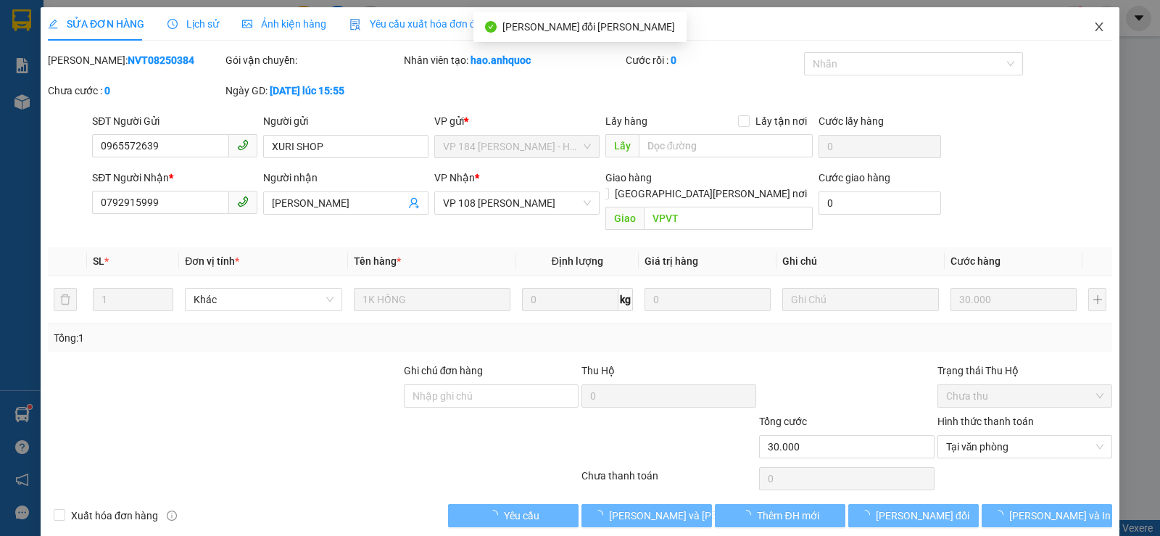
click at [1093, 27] on icon "close" at bounding box center [1099, 27] width 12 height 12
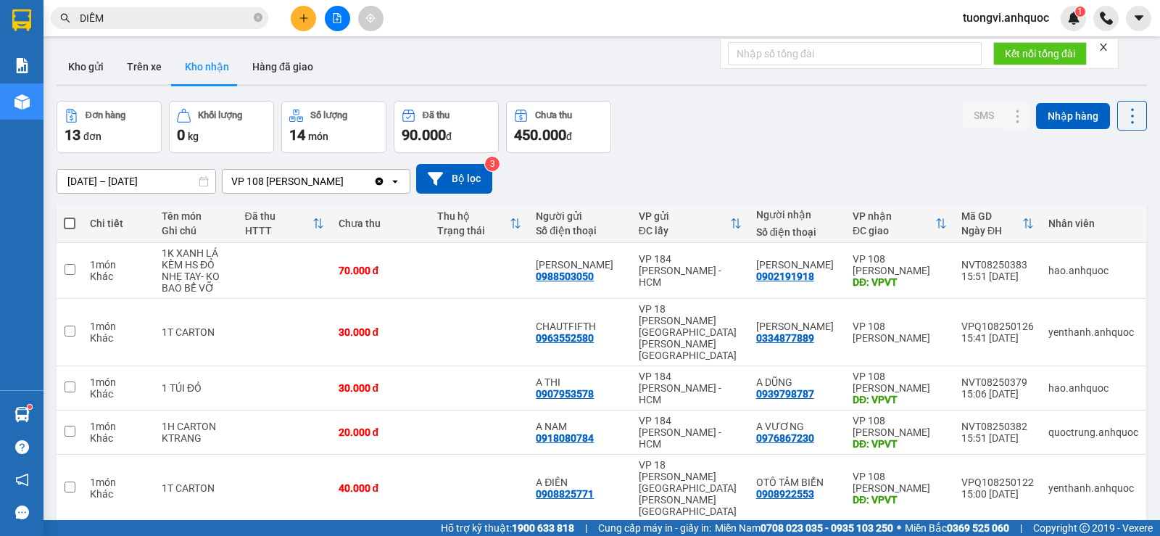
click at [181, 14] on input "DIỄM" at bounding box center [165, 18] width 171 height 16
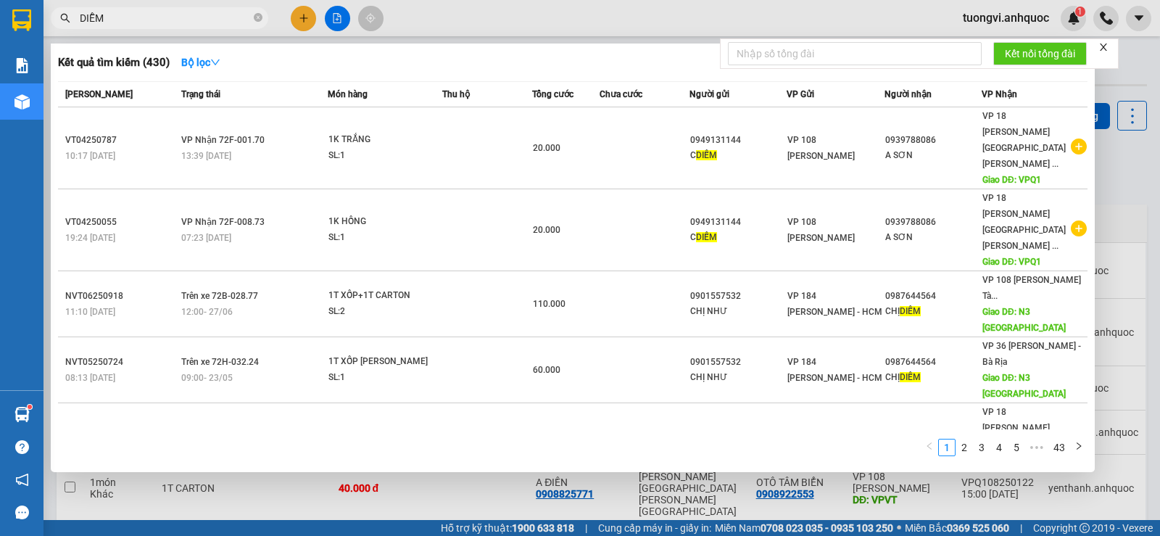
click at [181, 14] on input "DIỄM" at bounding box center [165, 18] width 171 height 16
paste input "0334877889"
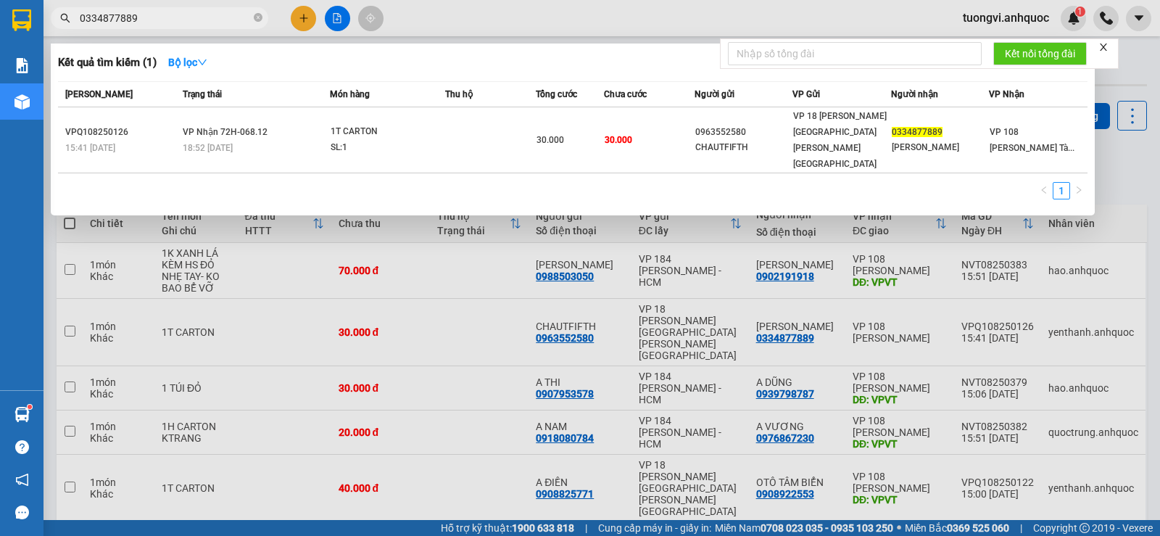
type input "0334877889"
